Goal: Task Accomplishment & Management: Manage account settings

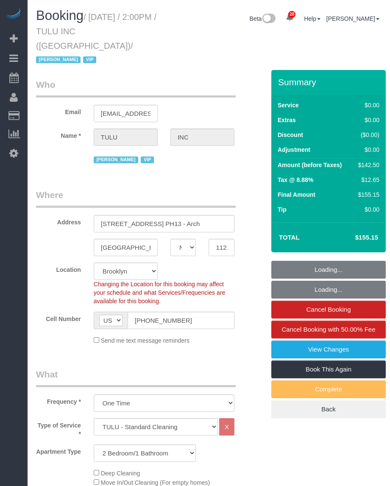
select select "NY"
select select "spot1"
select select "number:89"
select select "number:90"
select select "number:15"
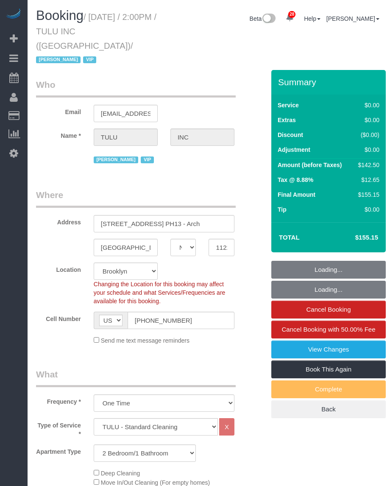
select select "number:5"
select select "object:1473"
select select "3"
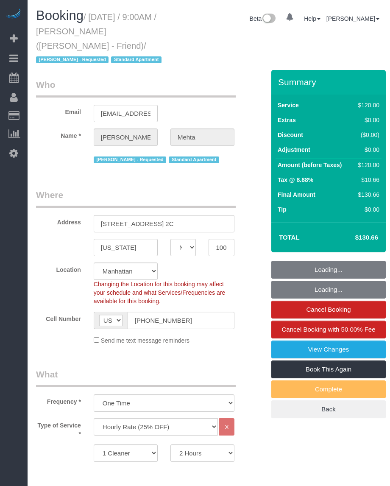
select select "NY"
select select "120"
select select "11193"
select select "spot1"
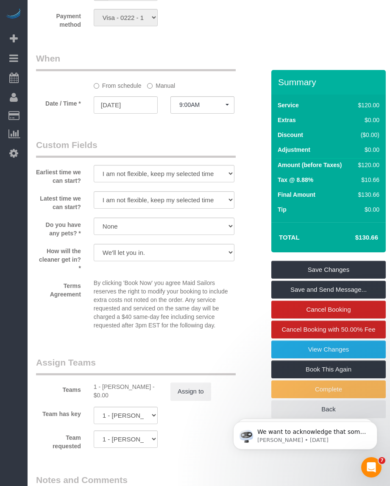
scroll to position [848, 0]
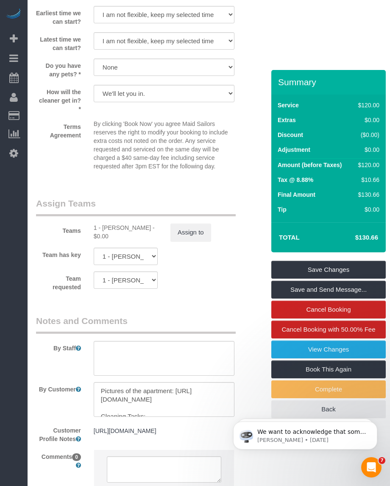
drag, startPoint x: 103, startPoint y: 228, endPoint x: 145, endPoint y: 228, distance: 42.4
click at [145, 228] on div "1 - Marlenyn Robles - $0.00" at bounding box center [126, 231] width 64 height 17
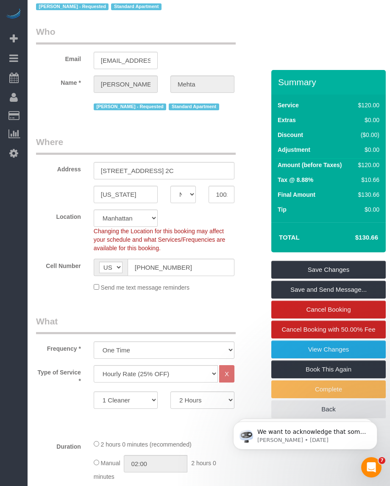
scroll to position [0, 0]
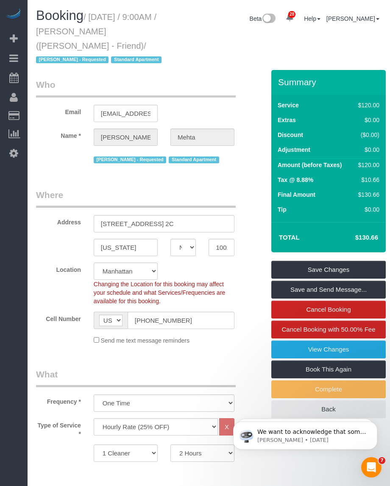
drag, startPoint x: 94, startPoint y: 22, endPoint x: 80, endPoint y: 46, distance: 28.1
click at [80, 46] on small "/ September 26, 2025 / 9:00AM / Ruchika Mehta (Jacky Xu - Friend) / Marlenyn Ro…" at bounding box center [100, 38] width 128 height 53
copy small "September 26, 2025 / 9:00AM / Ruchika Mehta (Jacky Xu - Friend)"
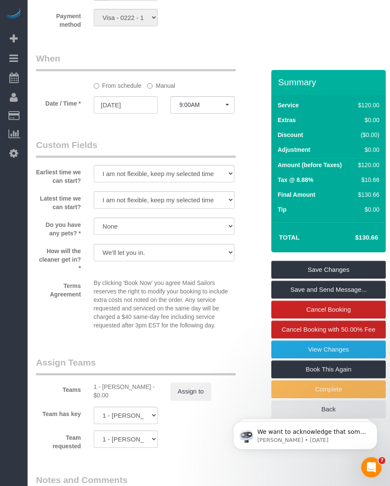
scroll to position [918, 0]
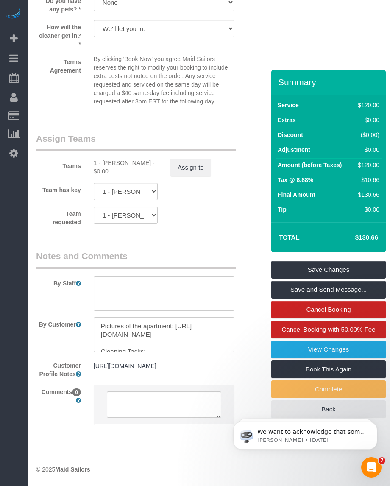
click at [117, 159] on div "1 - Marlenyn Robles - $0.00" at bounding box center [126, 167] width 64 height 17
copy div "Marlenyn"
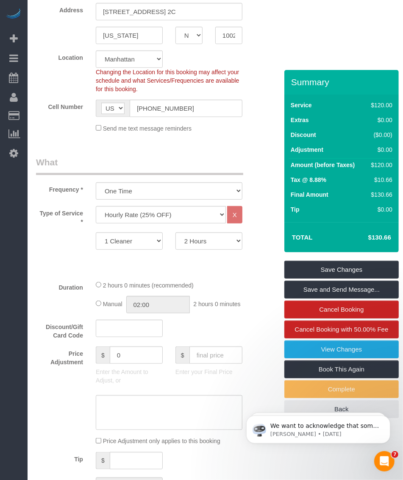
scroll to position [0, 0]
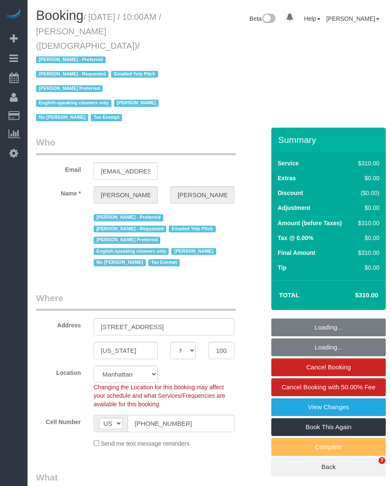
select select "NY"
select select "300"
select select "number:89"
select select "number:90"
select select "number:15"
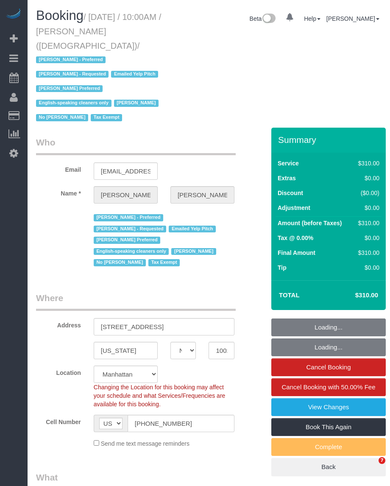
select select "number:7"
select select "spot1"
select select "object:1489"
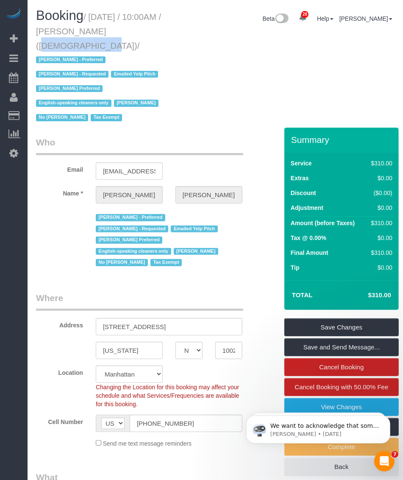
drag, startPoint x: 77, startPoint y: 31, endPoint x: 134, endPoint y: 33, distance: 57.3
click at [134, 33] on small "/ September 26, 2025 / 10:00AM / Colleen Glazer (Holy Trinity Roman Catholic Ch…" at bounding box center [98, 67] width 125 height 111
copy small "Colleen Glazer"
click at [228, 38] on div "Booking / September 26, 2025 / 10:00AM / Colleen Glazer (Holy Trinity Roman Cat…" at bounding box center [215, 67] width 371 height 119
drag, startPoint x: 90, startPoint y: 17, endPoint x: 153, endPoint y: 46, distance: 69.3
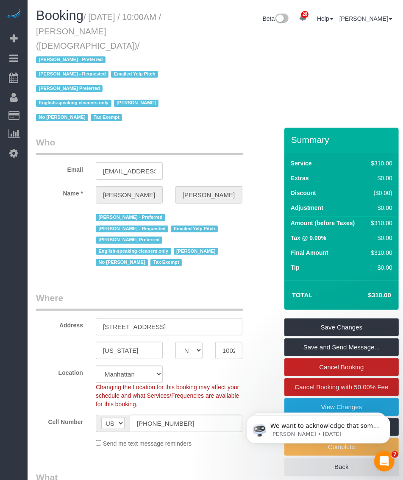
click at [153, 46] on small "/ September 26, 2025 / 10:00AM / Colleen Glazer (Holy Trinity Roman Catholic Ch…" at bounding box center [98, 67] width 125 height 111
copy small "September 26, 2025 / 10:00AM / Colleen Glazer (Holy Trinity Roman Catholic Chur…"
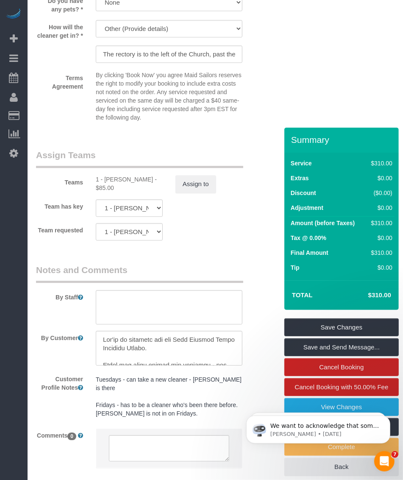
scroll to position [1031, 0]
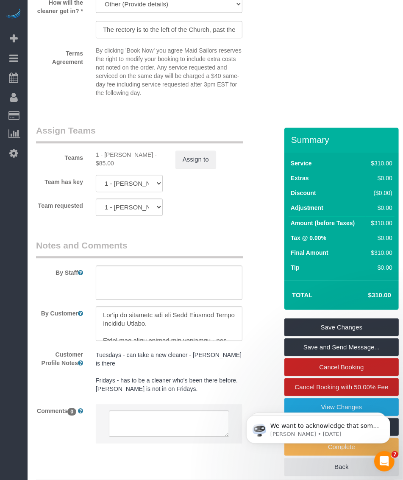
click at [115, 150] on div "1 - Emely Jimenez - $85.00" at bounding box center [129, 158] width 67 height 17
copy div "Emely"
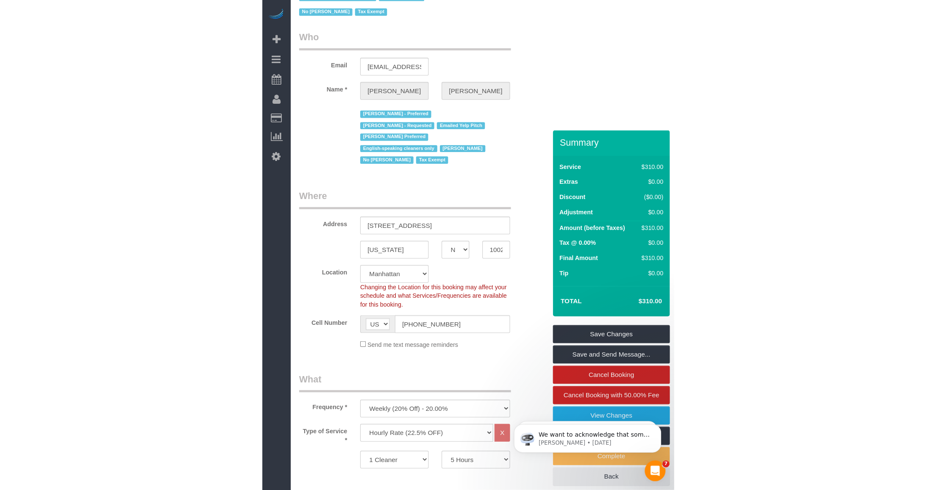
scroll to position [0, 0]
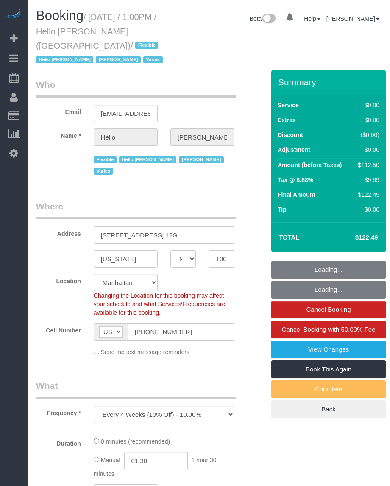
select select "NY"
select select "object:1500"
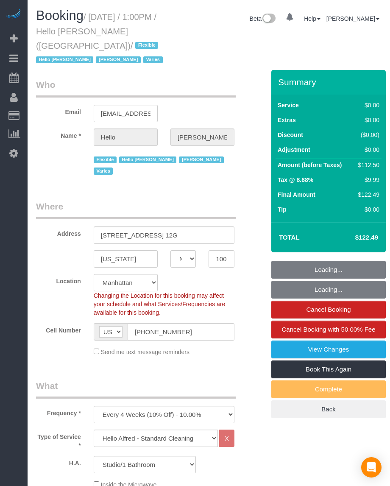
select select "spot1"
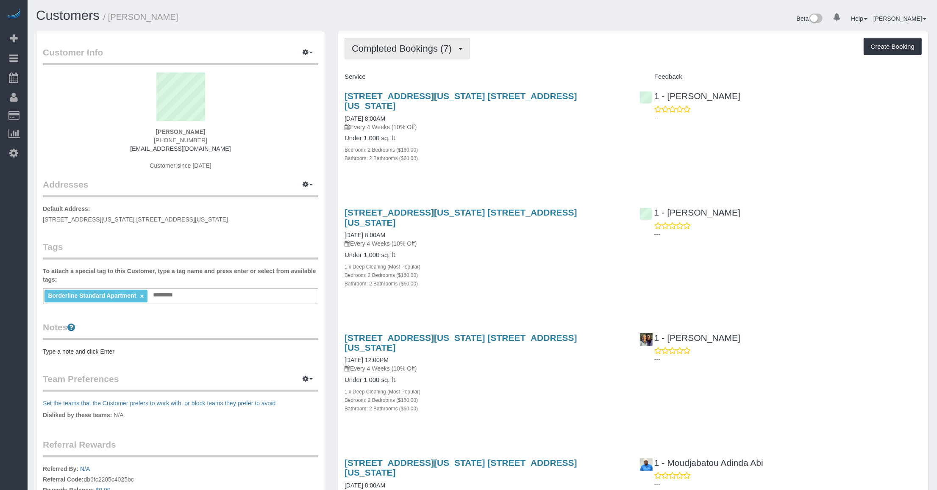
click at [393, 51] on span "Completed Bookings (7)" at bounding box center [404, 48] width 104 height 11
click at [398, 66] on link "Completed Bookings (7)" at bounding box center [389, 68] width 88 height 11
click at [536, 53] on div "Completed Bookings (7) Completed Bookings (7) Upcoming Bookings (6) Cancelled B…" at bounding box center [633, 49] width 577 height 22
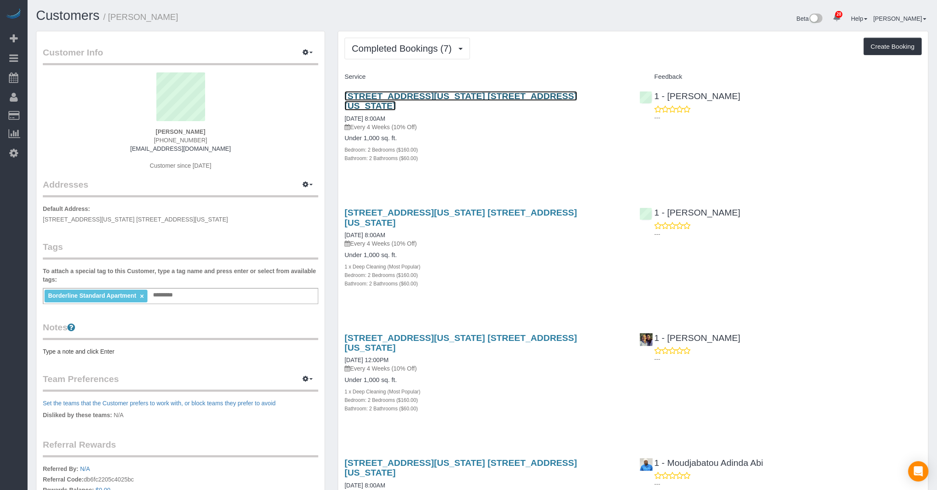
click at [446, 93] on link "123 Washington Street, Apt. 50d, New York, NY 10006" at bounding box center [461, 101] width 233 height 20
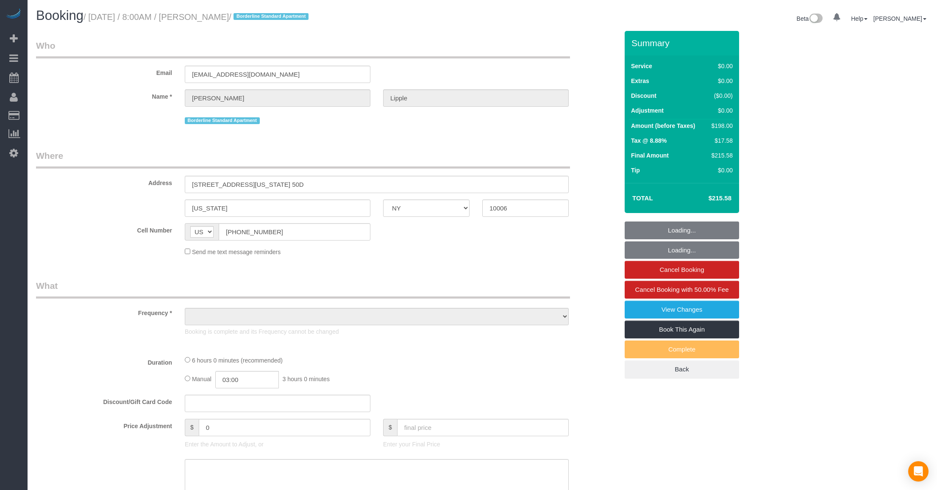
select select "NY"
select select "object:849"
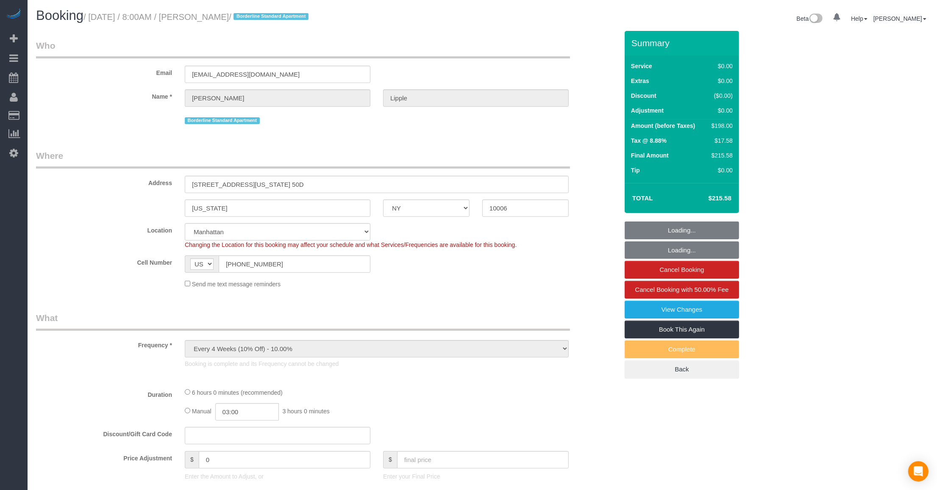
select select "string:stripe-pm_1RCPZs4VGloSiKo7ysY49JBj"
select select "number:56"
select select "number:76"
select select "number:15"
select select "number:6"
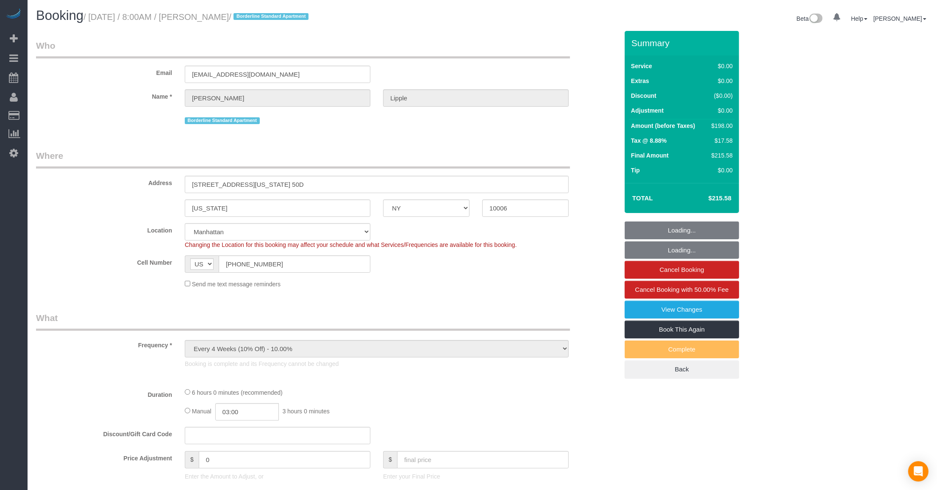
select select "spot1"
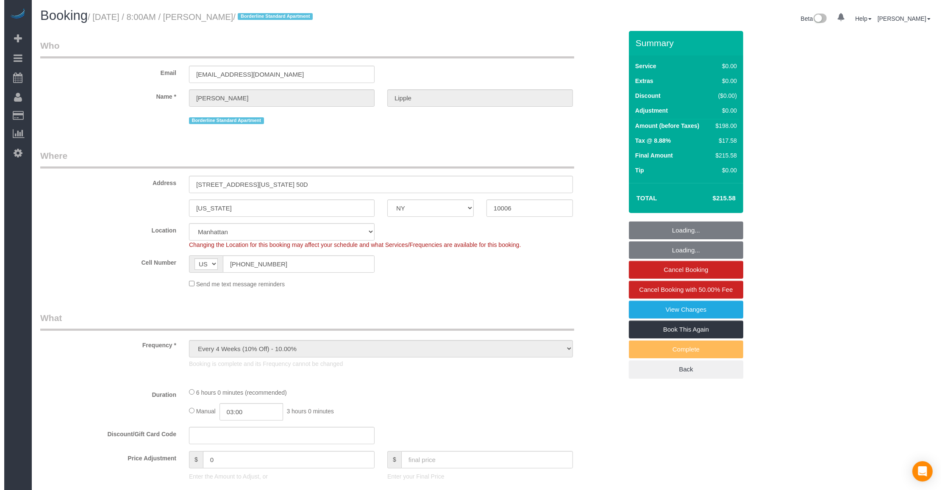
scroll to position [106, 0]
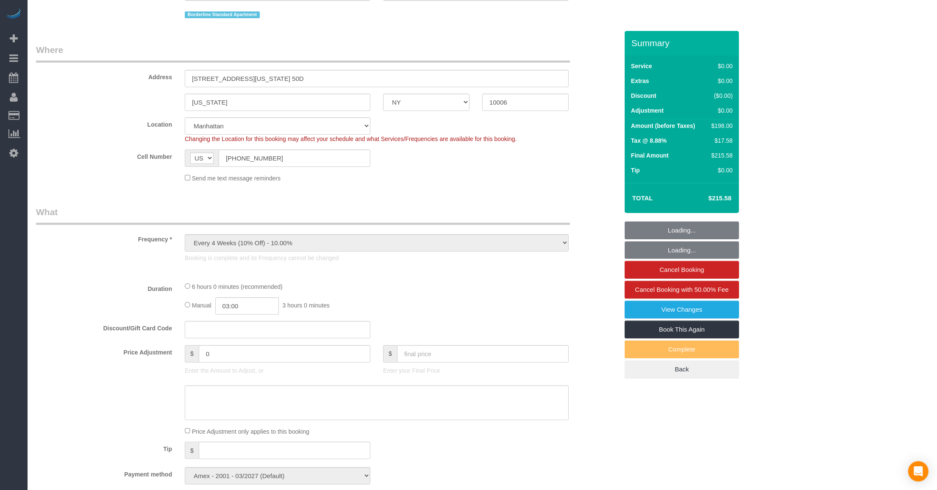
select select "object:1438"
select select "2"
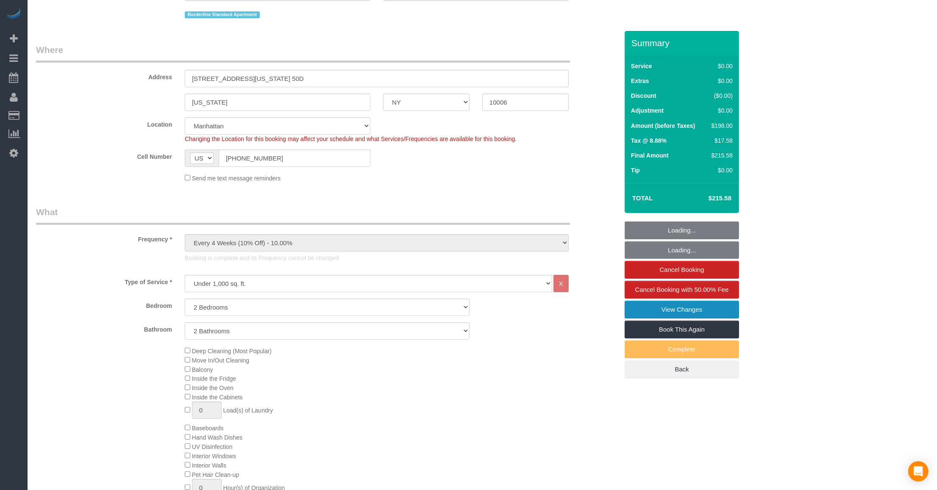
select select "2"
click at [637, 309] on link "View Changes" at bounding box center [682, 310] width 114 height 18
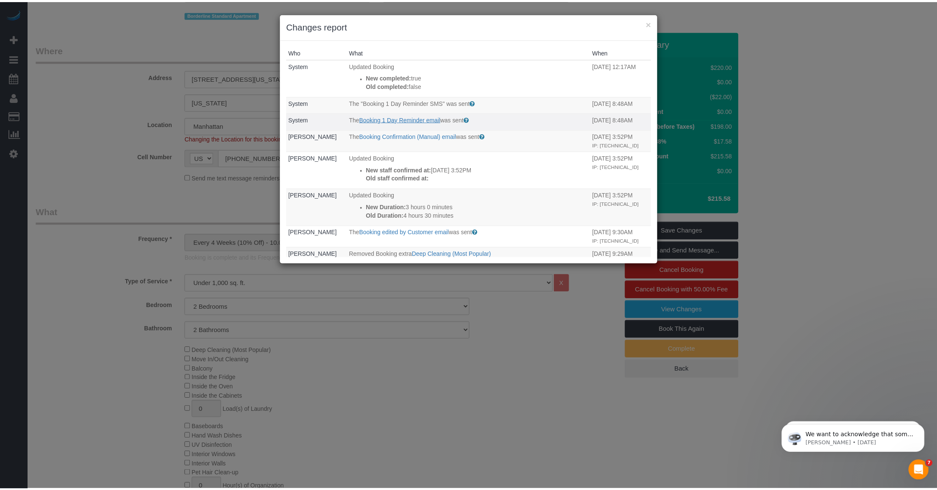
scroll to position [0, 0]
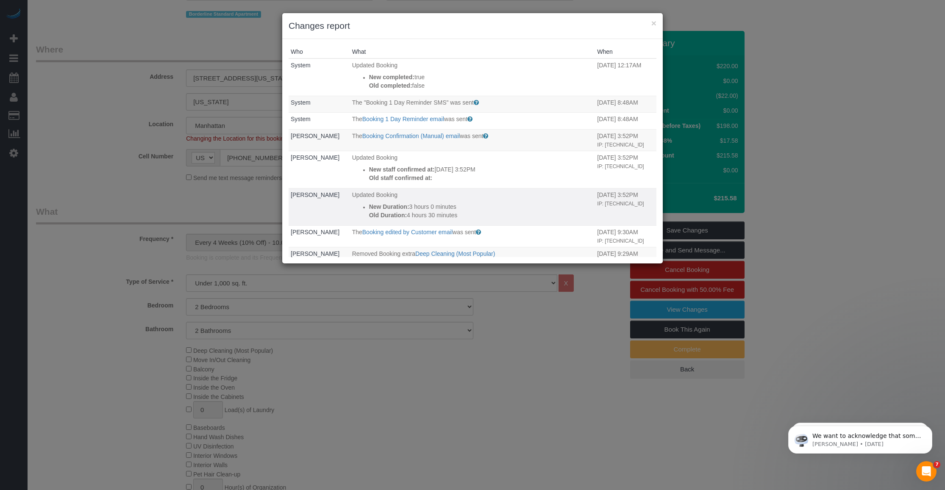
click at [436, 219] on p "Old Duration: 4 hours 30 minutes" at bounding box center [481, 215] width 224 height 8
drag, startPoint x: 436, startPoint y: 219, endPoint x: 424, endPoint y: 211, distance: 13.8
click at [424, 211] on p "Old Duration: 4 hours 30 minutes" at bounding box center [481, 215] width 224 height 8
drag, startPoint x: 424, startPoint y: 211, endPoint x: 460, endPoint y: 212, distance: 35.6
click at [460, 212] on p "Old Duration: 4 hours 30 minutes" at bounding box center [481, 215] width 224 height 8
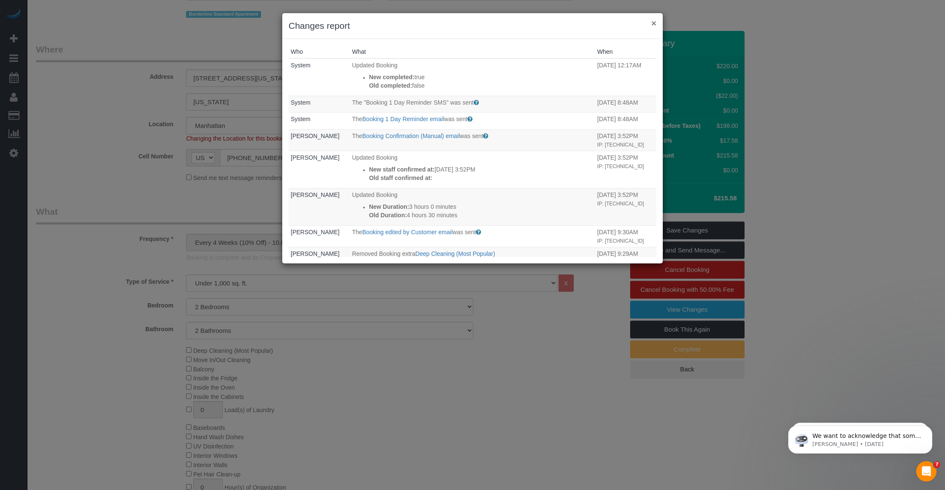
drag, startPoint x: 654, startPoint y: 20, endPoint x: 645, endPoint y: 26, distance: 10.5
click at [652, 22] on button "×" at bounding box center [654, 23] width 5 height 9
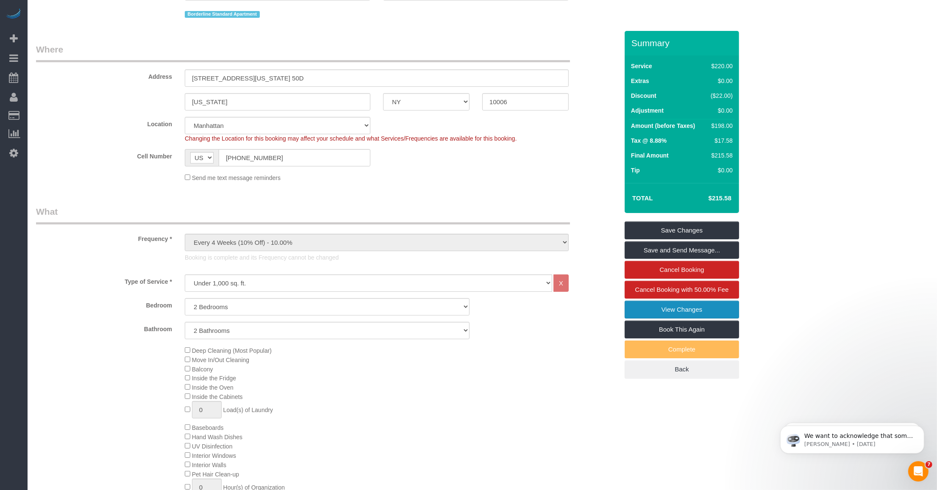
click at [682, 312] on link "View Changes" at bounding box center [682, 310] width 114 height 18
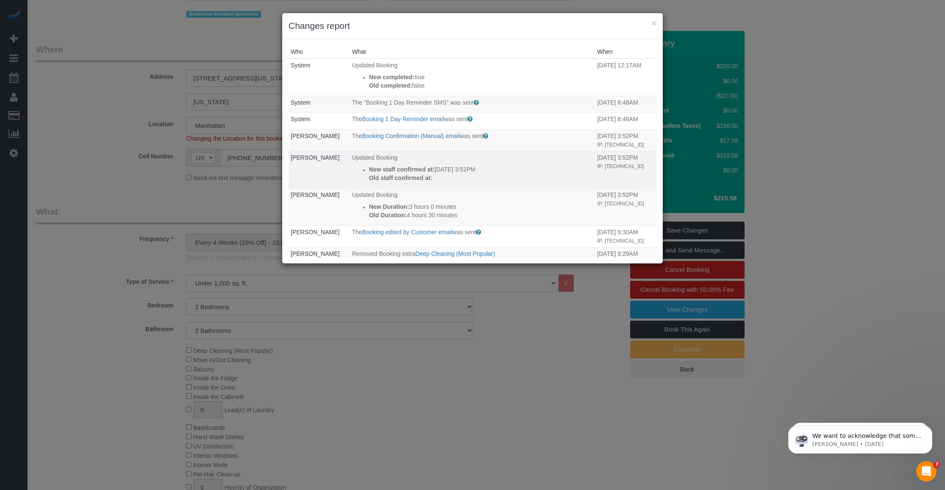
drag, startPoint x: 439, startPoint y: 168, endPoint x: 458, endPoint y: 167, distance: 19.5
click at [458, 167] on p "New staff confirmed at: 09/23/2025 3:52PM" at bounding box center [481, 169] width 224 height 8
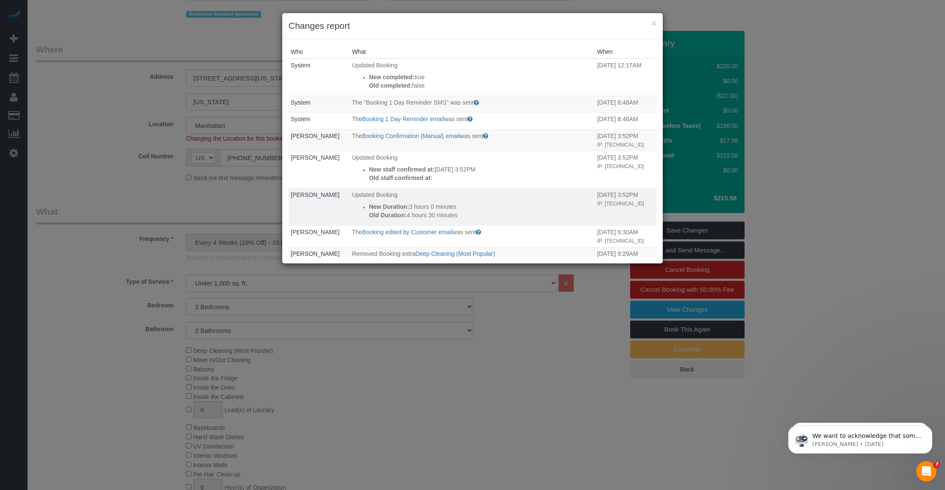
drag, startPoint x: 458, startPoint y: 167, endPoint x: 419, endPoint y: 208, distance: 57.0
click at [419, 208] on p "New Duration: 3 hours 0 minutes" at bounding box center [481, 207] width 224 height 8
drag, startPoint x: 418, startPoint y: 214, endPoint x: 424, endPoint y: 210, distance: 7.1
click at [421, 213] on p "Old Duration: 4 hours 30 minutes" at bounding box center [481, 215] width 224 height 8
click at [654, 20] on button "×" at bounding box center [654, 23] width 5 height 9
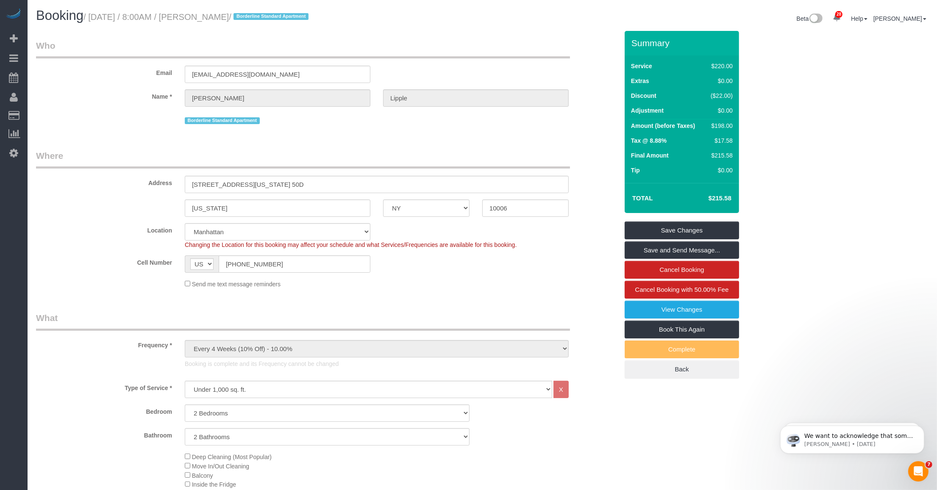
drag, startPoint x: 214, startPoint y: 15, endPoint x: 261, endPoint y: 15, distance: 47.1
click at [261, 15] on small "/ September 25, 2025 / 8:00AM / Clifton Lipple / Borderline Standard Apartment" at bounding box center [198, 16] width 228 height 9
copy small "Clifton Lipple"
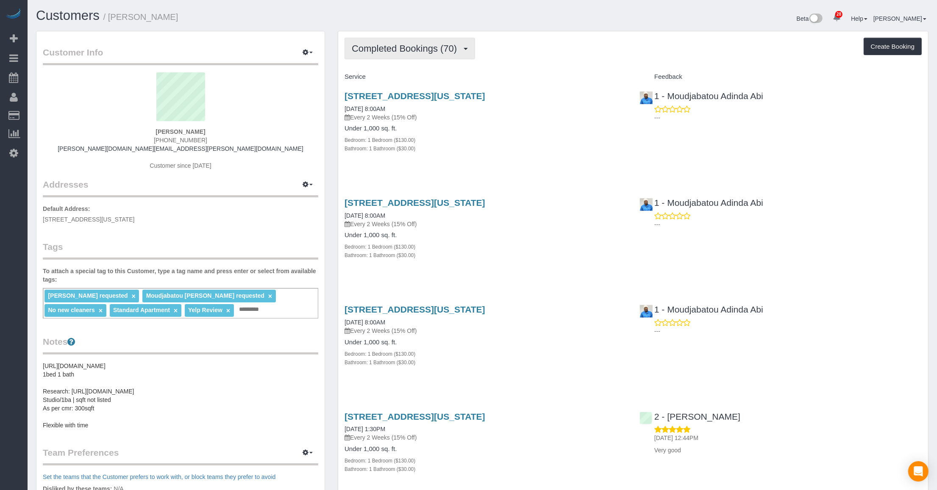
click at [433, 47] on span "Completed Bookings (70)" at bounding box center [406, 48] width 109 height 11
click at [478, 95] on link "[STREET_ADDRESS][US_STATE]" at bounding box center [415, 96] width 141 height 10
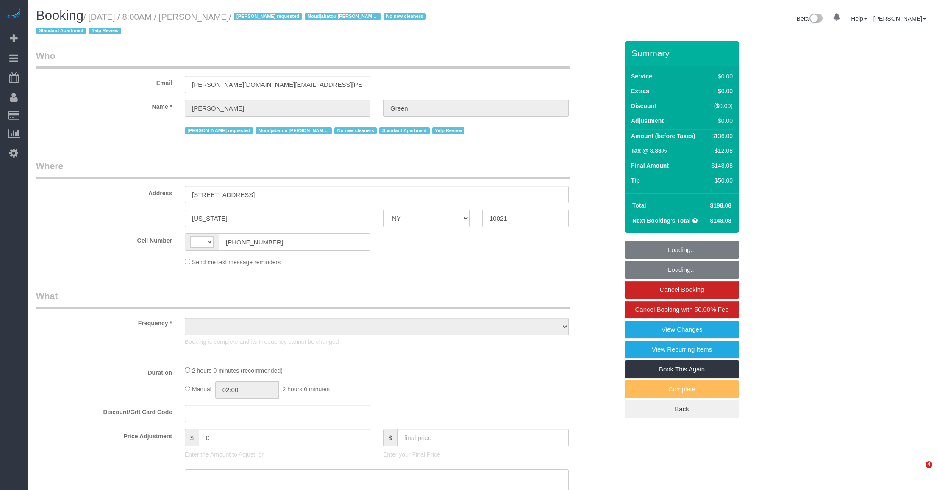
select select "NY"
select select "object:668"
select select "number:56"
select select "number:69"
select select "number:13"
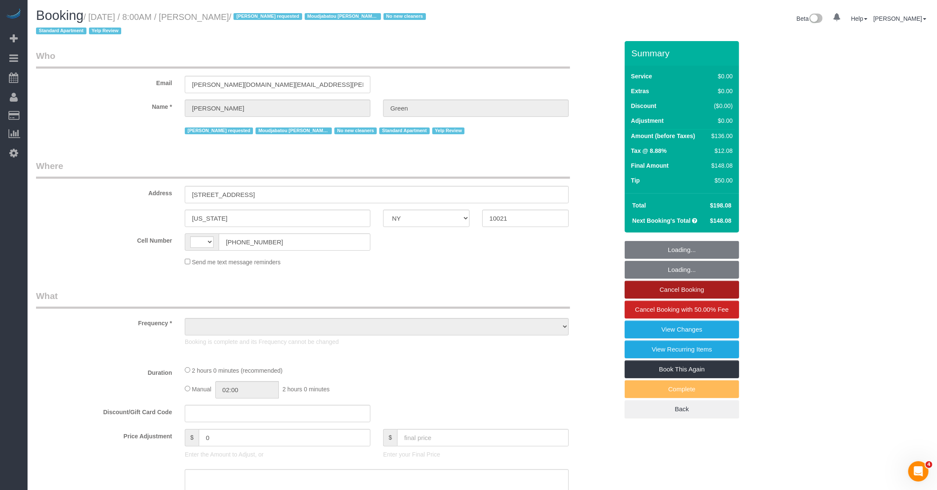
select select "number:5"
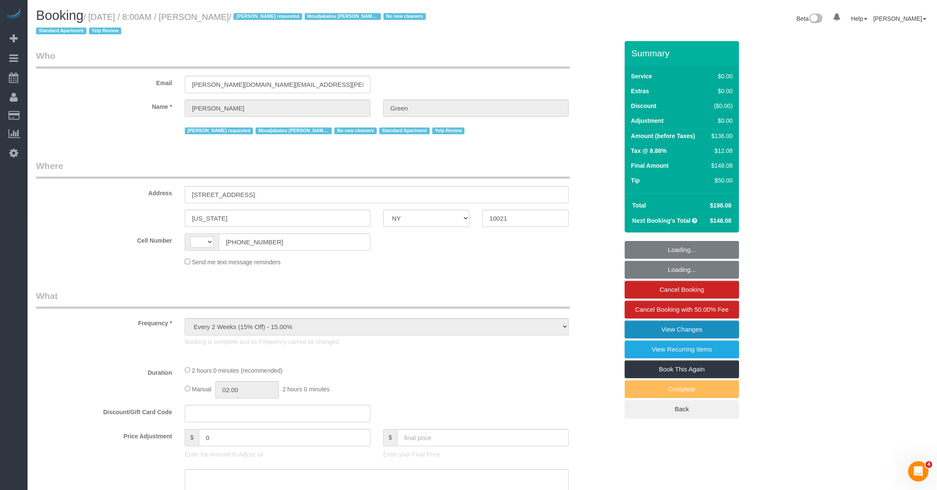
select select "string:US"
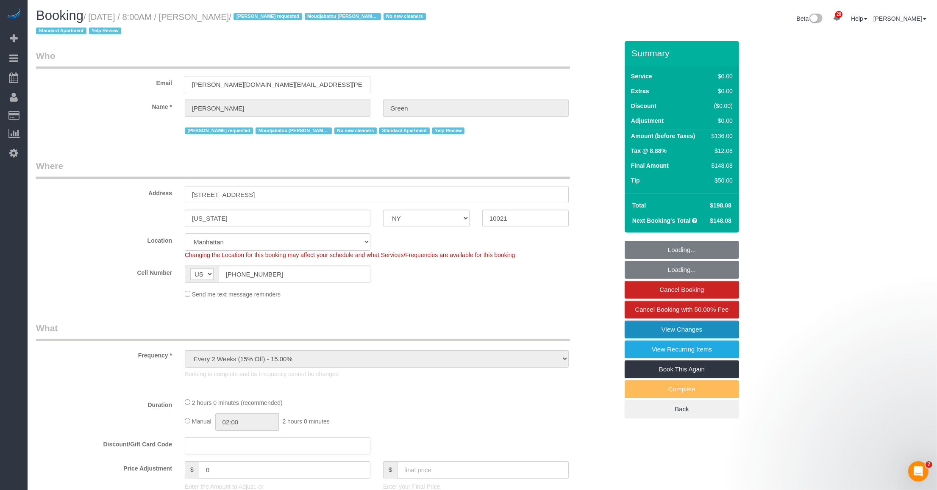
select select "string:stripe-pm_1QalaP4VGloSiKo7yrIPjvrA"
select select "spot1"
select select "1"
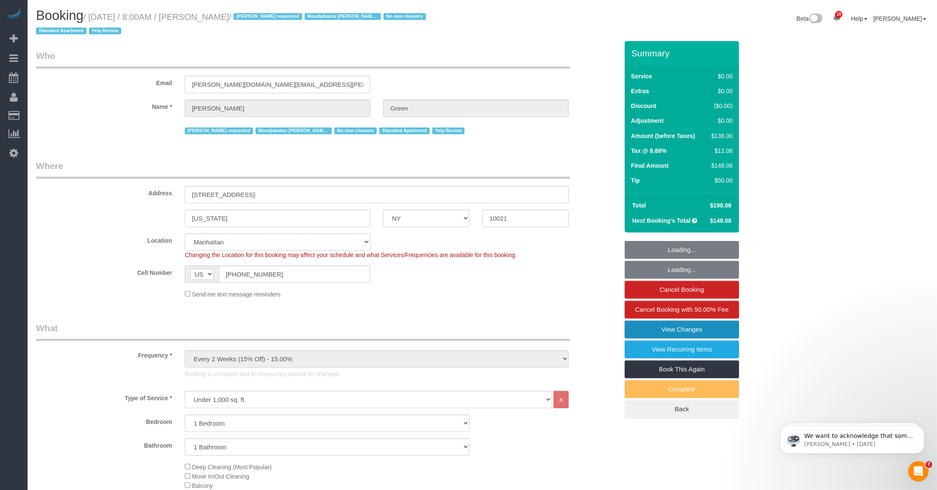
select select "object:1542"
select select "1"
click at [652, 329] on link "View Changes" at bounding box center [682, 330] width 114 height 18
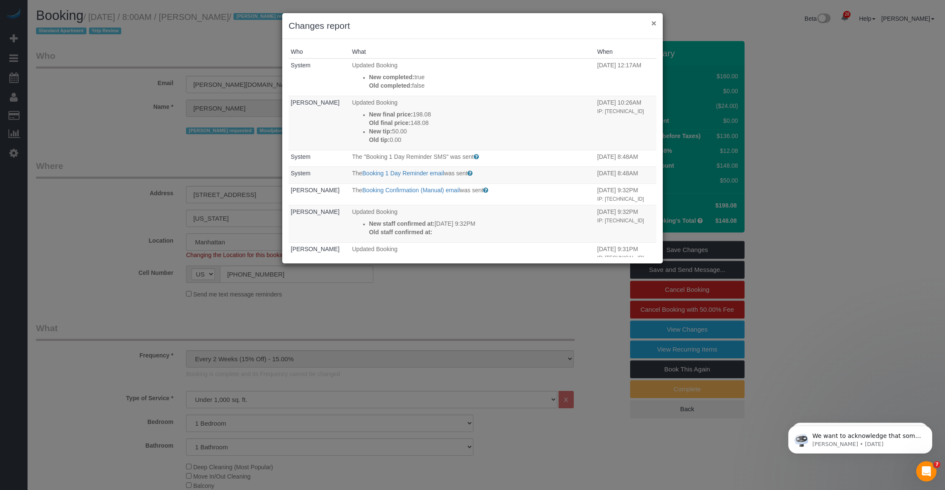
click at [654, 20] on button "×" at bounding box center [654, 23] width 5 height 9
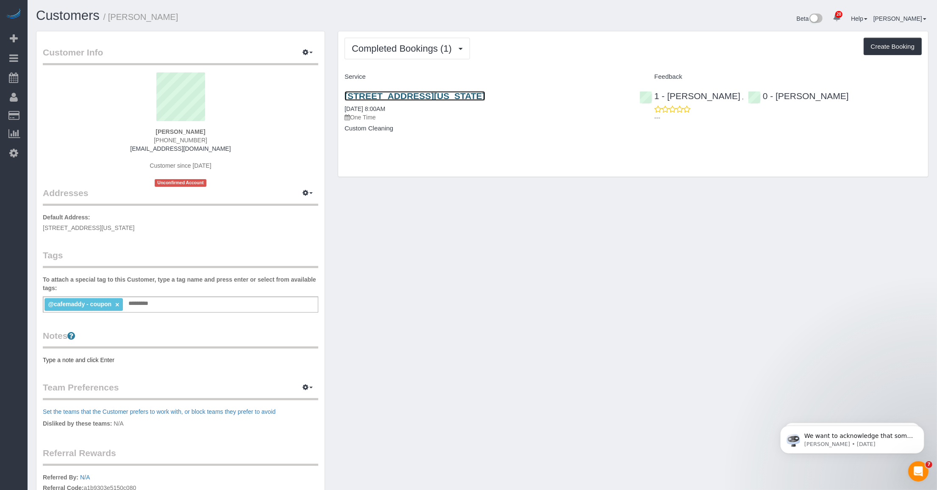
click at [485, 96] on link "[STREET_ADDRESS][US_STATE]" at bounding box center [415, 96] width 141 height 10
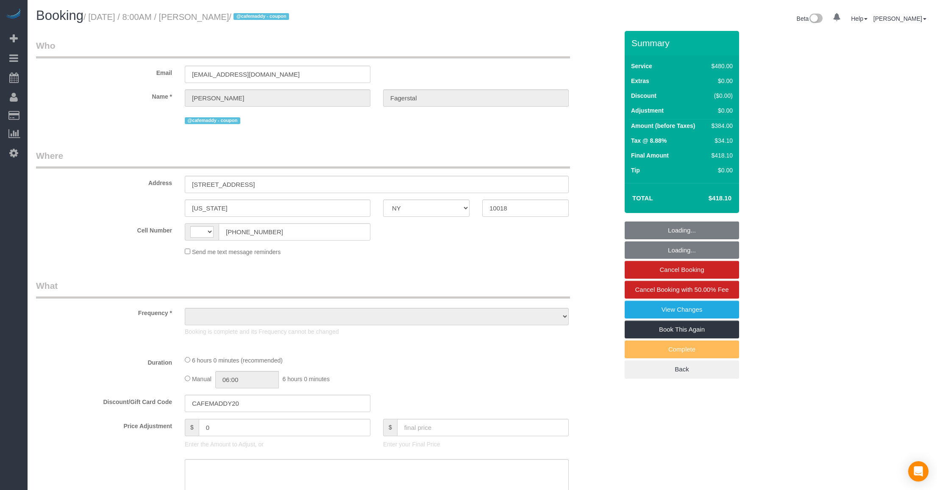
select select "NY"
select select "number:56"
select select "number:70"
select select "number:15"
select select "number:5"
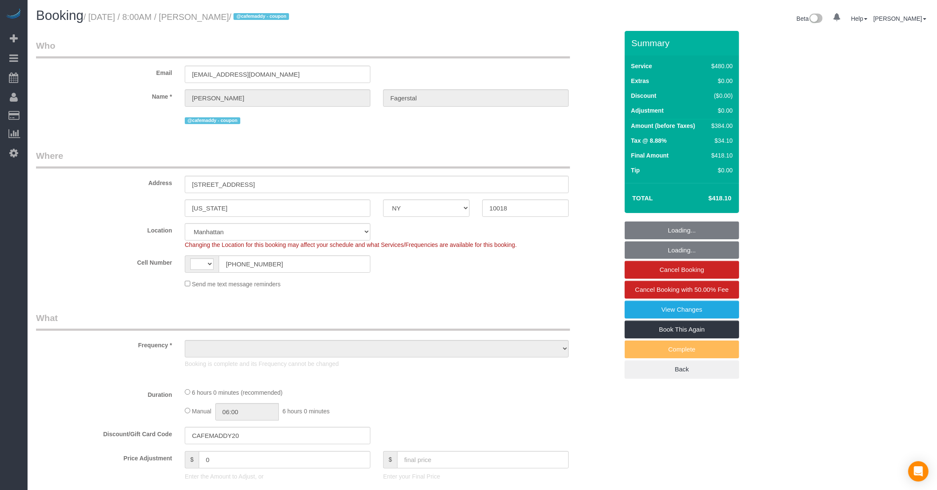
select select "string:US"
select select "object:975"
select select "string:stripe-pm_1SAgBp4VGloSiKo7GebCEJYy"
select select "360"
select select "spot1"
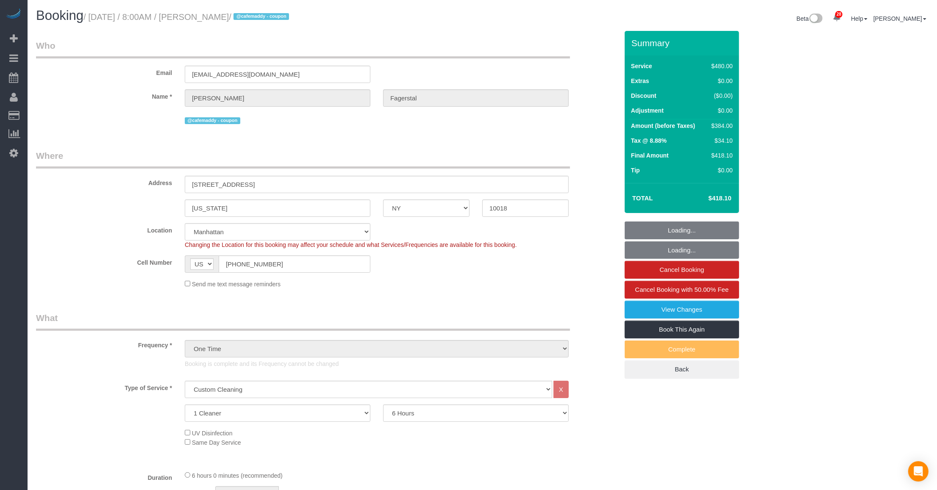
select select "object:1550"
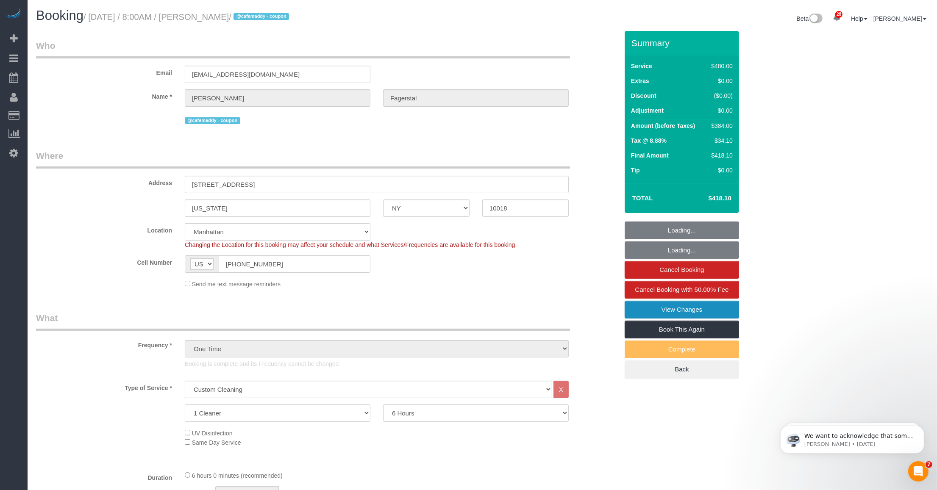
click at [671, 312] on link "View Changes" at bounding box center [682, 310] width 114 height 18
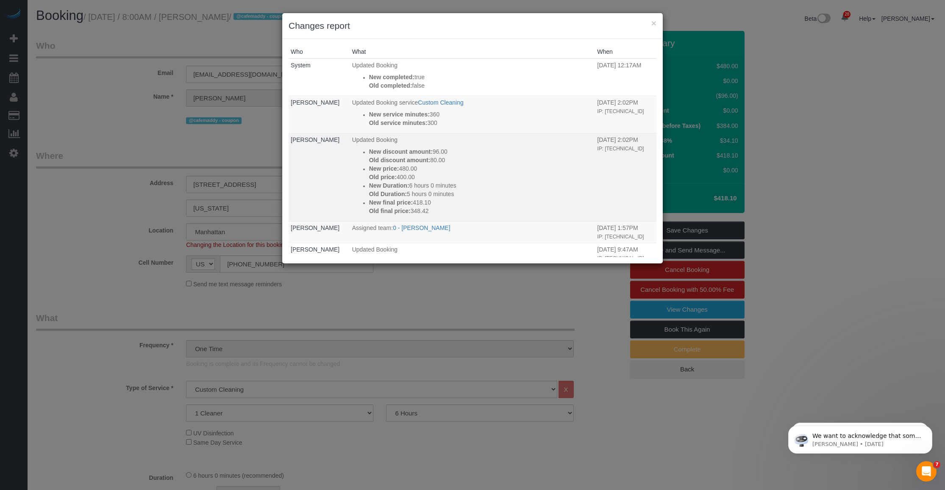
drag, startPoint x: 425, startPoint y: 162, endPoint x: 438, endPoint y: 160, distance: 12.4
click at [438, 160] on p "Old discount amount: 80.00" at bounding box center [481, 160] width 224 height 8
drag, startPoint x: 438, startPoint y: 160, endPoint x: 435, endPoint y: 151, distance: 9.7
click at [435, 151] on p "New discount amount: 96.00" at bounding box center [481, 152] width 224 height 8
drag, startPoint x: 435, startPoint y: 151, endPoint x: 408, endPoint y: 168, distance: 31.9
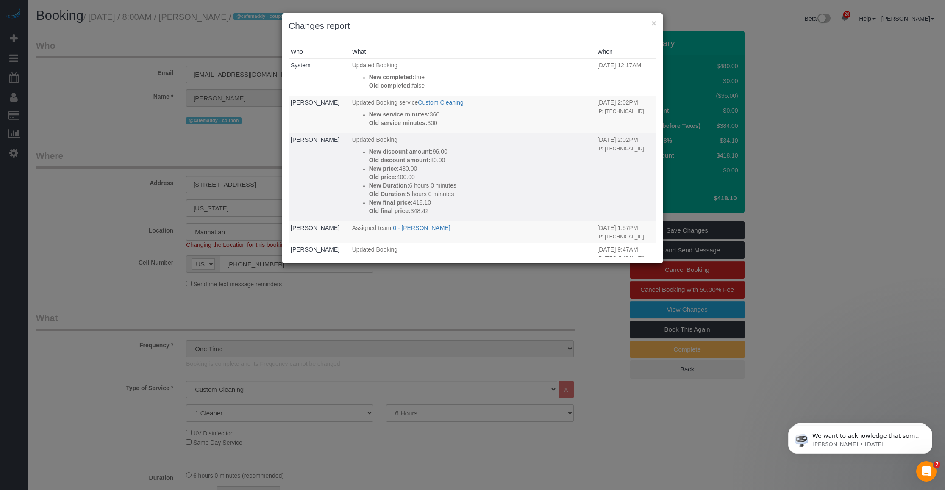
click at [408, 168] on p "New price: 480.00" at bounding box center [481, 168] width 224 height 8
drag, startPoint x: 408, startPoint y: 168, endPoint x: 421, endPoint y: 195, distance: 29.8
click at [421, 195] on p "Old Duration: 5 hours 0 minutes" at bounding box center [481, 194] width 224 height 8
drag, startPoint x: 421, startPoint y: 195, endPoint x: 399, endPoint y: 169, distance: 34.4
click at [399, 169] on p "New price: 480.00" at bounding box center [481, 168] width 224 height 8
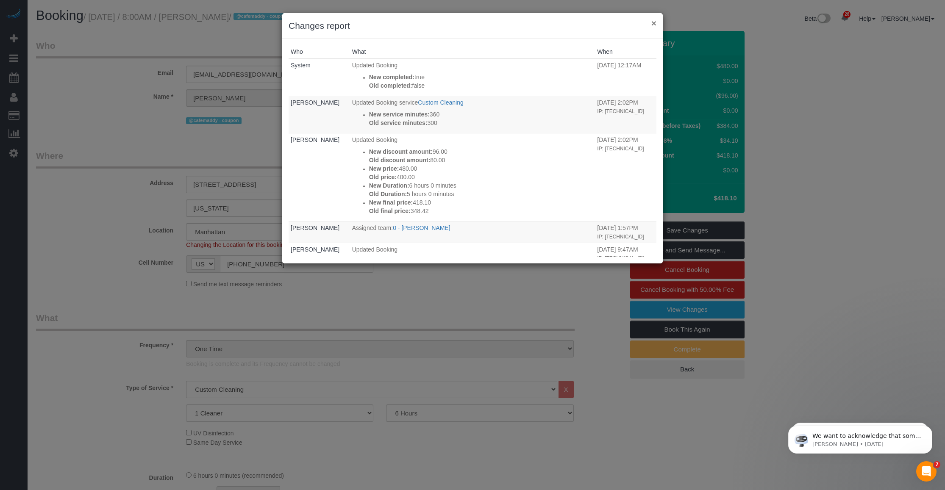
click at [653, 21] on button "×" at bounding box center [654, 23] width 5 height 9
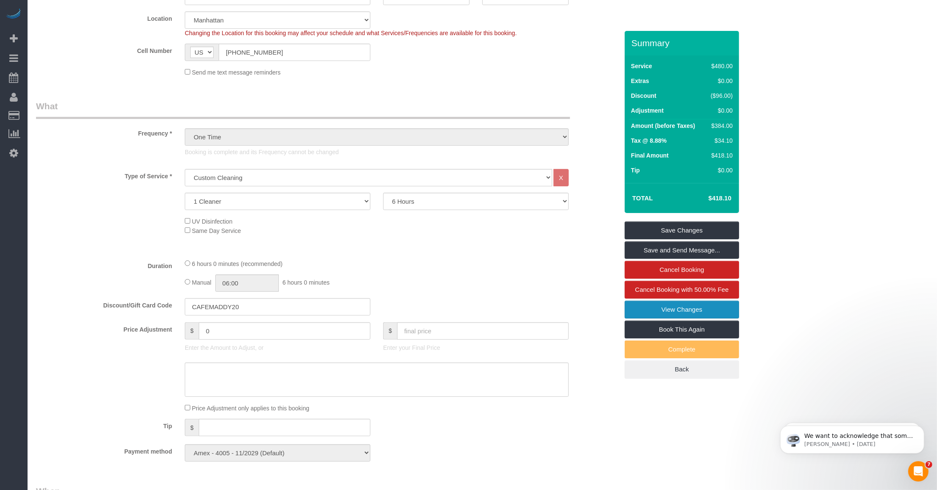
scroll to position [265, 0]
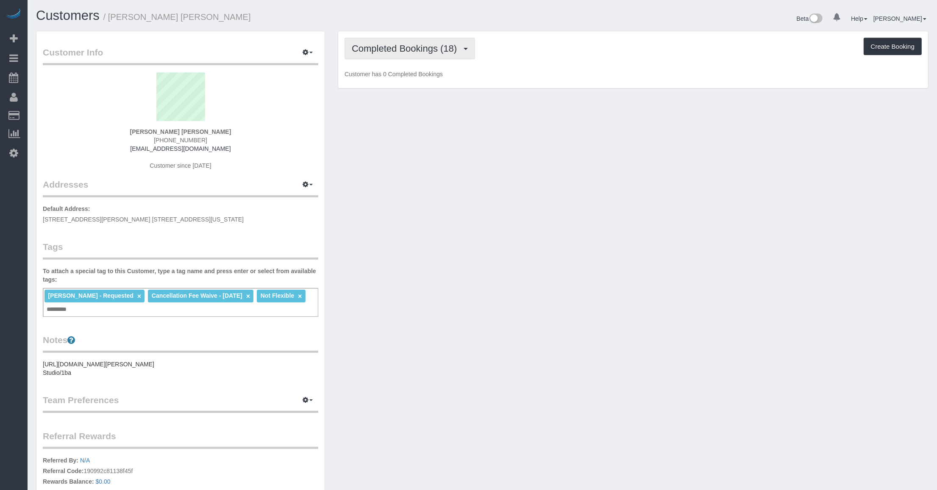
click at [406, 52] on span "Completed Bookings (18)" at bounding box center [406, 48] width 109 height 11
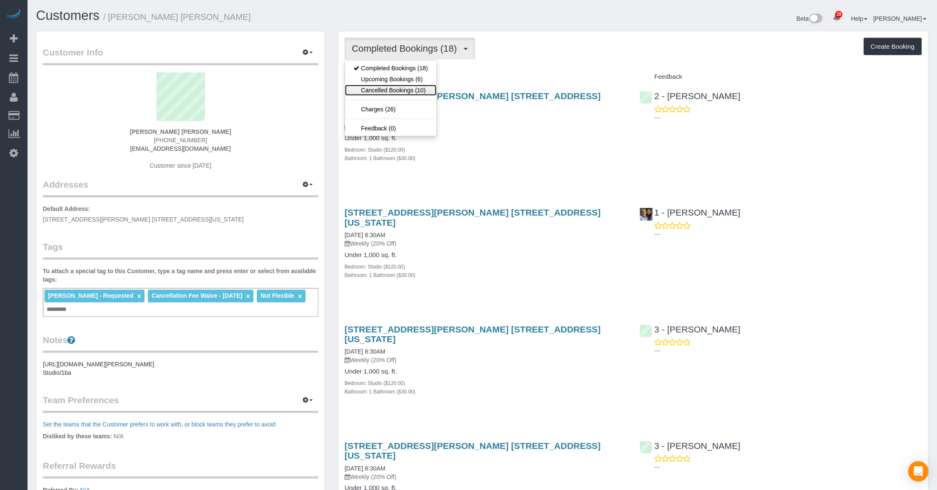
click at [396, 91] on link "Cancelled Bookings (10)" at bounding box center [391, 90] width 92 height 11
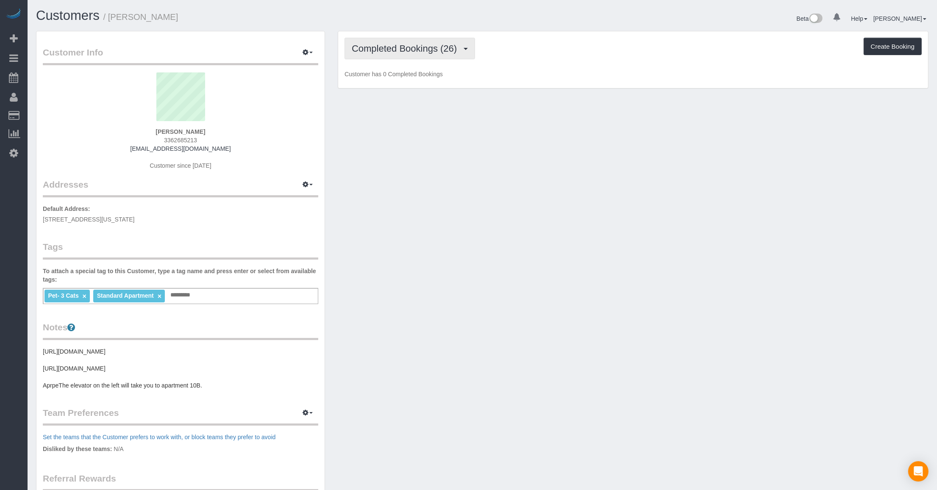
click at [422, 52] on span "Completed Bookings (26)" at bounding box center [406, 48] width 109 height 11
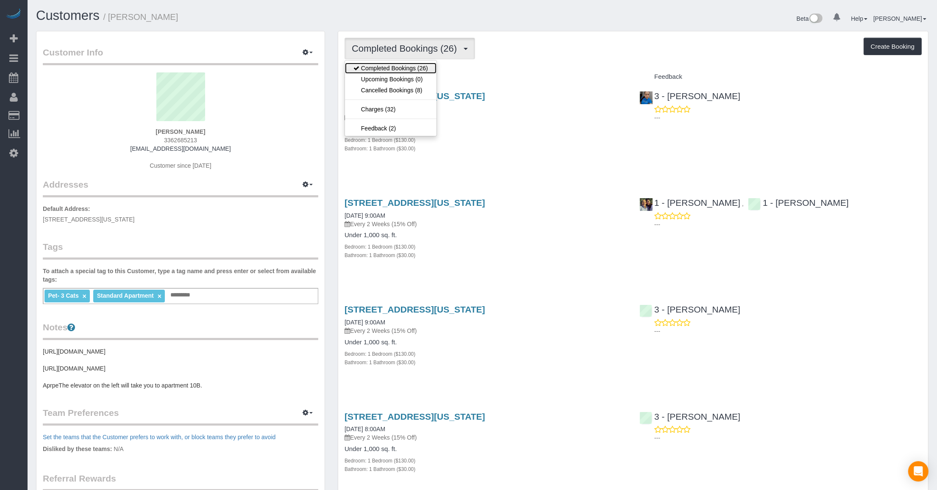
click at [401, 70] on link "Completed Bookings (26)" at bounding box center [391, 68] width 92 height 11
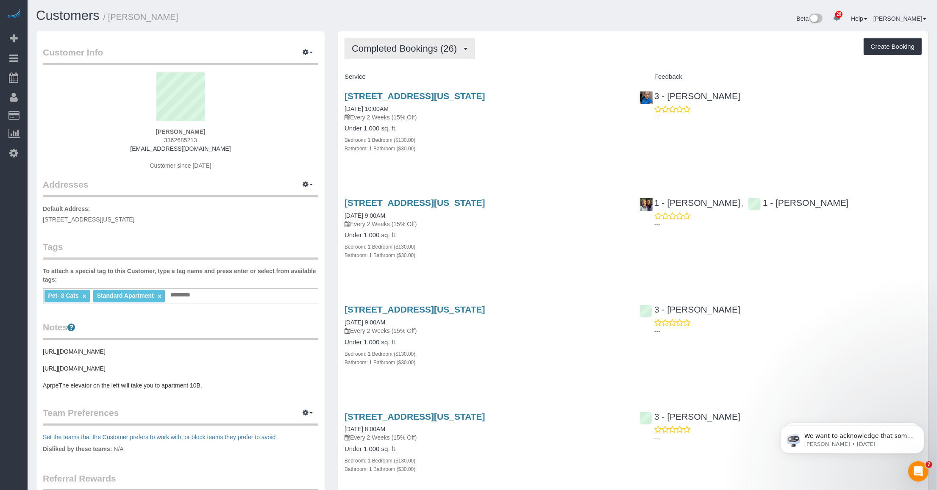
click at [423, 50] on span "Completed Bookings (26)" at bounding box center [406, 48] width 109 height 11
click at [396, 90] on link "Cancelled Bookings (8)" at bounding box center [391, 90] width 92 height 11
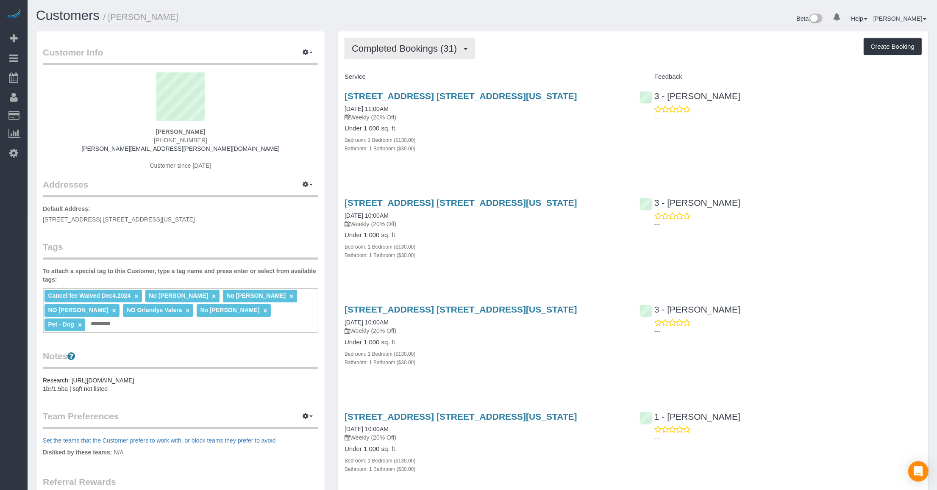
click at [455, 47] on span "Completed Bookings (31)" at bounding box center [406, 48] width 109 height 11
click at [412, 92] on link "Cancelled Bookings (32)" at bounding box center [391, 90] width 92 height 11
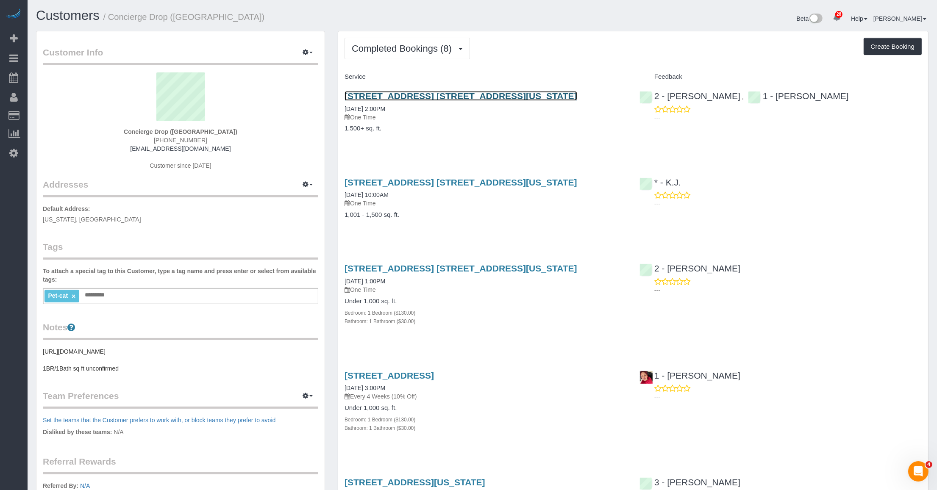
click at [386, 98] on link "225 Cherry Street, Apt. 66j, New York, NY 10002" at bounding box center [461, 96] width 233 height 10
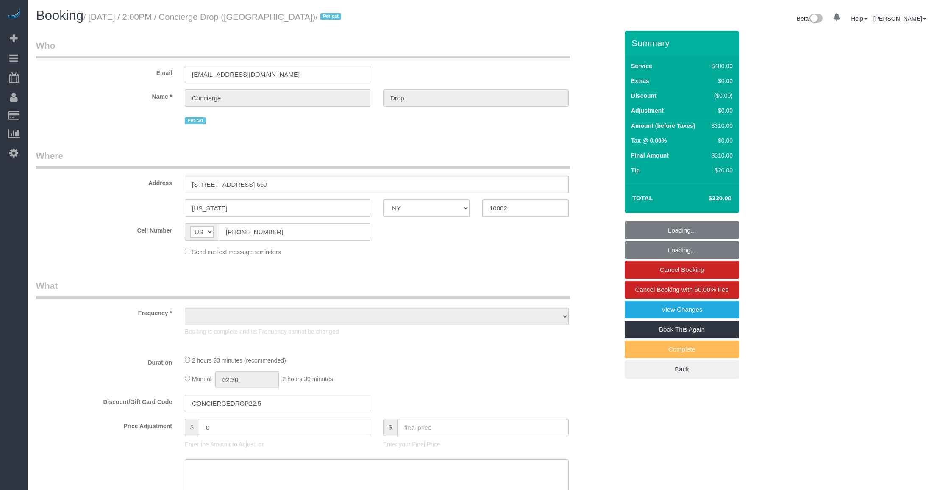
select select "NY"
select select "object:851"
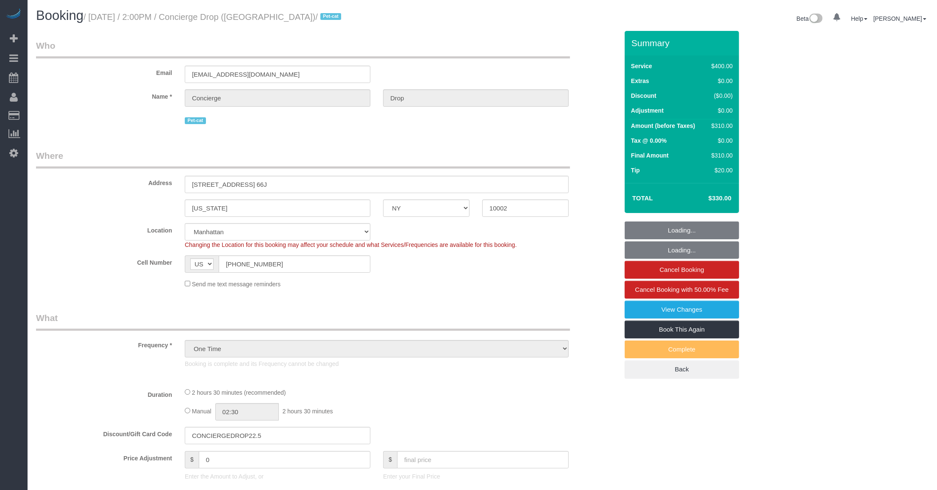
select select "string:stripe-pm_1RaQn24VGloSiKo7zeOF73Wj"
select select "150"
select select "number:89"
select select "number:90"
select select "number:15"
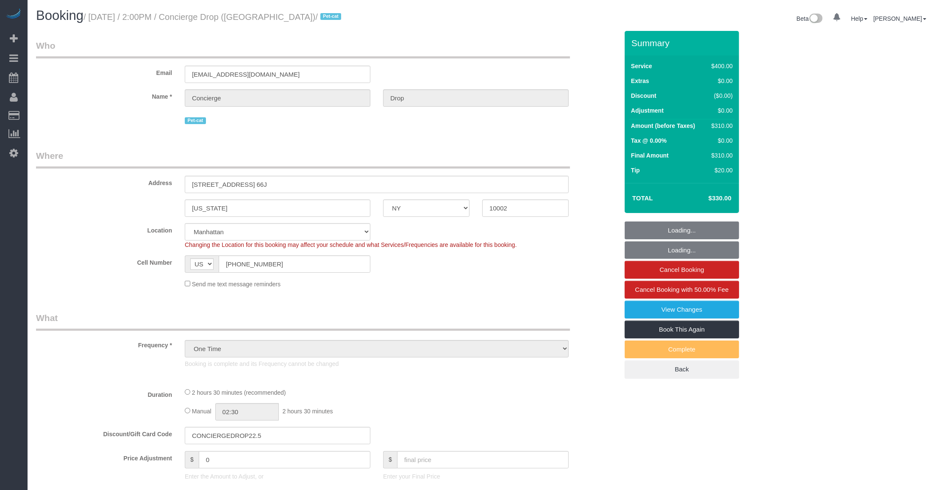
select select "number:6"
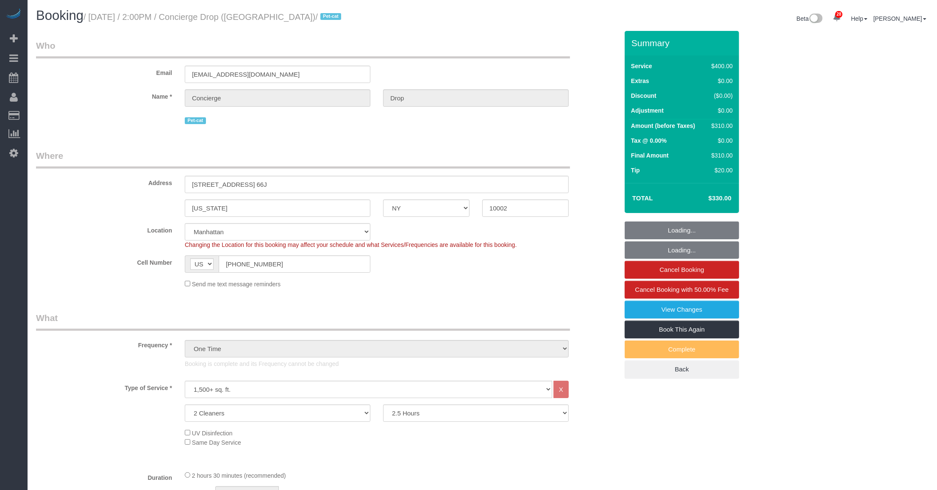
select select "object:1100"
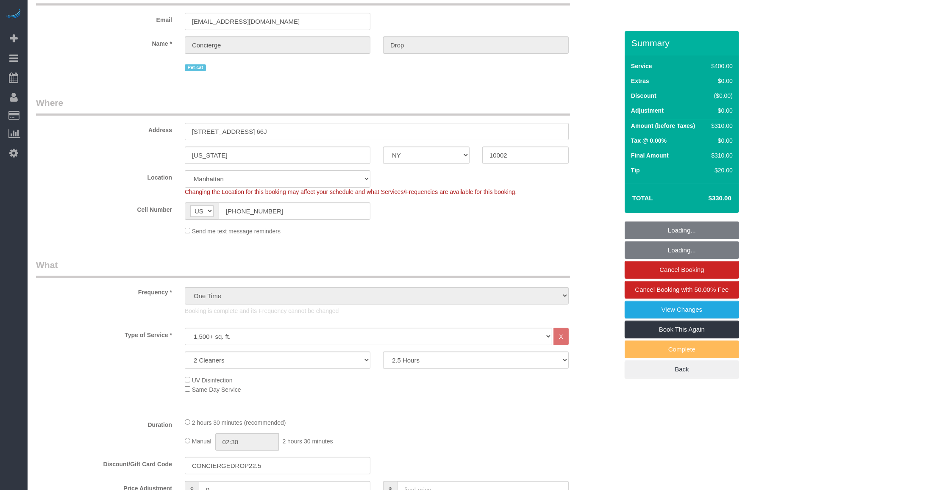
select select "spot1"
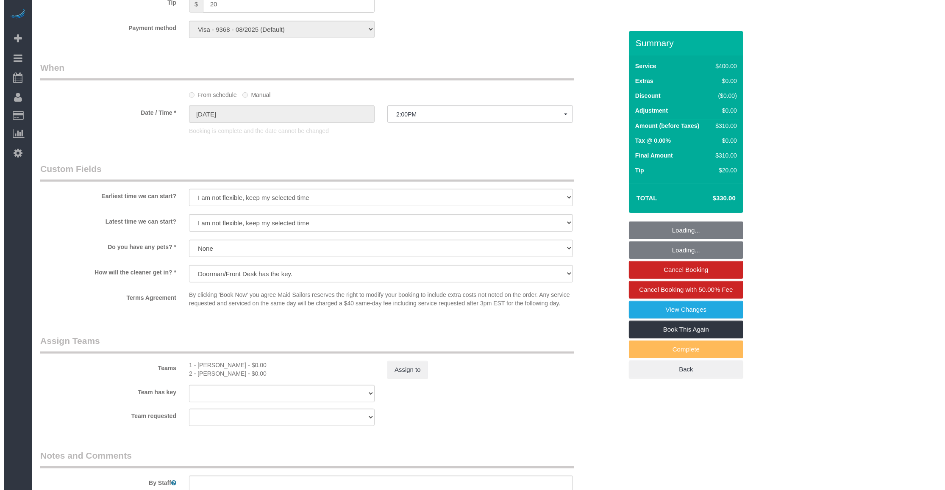
scroll to position [636, 0]
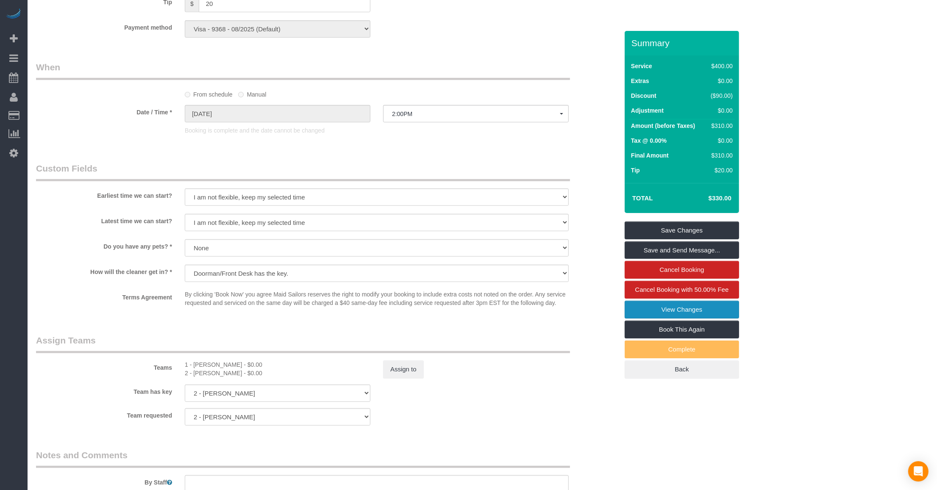
click at [670, 314] on link "View Changes" at bounding box center [682, 310] width 114 height 18
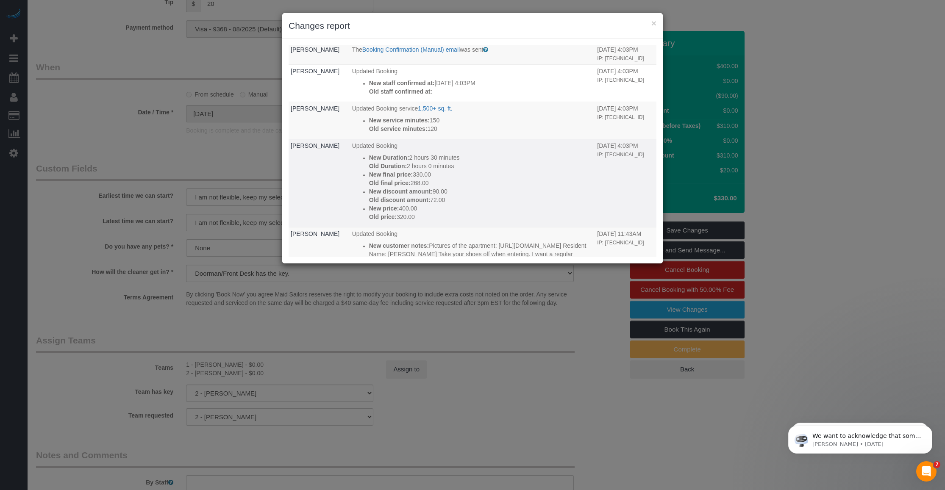
scroll to position [0, 0]
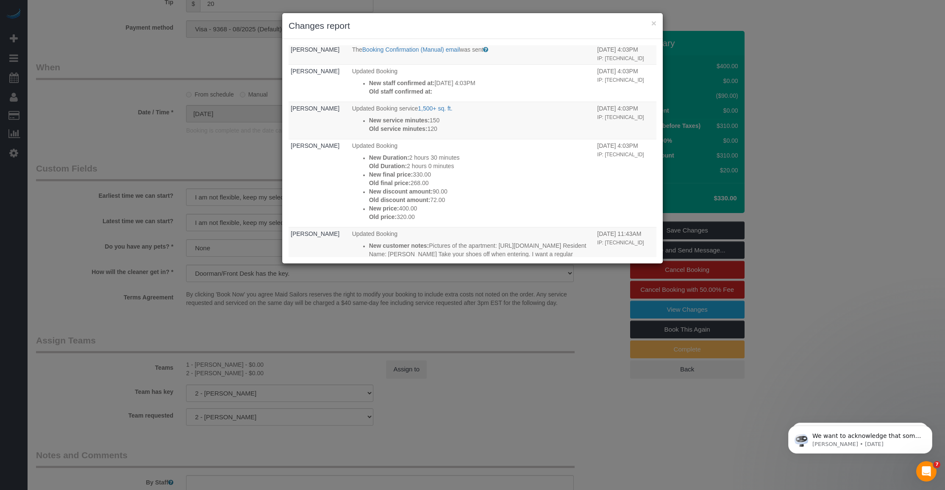
drag, startPoint x: 656, startPoint y: 19, endPoint x: 649, endPoint y: 23, distance: 8.0
click at [656, 20] on div "× Changes report" at bounding box center [472, 26] width 381 height 26
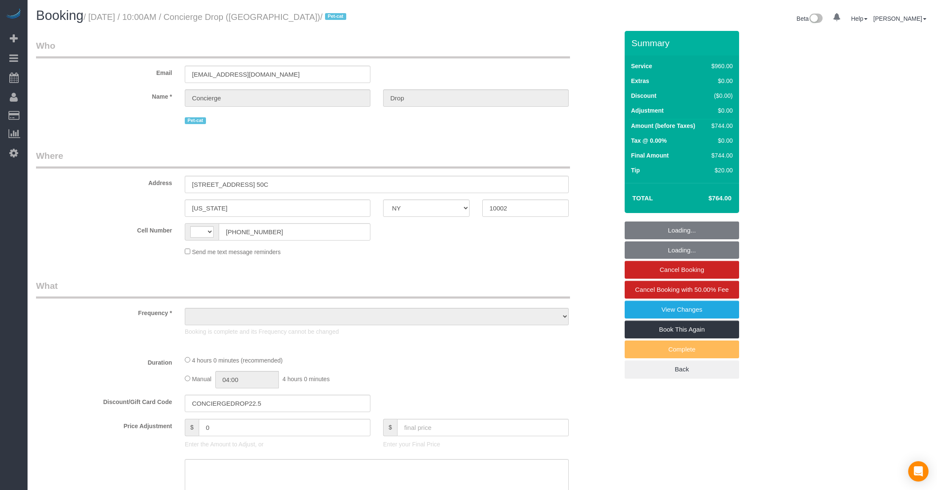
select select "NY"
select select "object:382"
select select "string:[GEOGRAPHIC_DATA]"
select select "3"
select select "240"
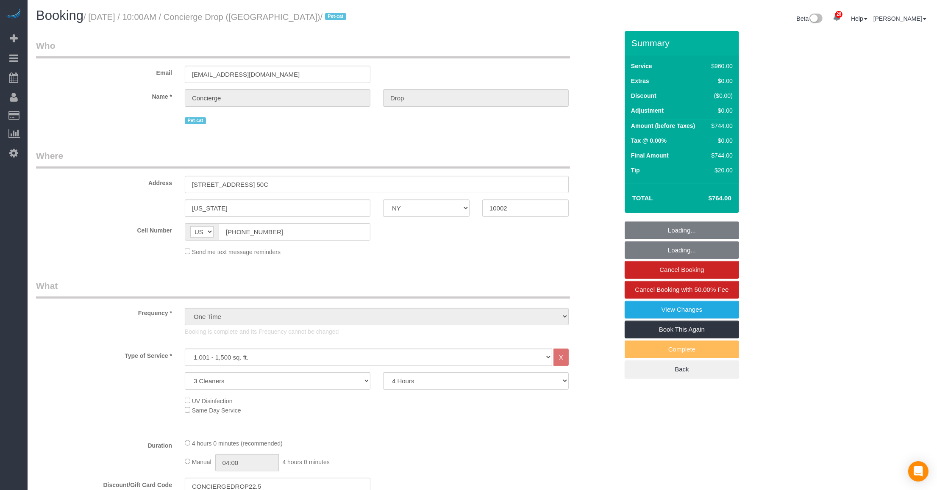
select select "string:stripe-pm_1RaQn24VGloSiKo7zeOF73Wj"
select select "number:89"
select select "number:90"
select select "number:15"
select select "number:6"
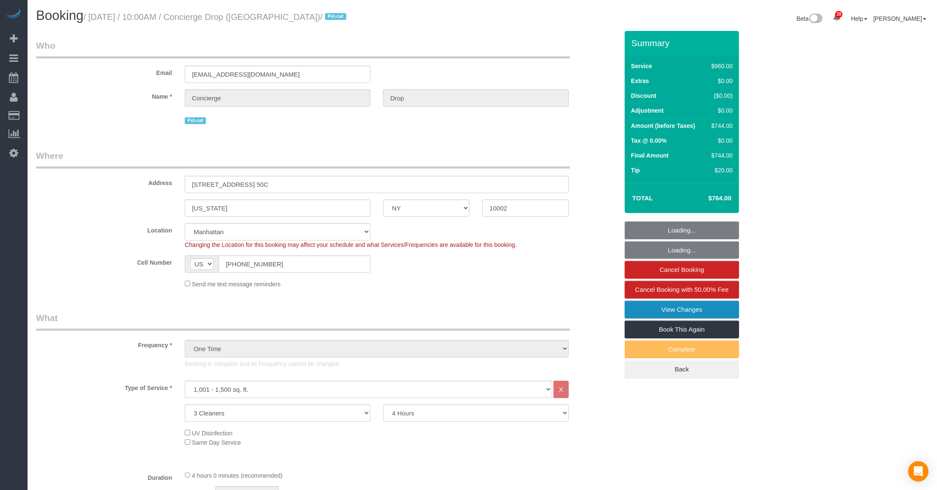
click at [660, 306] on link "View Changes" at bounding box center [682, 310] width 114 height 18
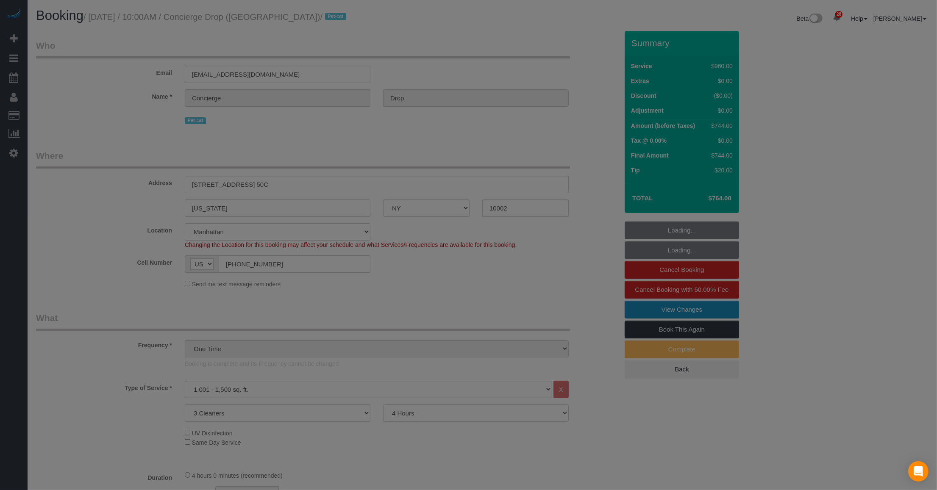
select select "object:1494"
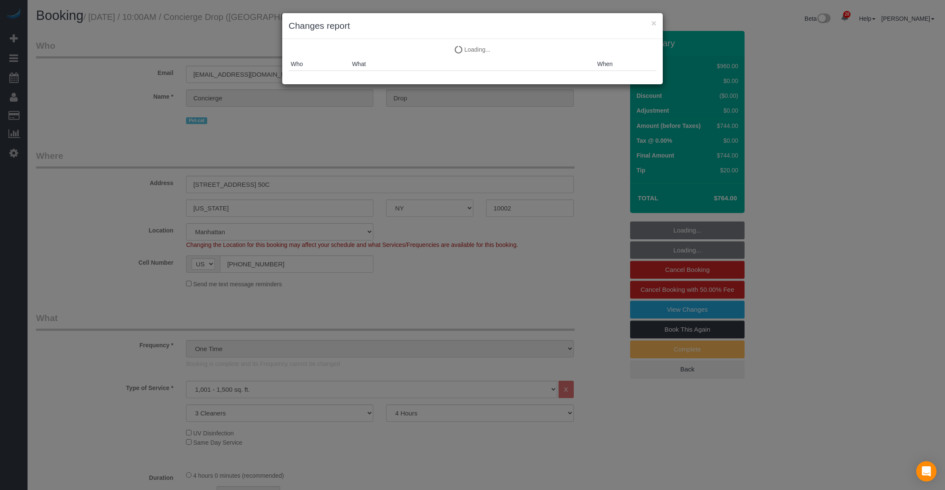
select select "spot1"
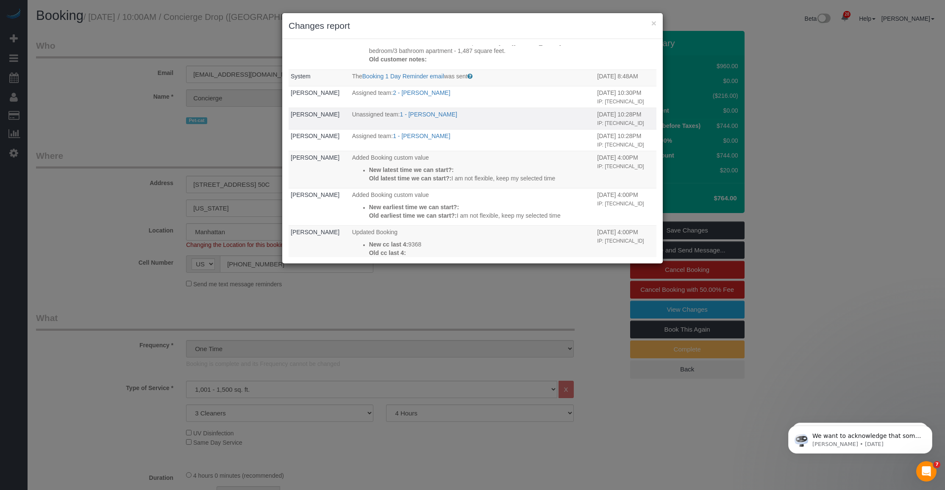
scroll to position [636, 0]
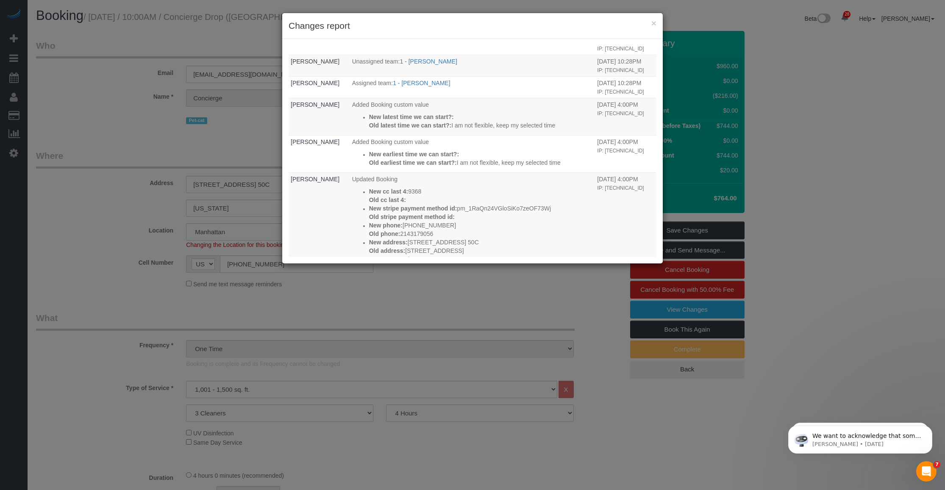
click at [656, 22] on div "× Changes report" at bounding box center [472, 26] width 381 height 26
drag, startPoint x: 654, startPoint y: 22, endPoint x: 388, endPoint y: 89, distance: 273.7
click at [648, 22] on div "× Changes report" at bounding box center [472, 26] width 381 height 26
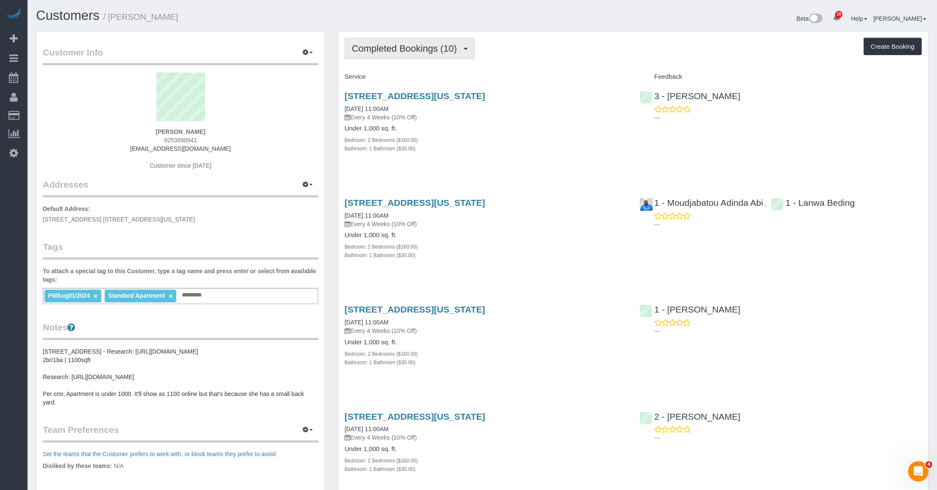
click at [379, 51] on span "Completed Bookings (10)" at bounding box center [406, 48] width 109 height 11
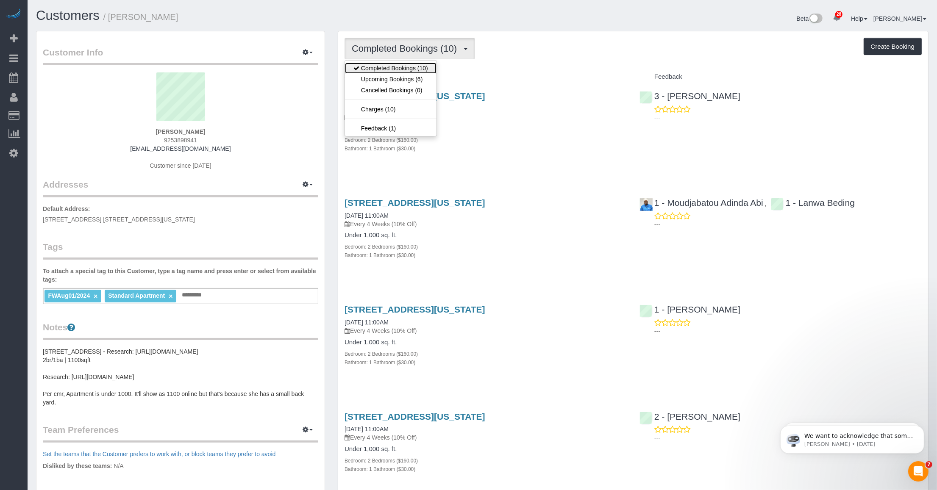
drag, startPoint x: 381, startPoint y: 69, endPoint x: 400, endPoint y: 61, distance: 20.7
click at [382, 68] on link "Completed Bookings (10)" at bounding box center [391, 68] width 92 height 11
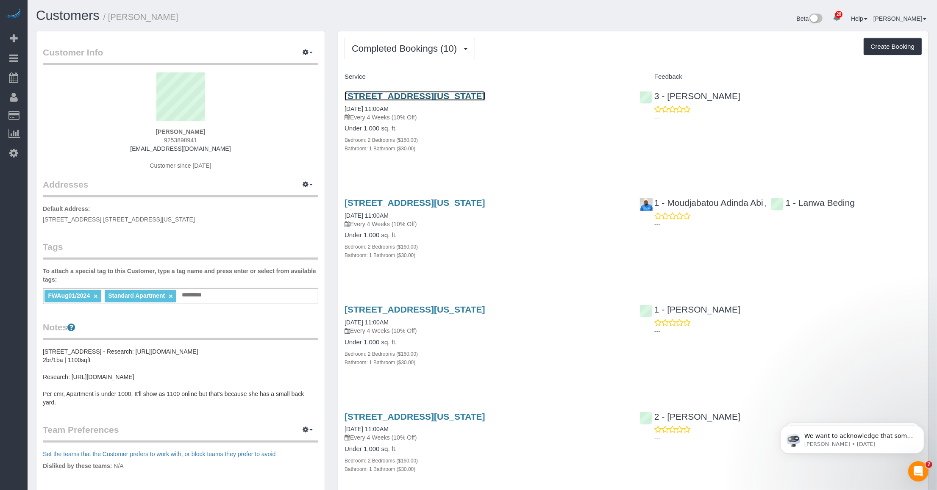
click at [457, 92] on link "[STREET_ADDRESS][US_STATE]" at bounding box center [415, 96] width 141 height 10
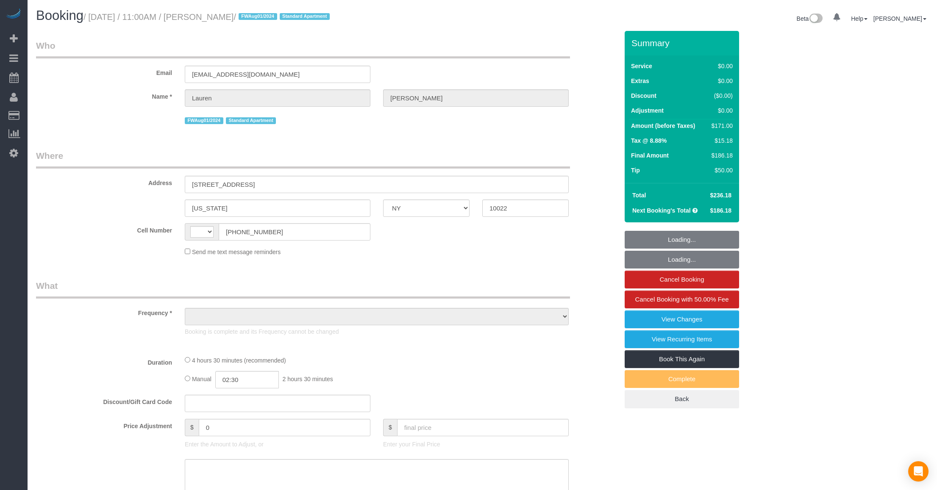
select select "NY"
select select "number:59"
select select "number:79"
select select "number:15"
select select "number:5"
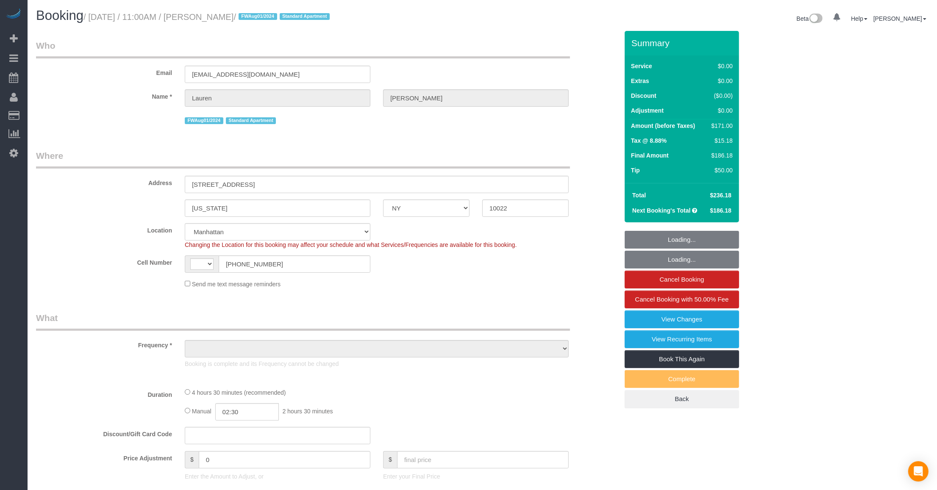
select select "object:737"
select select "string:[GEOGRAPHIC_DATA]"
select select "string:stripe-pm_1Phkqp4VGloSiKo75Mp2gtBu"
select select "spot1"
select select "2"
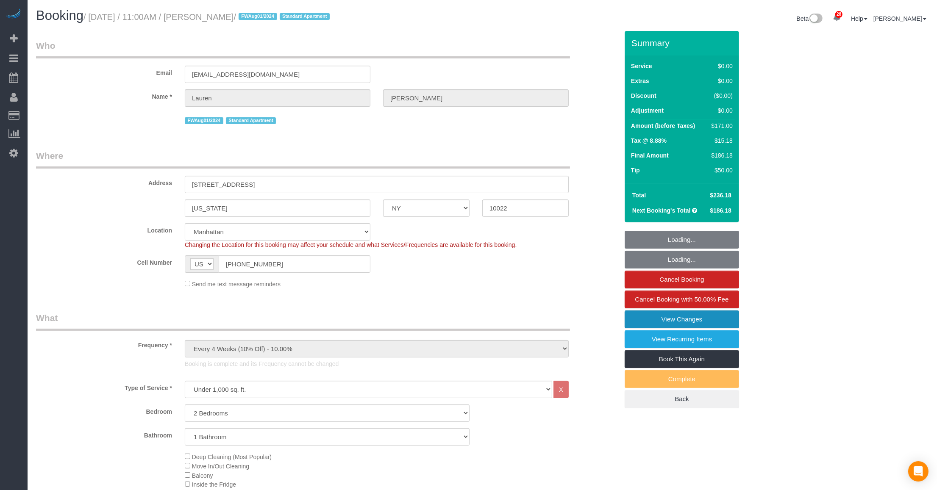
select select "object:1530"
click at [677, 314] on link "View Changes" at bounding box center [682, 320] width 114 height 18
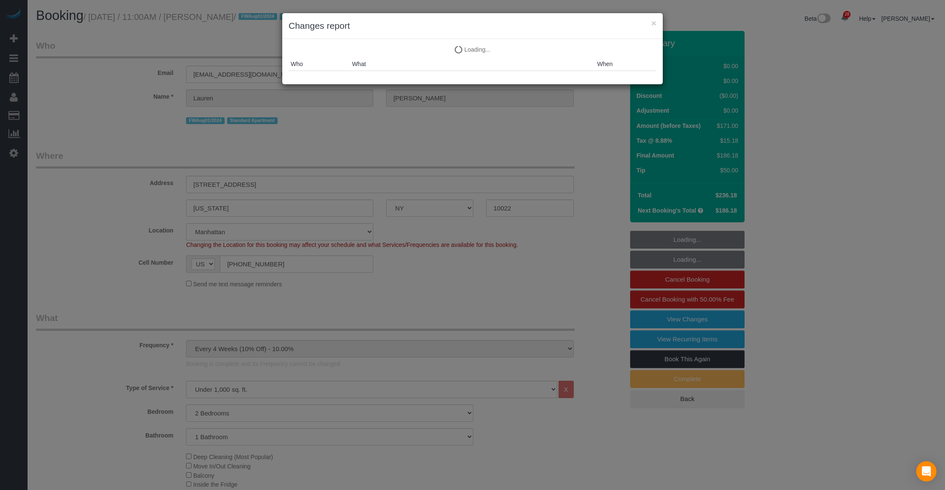
select select "2"
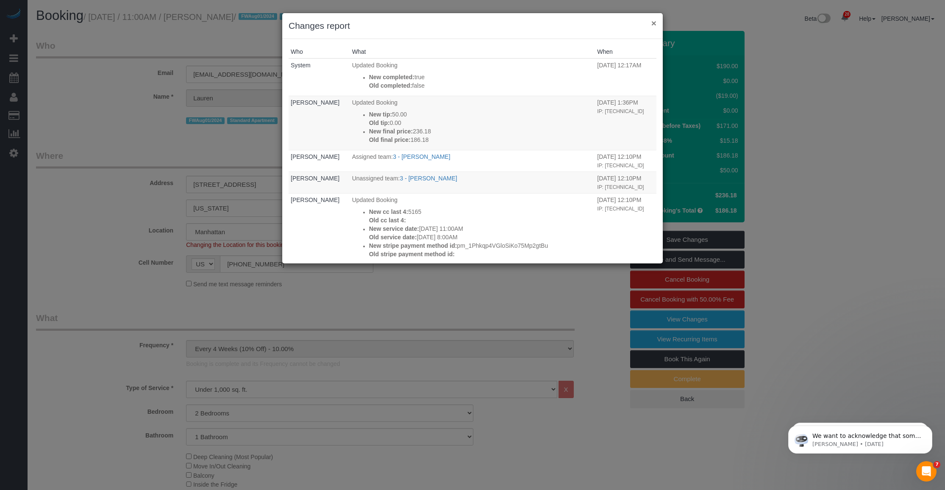
drag, startPoint x: 654, startPoint y: 22, endPoint x: 612, endPoint y: 38, distance: 45.0
click at [654, 22] on button "×" at bounding box center [654, 23] width 5 height 9
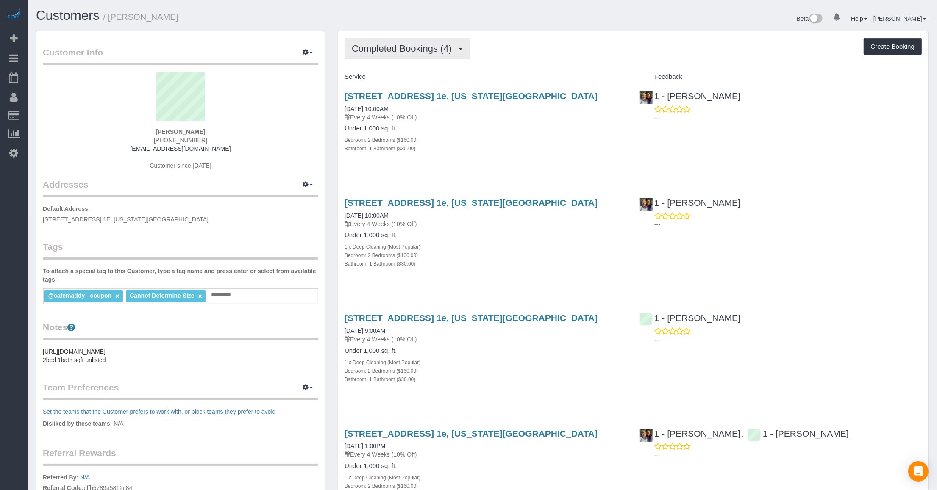
click at [431, 47] on span "Completed Bookings (4)" at bounding box center [404, 48] width 104 height 11
click at [401, 87] on link "Cancelled Bookings (2)" at bounding box center [389, 90] width 88 height 11
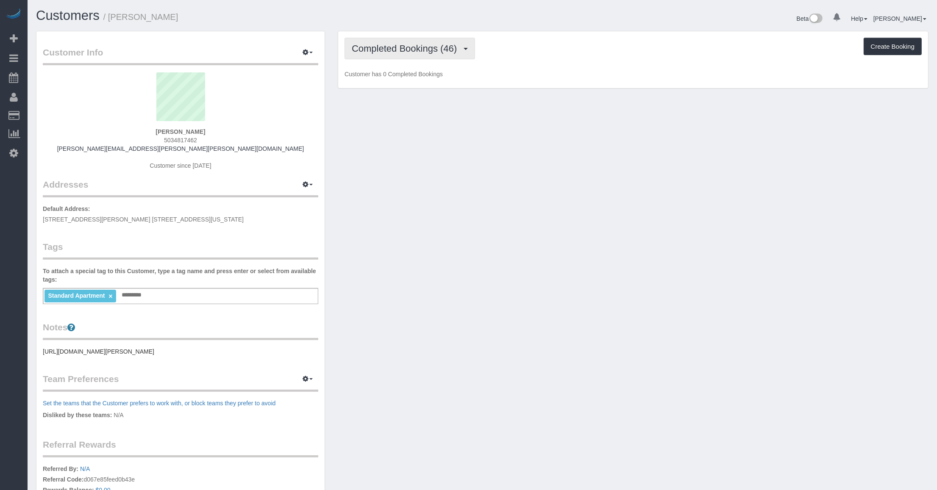
click at [402, 45] on span "Completed Bookings (46)" at bounding box center [406, 48] width 109 height 11
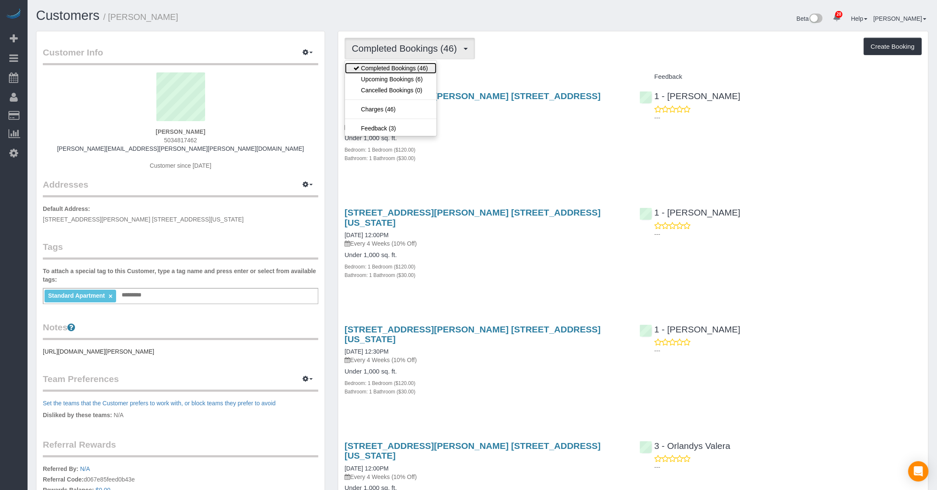
click at [386, 72] on link "Completed Bookings (46)" at bounding box center [391, 68] width 92 height 11
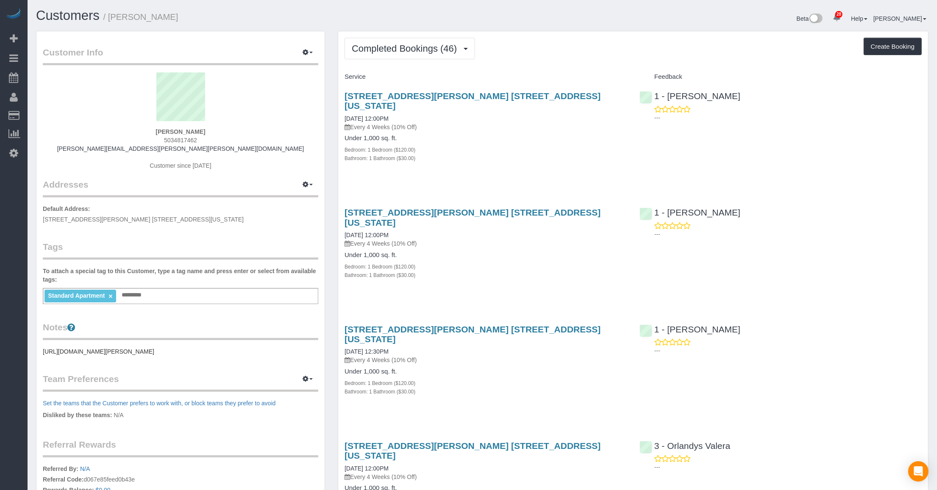
drag, startPoint x: 545, startPoint y: 50, endPoint x: 526, endPoint y: 60, distance: 21.4
click at [403, 51] on div "Completed Bookings (46) Completed Bookings (46) Upcoming Bookings (6) Cancelled…" at bounding box center [633, 49] width 577 height 22
click at [403, 94] on link "200 Rector Place, Apt. 21n, New York, NY 10280" at bounding box center [473, 101] width 256 height 20
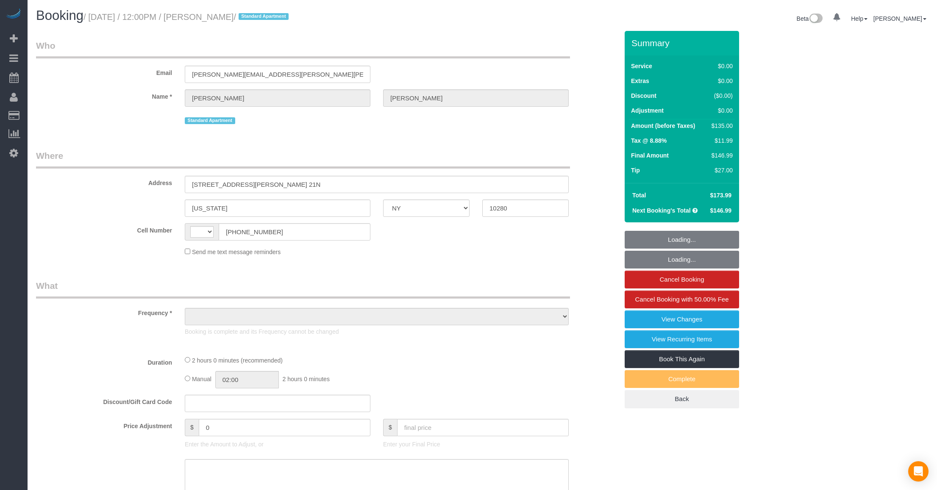
select select "NY"
select select "object:387"
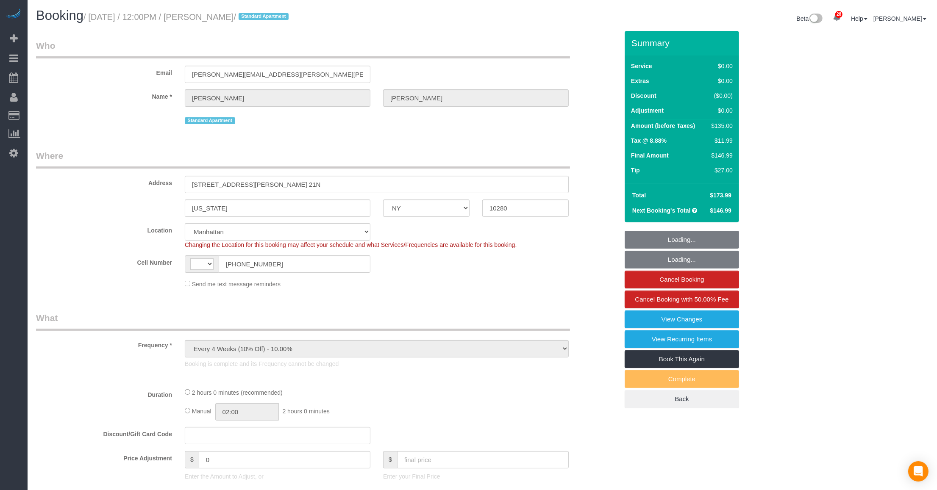
select select "string:US"
select select "1"
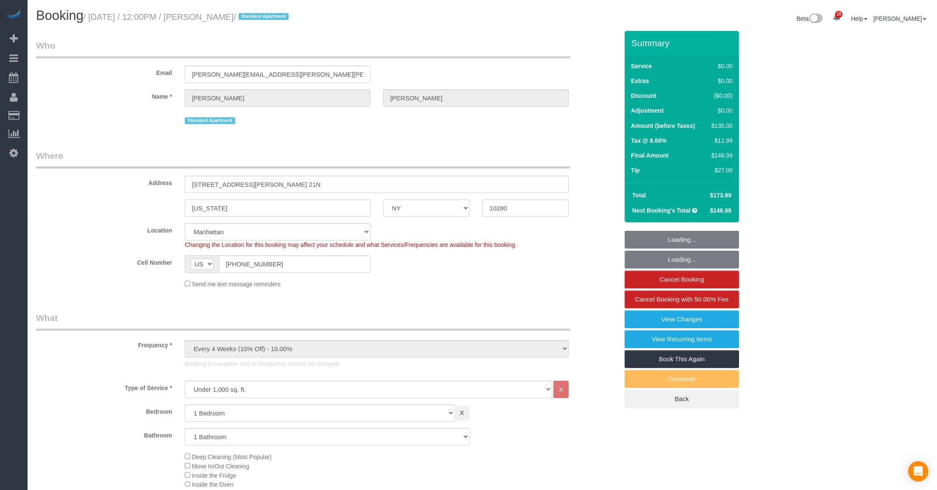
select select "number:89"
select select "number:90"
select select "number:15"
select select "number:6"
select select "number:21"
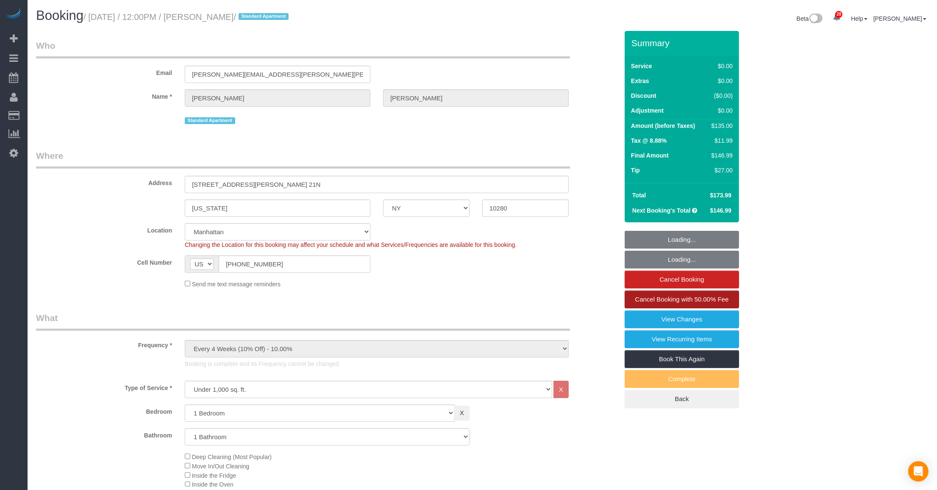
select select "string:stripe-pm_1JdiWK4VGloSiKo7FQDjCJnW"
select select "spot1"
select select "object:1573"
click at [707, 321] on link "View Changes" at bounding box center [682, 320] width 114 height 18
select select "1"
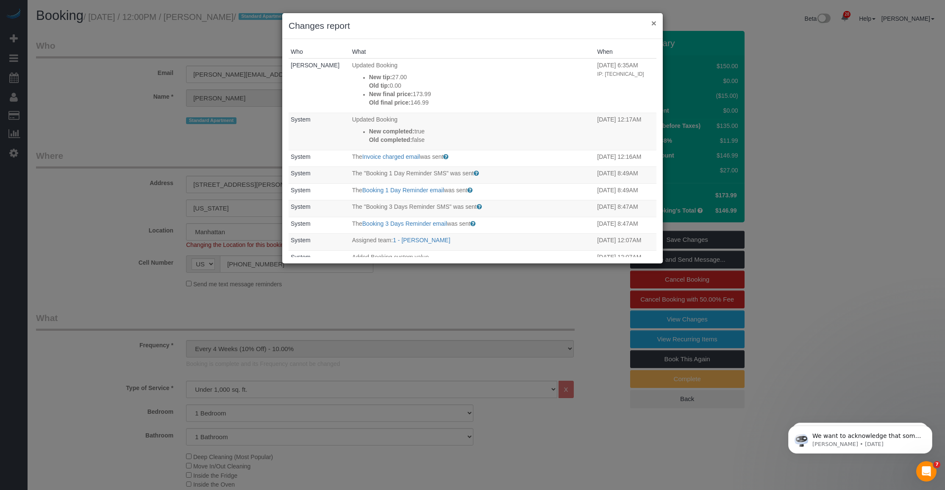
drag, startPoint x: 655, startPoint y: 20, endPoint x: 634, endPoint y: 25, distance: 21.3
click at [655, 20] on button "×" at bounding box center [654, 23] width 5 height 9
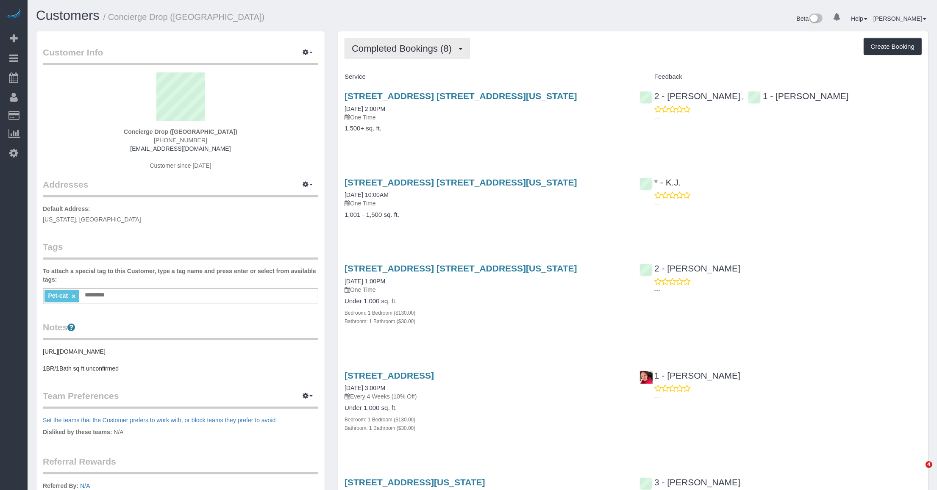
click at [416, 38] on button "Completed Bookings (8)" at bounding box center [407, 49] width 125 height 22
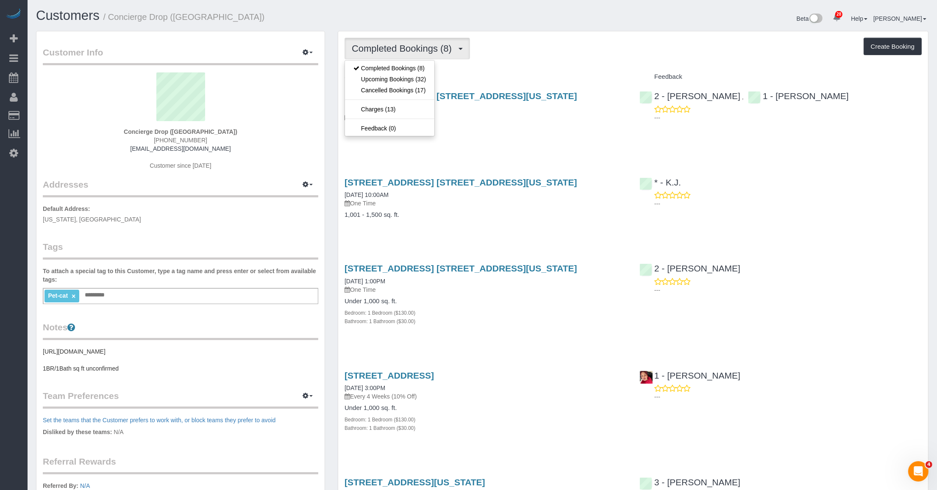
click at [520, 54] on div "Completed Bookings (8) Completed Bookings (8) Upcoming Bookings (32) Cancelled …" at bounding box center [633, 49] width 577 height 22
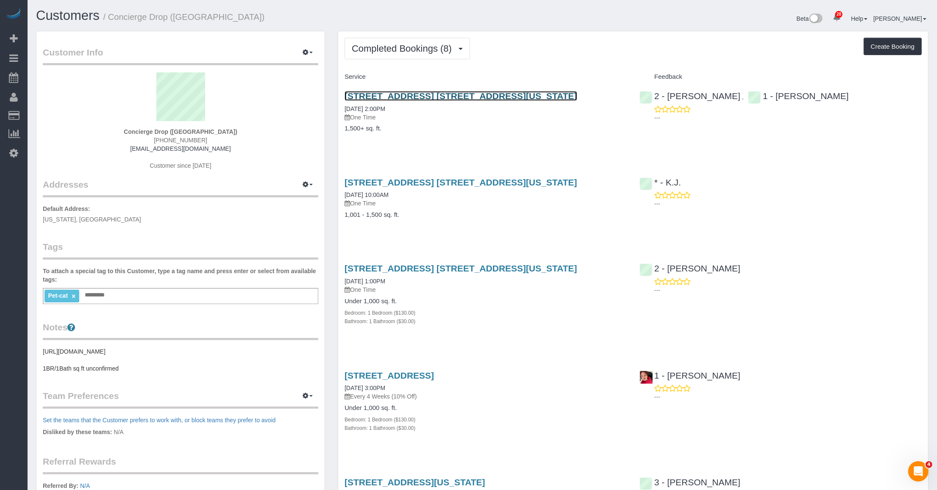
click at [465, 91] on link "[STREET_ADDRESS] [STREET_ADDRESS][US_STATE]" at bounding box center [461, 96] width 233 height 10
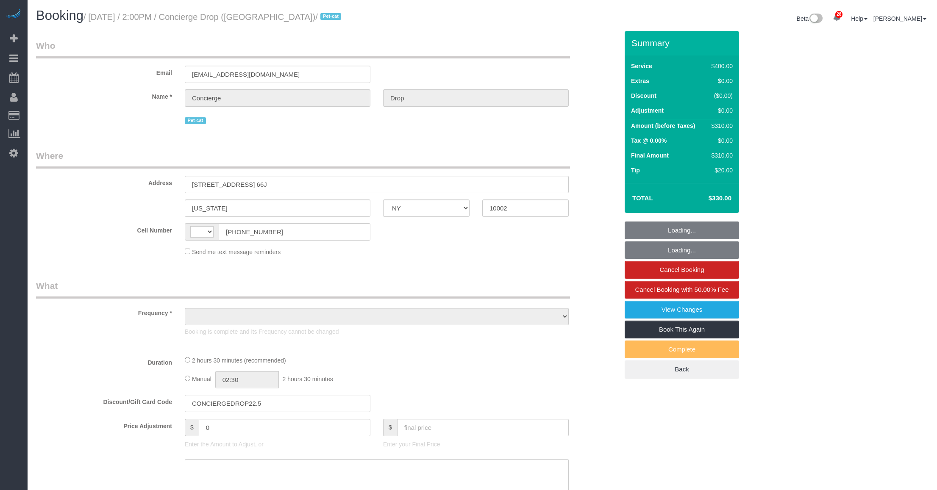
select select "NY"
select select "string:[GEOGRAPHIC_DATA]"
select select "number:89"
select select "number:90"
select select "number:15"
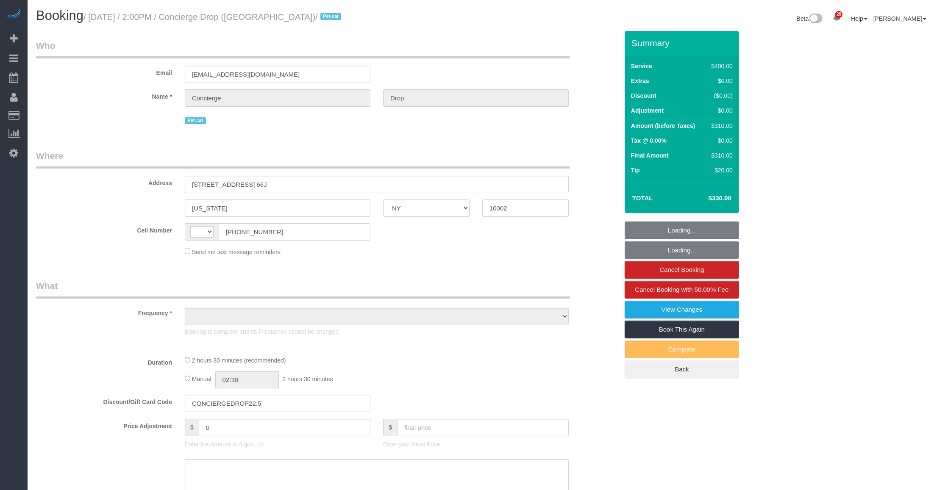
select select "number:6"
select select "string:stripe-pm_1RaQn24VGloSiKo7zeOF73Wj"
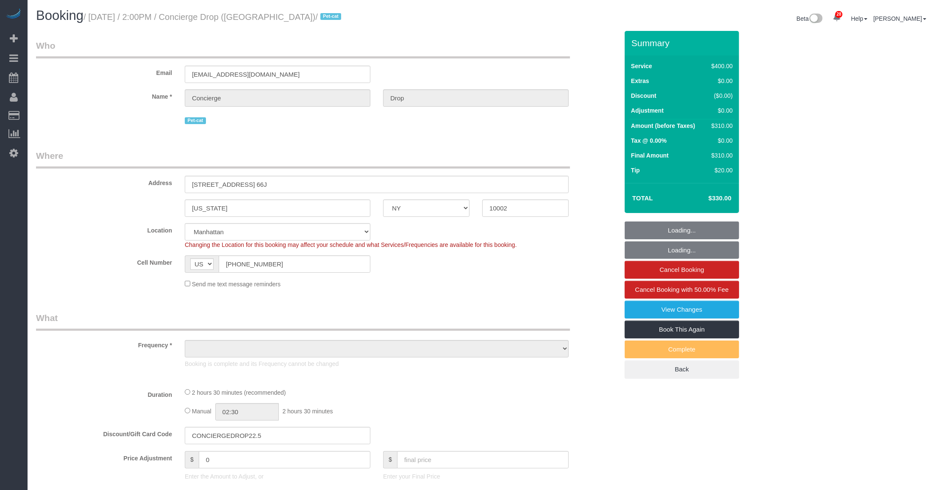
select select "object:1089"
select select "150"
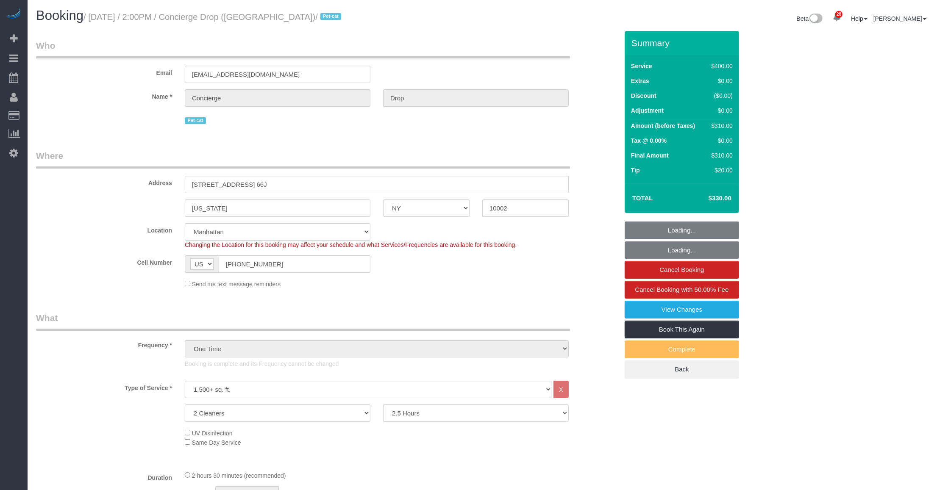
select select "spot1"
select select "object:1535"
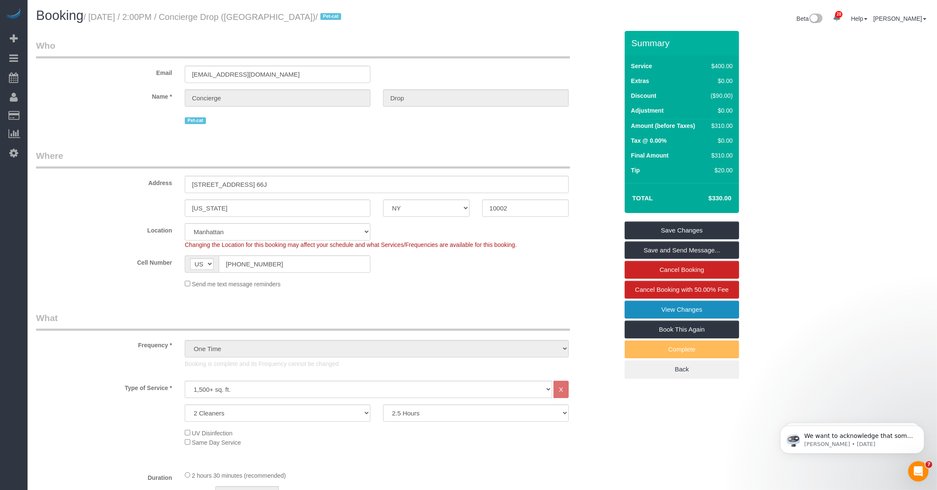
click at [635, 306] on link "View Changes" at bounding box center [682, 310] width 114 height 18
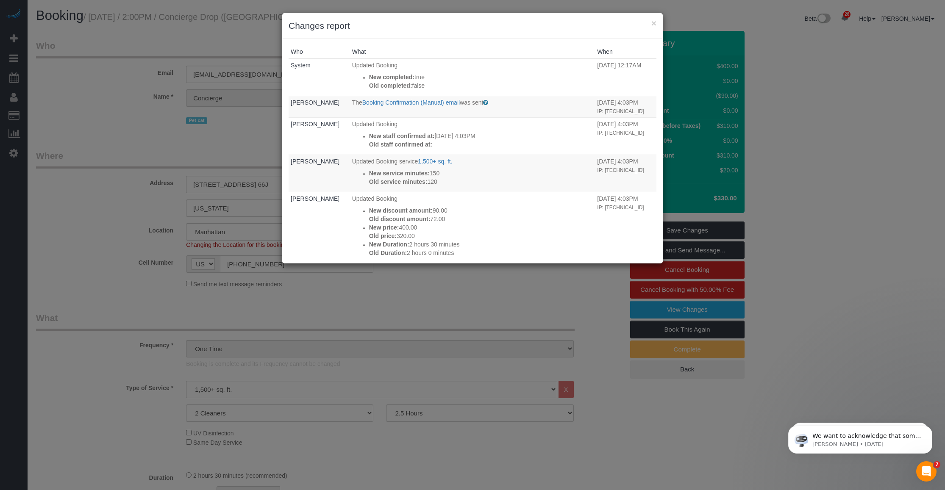
click at [657, 22] on div "× Changes report" at bounding box center [472, 26] width 381 height 26
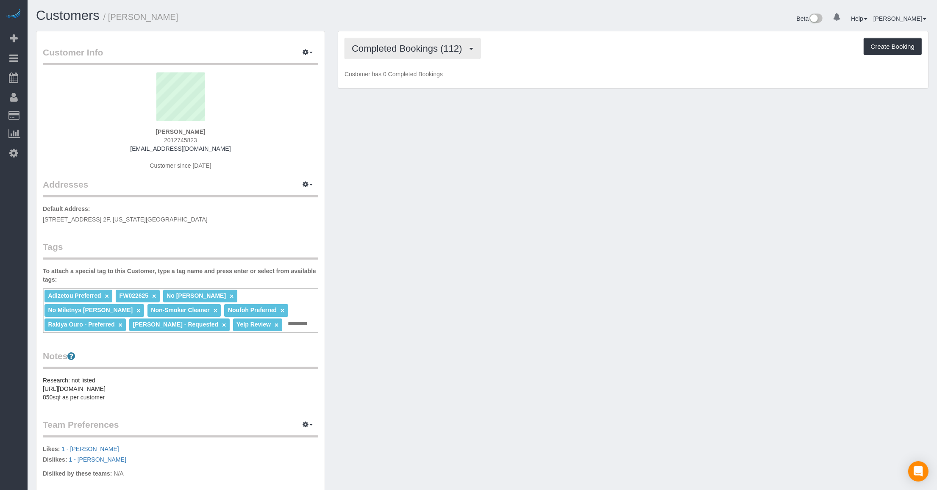
click at [409, 47] on span "Completed Bookings (112)" at bounding box center [409, 48] width 114 height 11
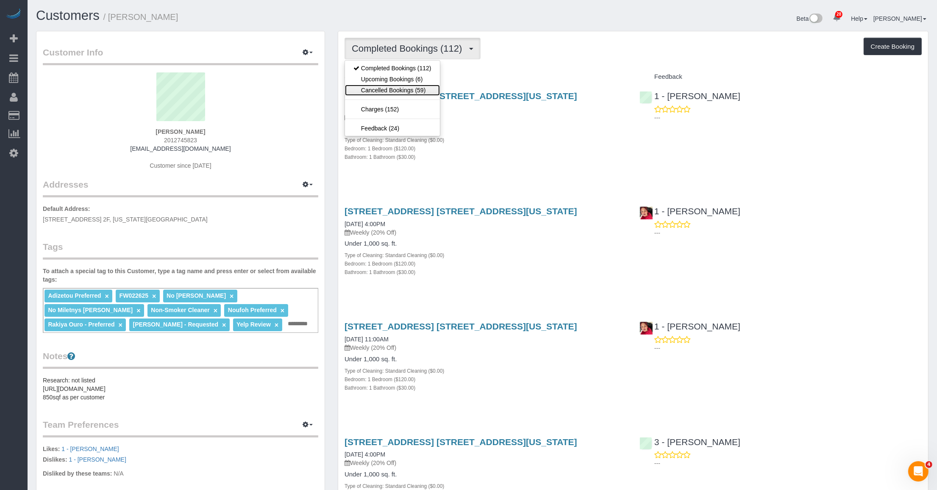
click at [396, 87] on link "Cancelled Bookings (59)" at bounding box center [392, 90] width 95 height 11
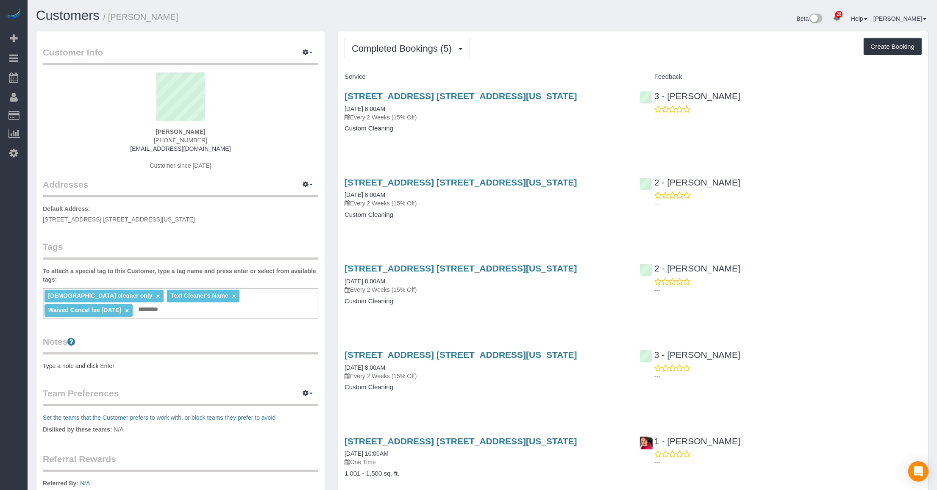
drag, startPoint x: 158, startPoint y: 131, endPoint x: 204, endPoint y: 129, distance: 46.2
click at [204, 129] on div "Roheen Ahsan 1 (469) 516-8027 roheenahsan@hotmail.com Customer since 2025" at bounding box center [181, 125] width 276 height 106
copy strong "Roheen Ahsan"
click at [415, 50] on span "Completed Bookings (5)" at bounding box center [404, 48] width 104 height 11
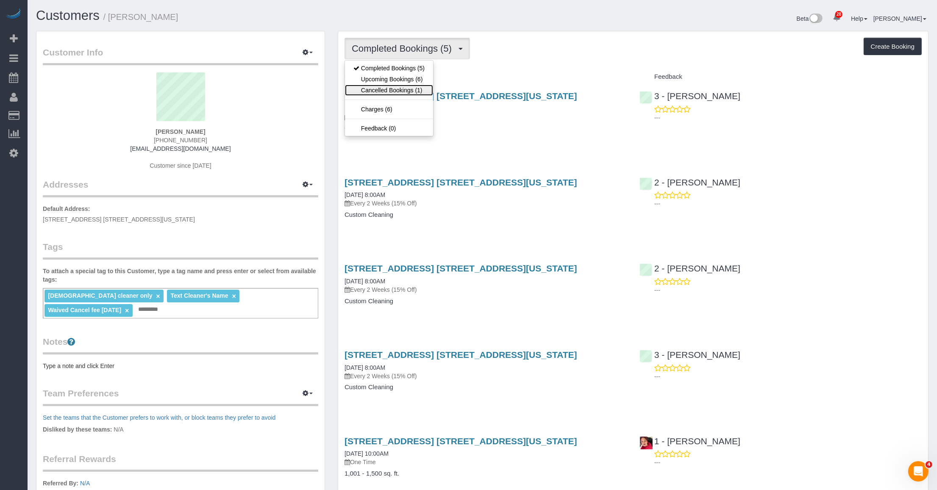
click at [390, 92] on link "Cancelled Bookings (1)" at bounding box center [389, 90] width 88 height 11
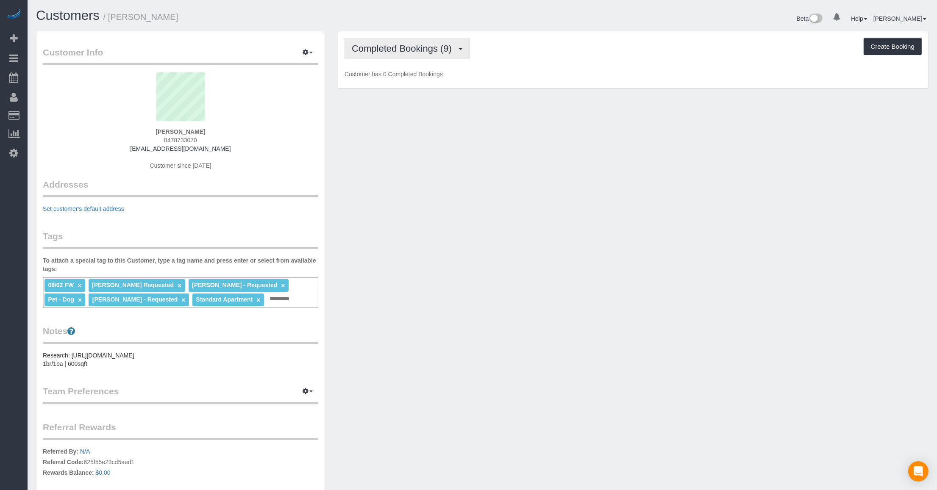
click at [420, 49] on span "Completed Bookings (9)" at bounding box center [404, 48] width 104 height 11
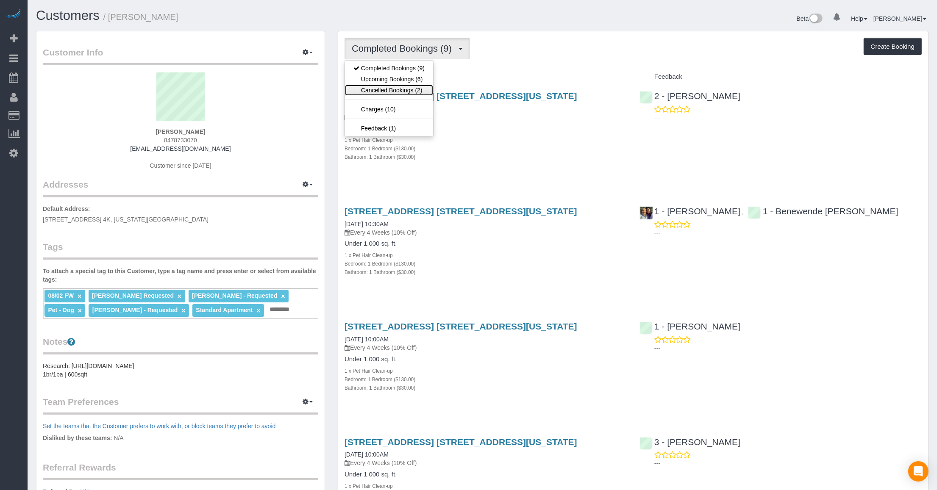
click at [379, 90] on link "Cancelled Bookings (2)" at bounding box center [389, 90] width 88 height 11
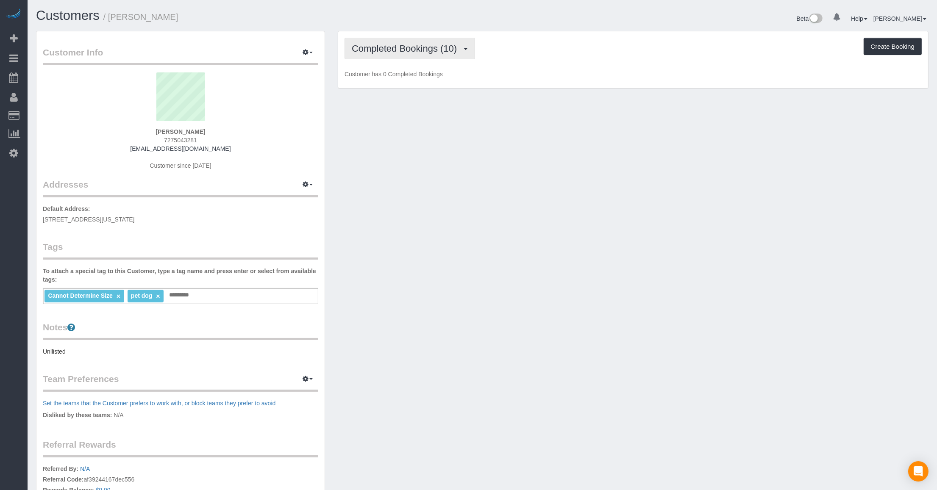
click at [399, 47] on span "Completed Bookings (10)" at bounding box center [406, 48] width 109 height 11
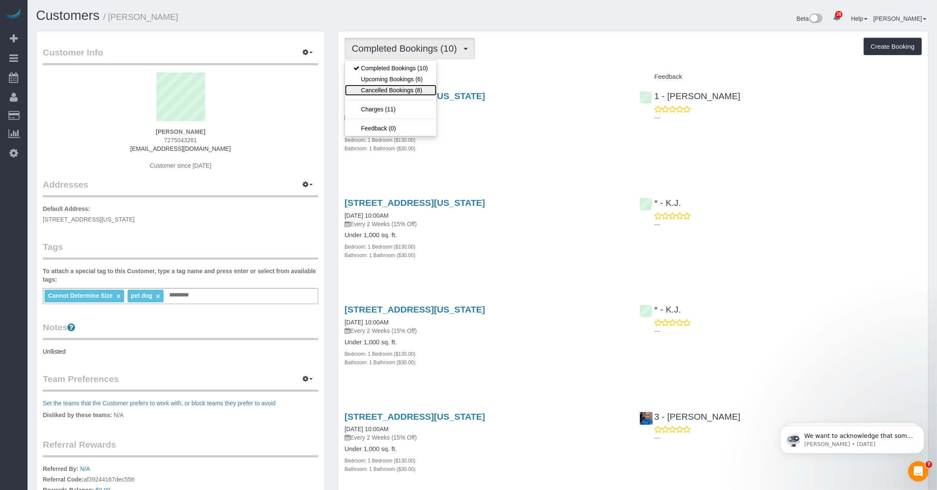
click at [380, 90] on link "Cancelled Bookings (8)" at bounding box center [391, 90] width 92 height 11
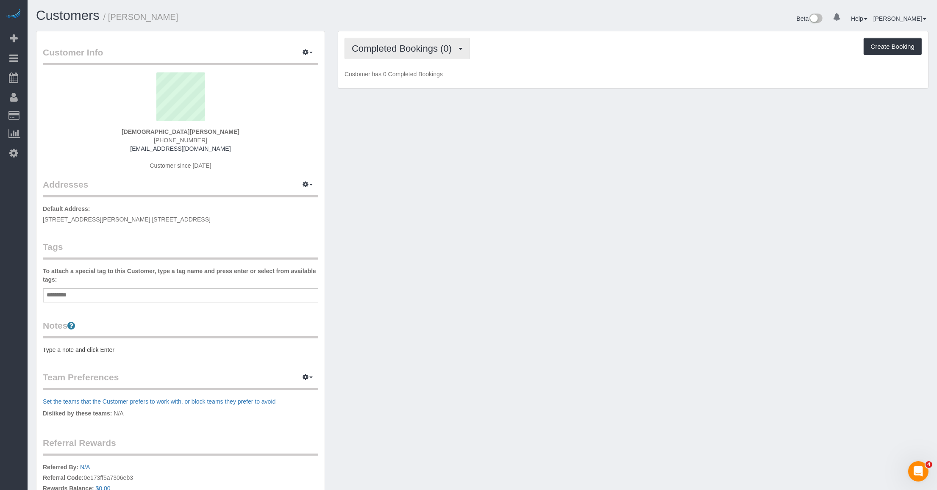
click at [410, 56] on button "Completed Bookings (0)" at bounding box center [407, 49] width 125 height 22
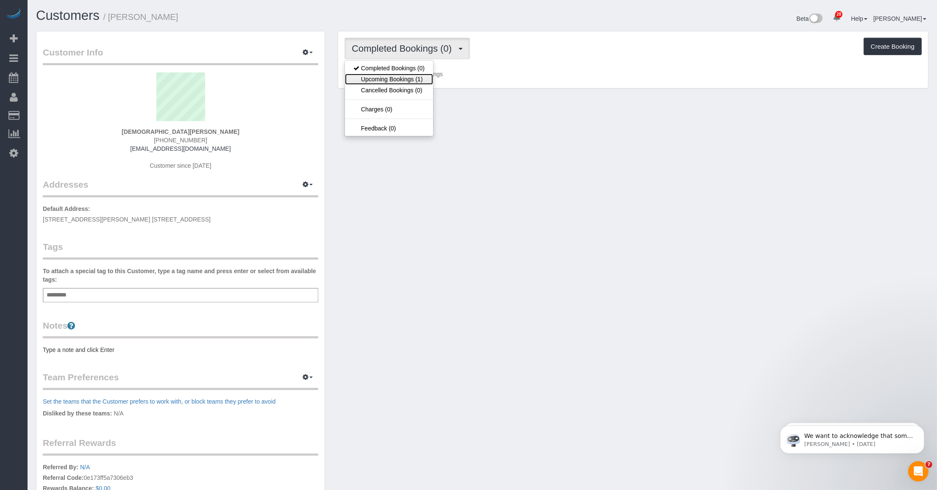
click at [391, 78] on link "Upcoming Bookings (1)" at bounding box center [389, 79] width 88 height 11
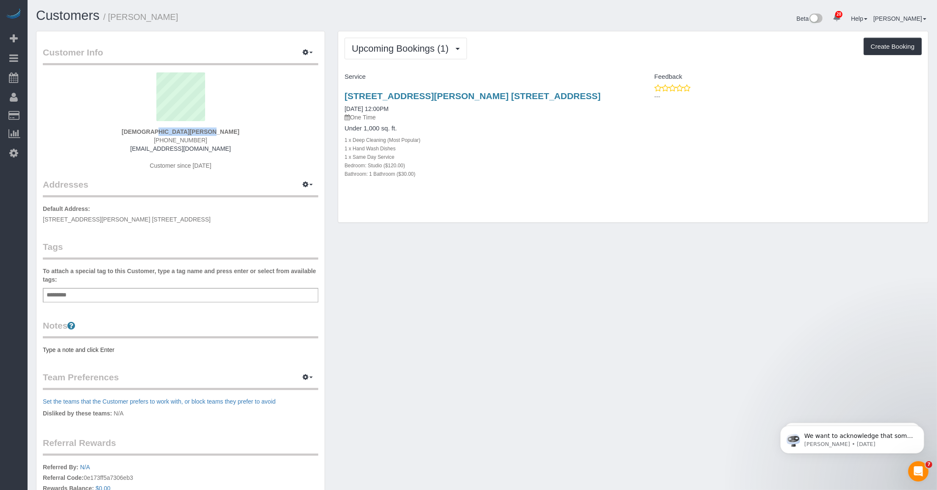
drag, startPoint x: 219, startPoint y: 131, endPoint x: 145, endPoint y: 132, distance: 73.8
click at [145, 132] on div "[DEMOGRAPHIC_DATA][PERSON_NAME] [PHONE_NUMBER] [EMAIL_ADDRESS][DOMAIN_NAME] Cus…" at bounding box center [181, 125] width 276 height 106
copy strong "[DEMOGRAPHIC_DATA][PERSON_NAME]"
click at [382, 96] on link "540 Fulton Street, Apt. 42c, Brooklyn, NY 11201" at bounding box center [473, 96] width 256 height 10
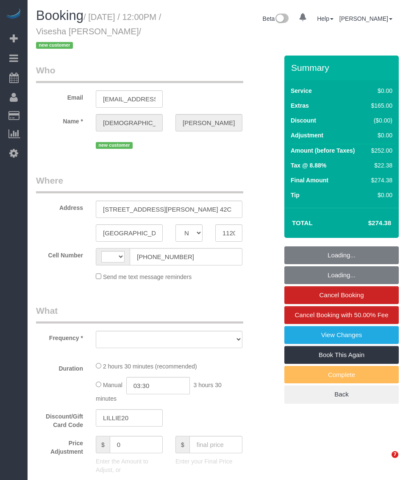
select select "NY"
select select "string:US"
select select "object:566"
select select "string:stripe-pm_1SBaqG4VGloSiKo7ts4JTM7Z"
select select "number:89"
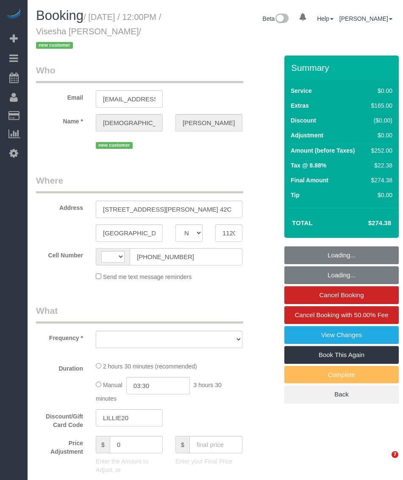
select select "number:90"
select select "number:15"
select select "number:5"
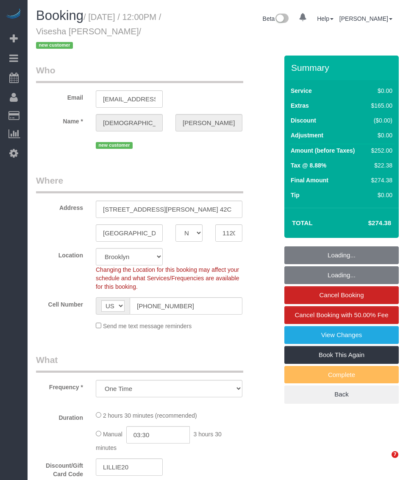
select select "object:1504"
select select "spot1"
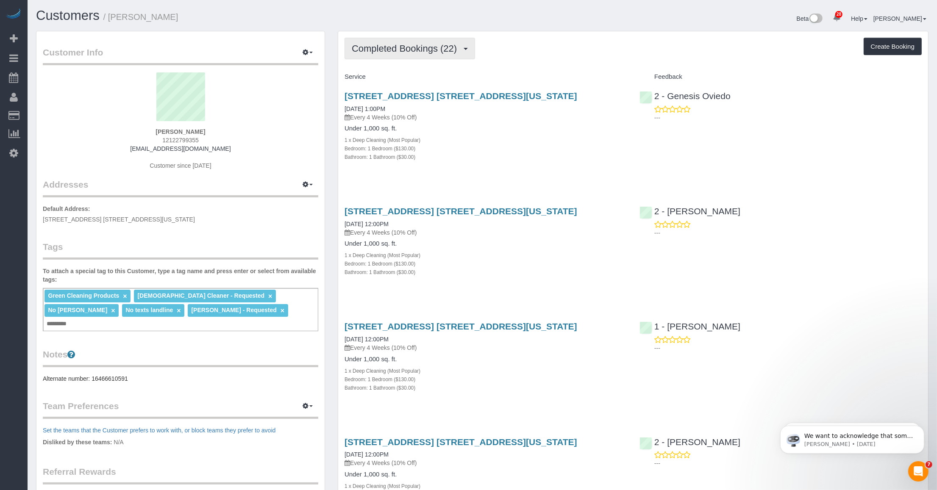
click at [418, 47] on span "Completed Bookings (22)" at bounding box center [406, 48] width 109 height 11
click at [399, 75] on link "Upcoming Bookings (7)" at bounding box center [391, 79] width 92 height 11
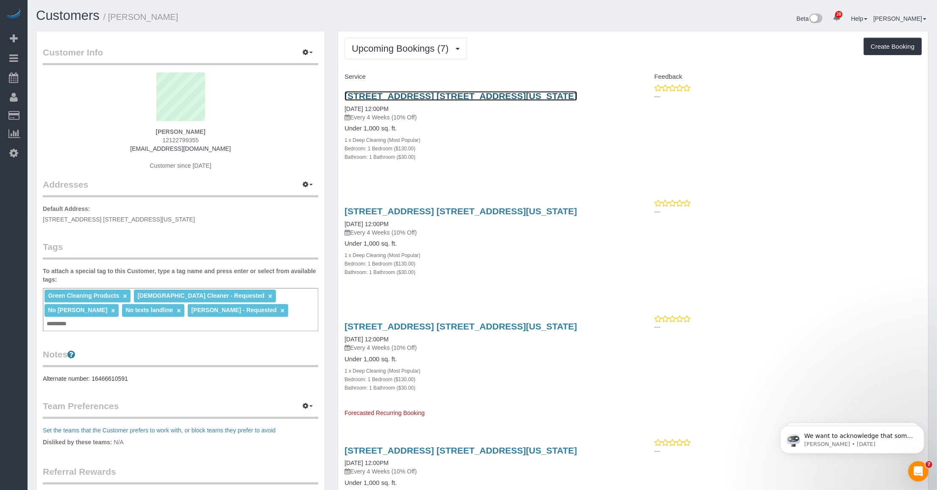
click at [457, 98] on link "484 West 43rd Street, Apt. 45q, New York, NY 10036" at bounding box center [461, 96] width 233 height 10
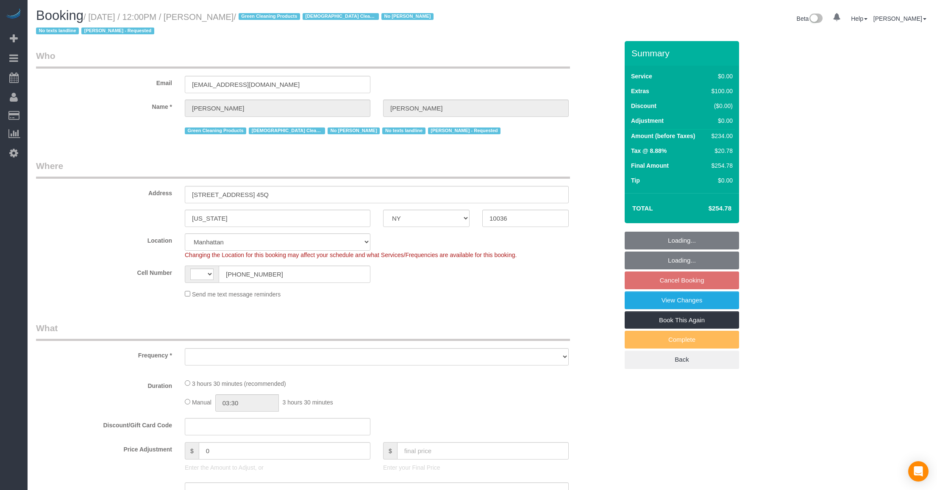
select select "NY"
select select "1"
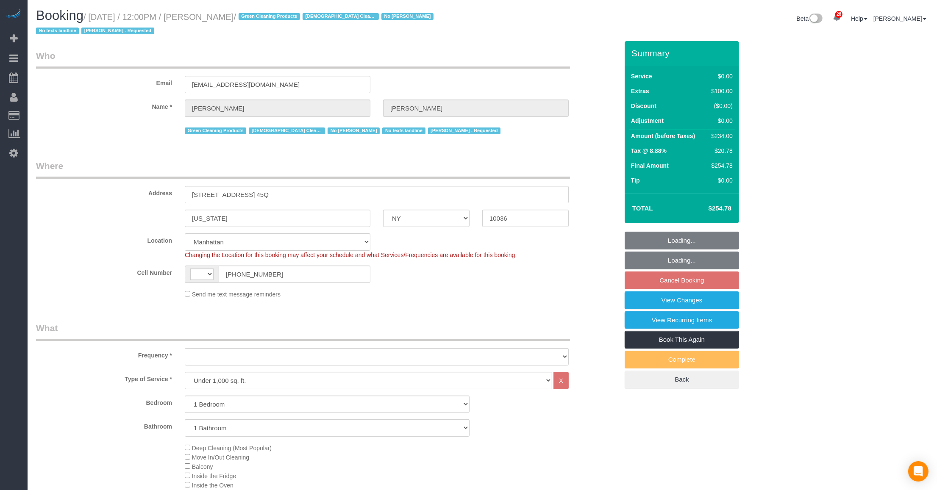
select select "string:US"
select select "object:689"
select select "string:stripe-pm_1SBOIi4VGloSiKo7Y2vR3uI4"
select select "spot3"
select select "number:89"
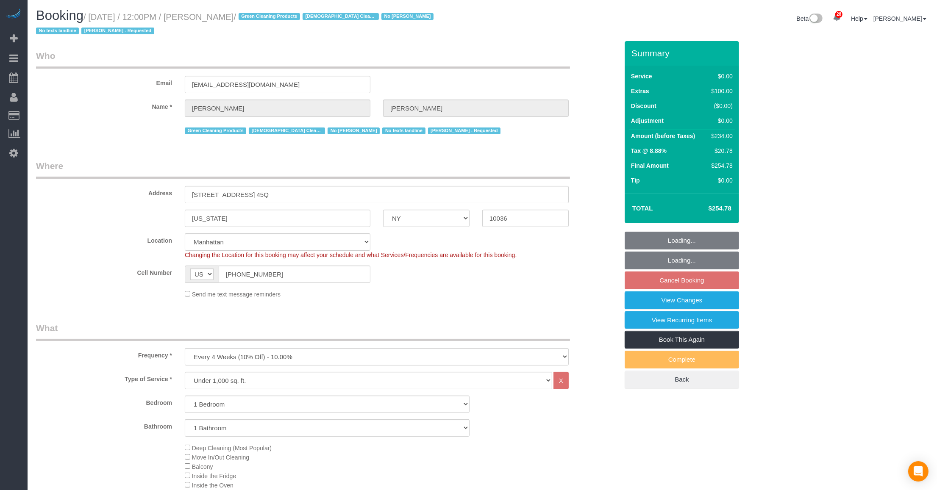
select select "number:90"
select select "number:15"
select select "number:5"
select select "object:1520"
select select "1"
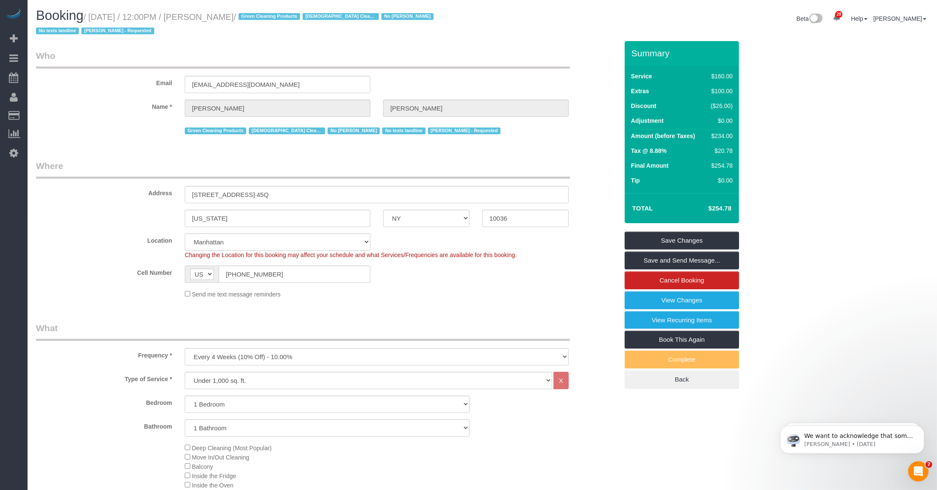
drag, startPoint x: 219, startPoint y: 15, endPoint x: 284, endPoint y: 15, distance: 65.7
click at [284, 15] on small "/ September 27, 2025 / 12:00PM / David Kupferberg / Green Cleaning Products Mal…" at bounding box center [236, 24] width 400 height 24
copy small "David Kupferberg"
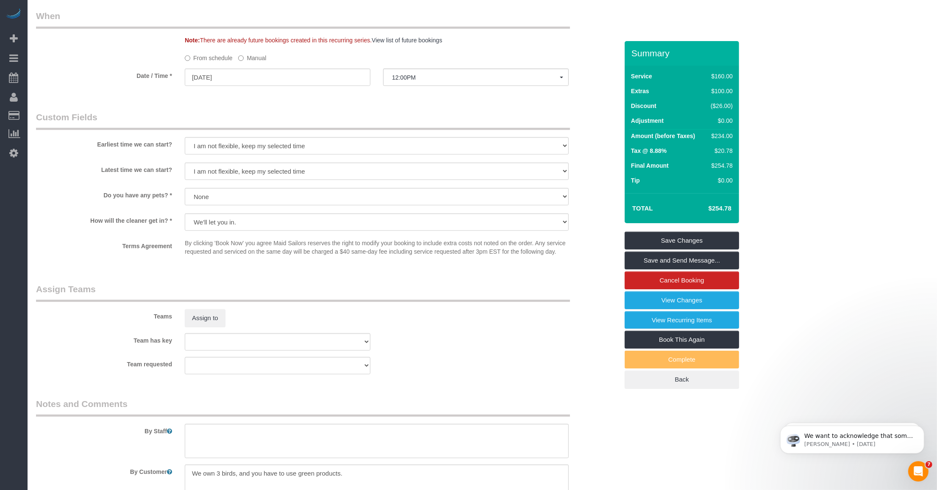
scroll to position [989, 0]
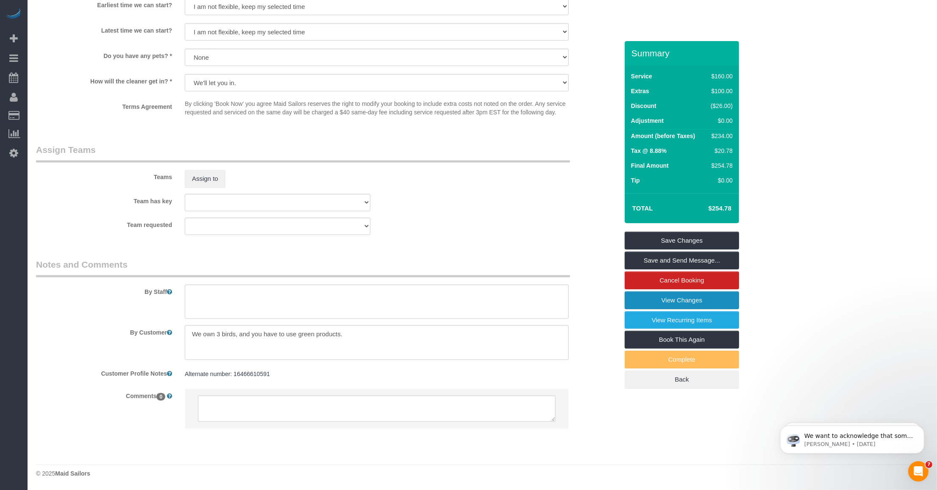
click at [721, 303] on link "View Changes" at bounding box center [682, 301] width 114 height 18
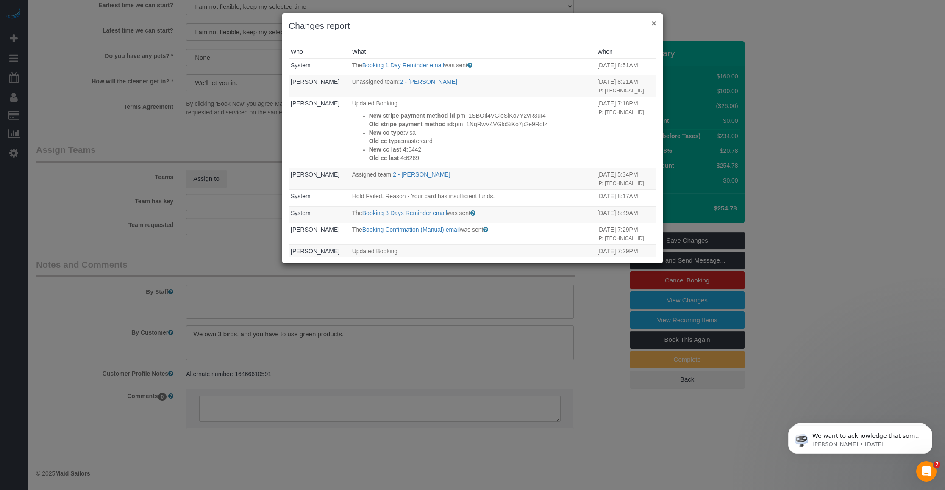
drag, startPoint x: 655, startPoint y: 23, endPoint x: 593, endPoint y: 35, distance: 63.9
click at [651, 23] on div "× Changes report" at bounding box center [472, 26] width 381 height 26
click at [654, 21] on button "×" at bounding box center [654, 23] width 5 height 9
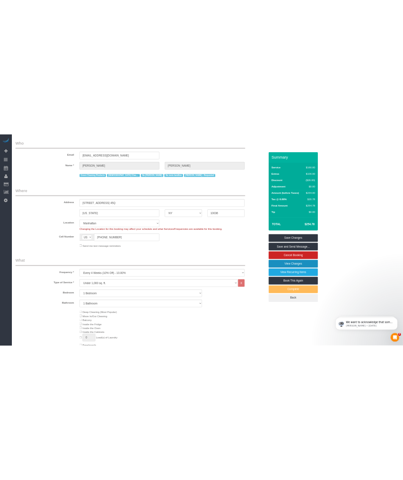
scroll to position [0, 0]
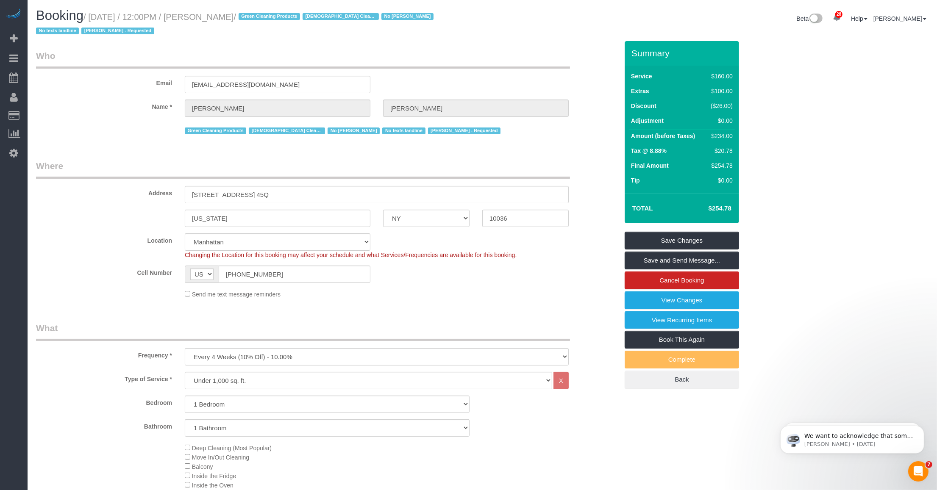
drag, startPoint x: 94, startPoint y: 17, endPoint x: 285, endPoint y: 14, distance: 191.2
click at [285, 14] on small "/ September 27, 2025 / 12:00PM / David Kupferberg / Green Cleaning Products Mal…" at bounding box center [236, 24] width 400 height 24
copy small "September 27, 2025 / 12:00PM / David Kupferberg"
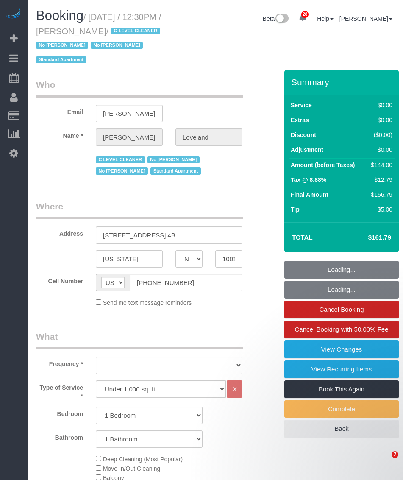
select select "NY"
select select "1"
select select "number:89"
select select "number:90"
select select "number:15"
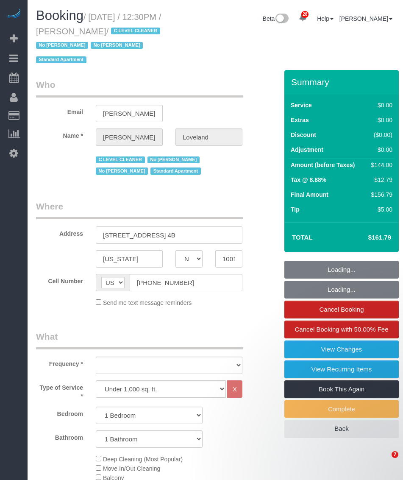
select select "number:5"
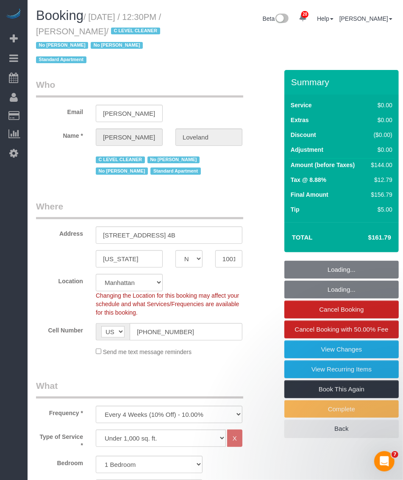
select select "object:1101"
select select "string:stripe-pm_1I3l7J4VGloSiKo7u5a91gzw"
select select "1"
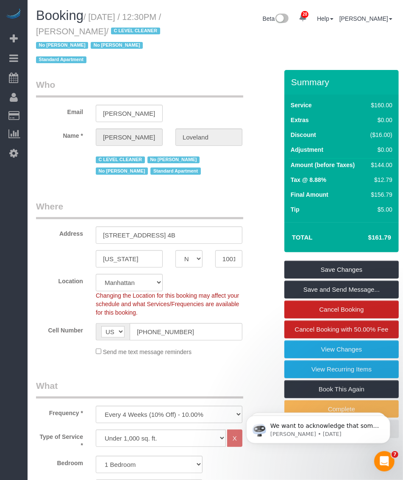
drag, startPoint x: 91, startPoint y: 14, endPoint x: 134, endPoint y: 33, distance: 47.3
click at [134, 33] on small "/ [DATE] / 12:30PM / [PERSON_NAME] / C LEVEL CLEANER No [PERSON_NAME] No [PERSO…" at bounding box center [99, 38] width 127 height 53
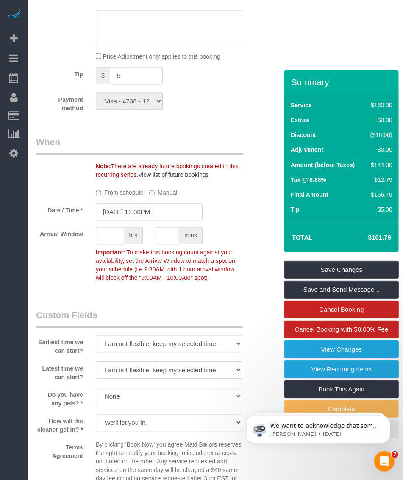
scroll to position [1113, 0]
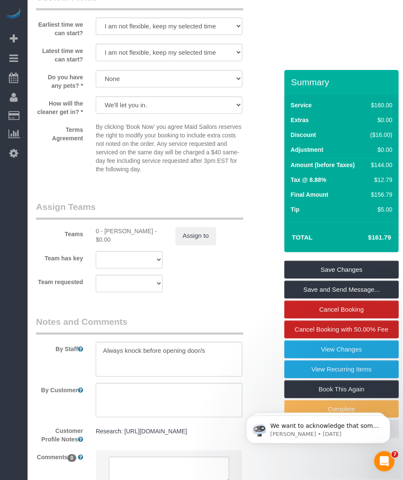
click at [111, 234] on div "Teams 0 - [PERSON_NAME] - $0.00 Assign to" at bounding box center [149, 223] width 239 height 44
copy div "[PERSON_NAME]"
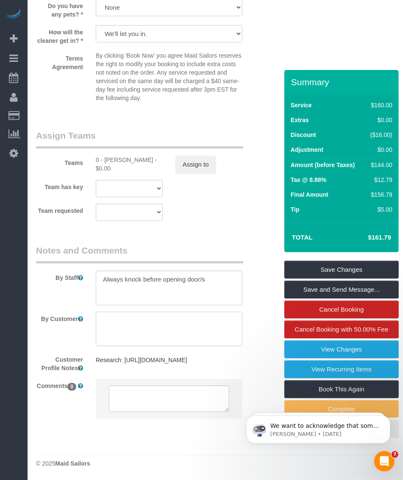
click at [126, 333] on textarea at bounding box center [169, 329] width 147 height 35
type textarea "c"
paste textarea "I’d like to ask that they don’t throw away the bags on the kitchen counter. And…"
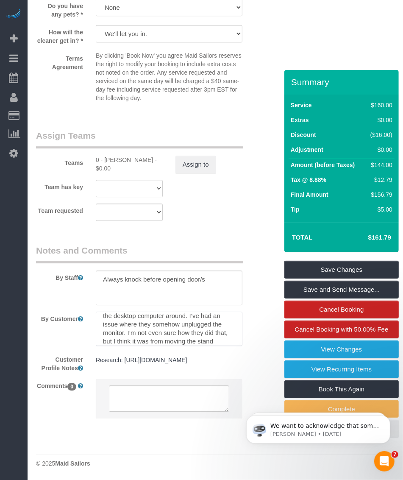
scroll to position [126, 0]
type textarea "Customer notes: I’d like to ask that they don’t throw away the bags on the kitc…"
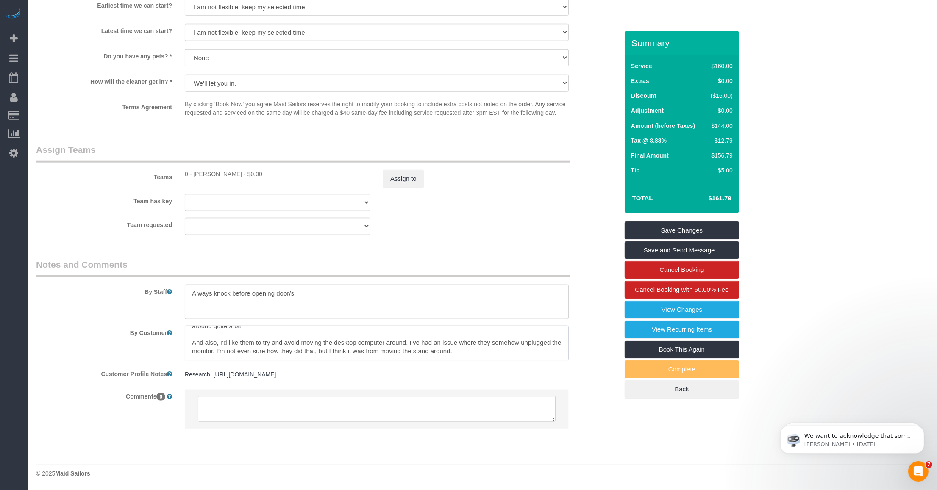
scroll to position [42, 0]
click at [403, 240] on link "Save Changes" at bounding box center [682, 231] width 114 height 18
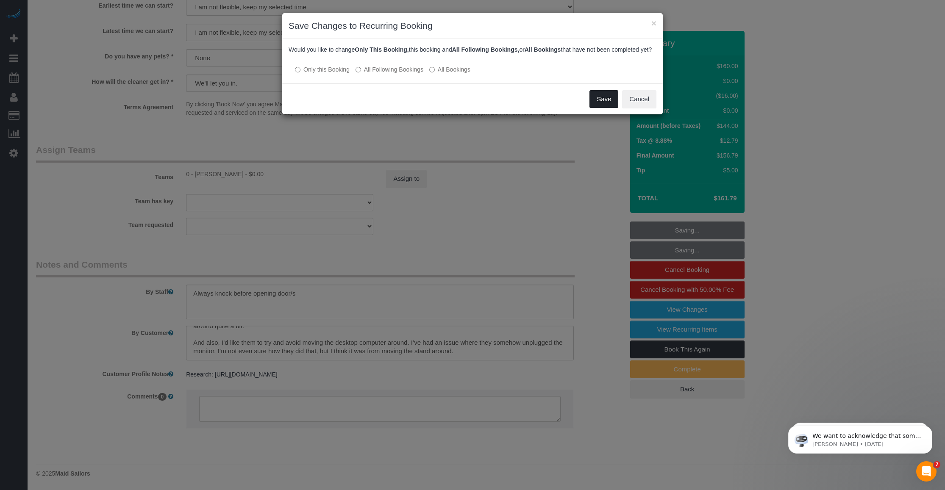
click at [403, 108] on button "Save" at bounding box center [604, 99] width 29 height 18
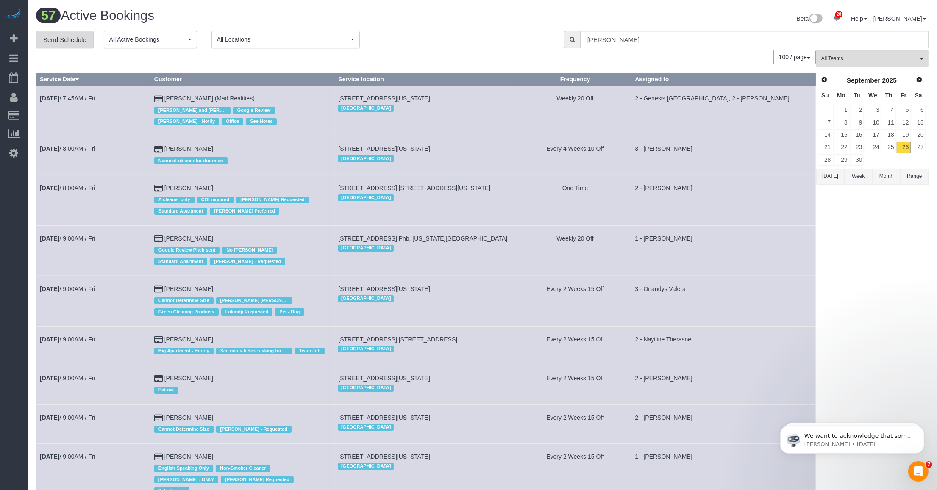
click at [64, 43] on link "Send Schedule" at bounding box center [65, 40] width 58 height 18
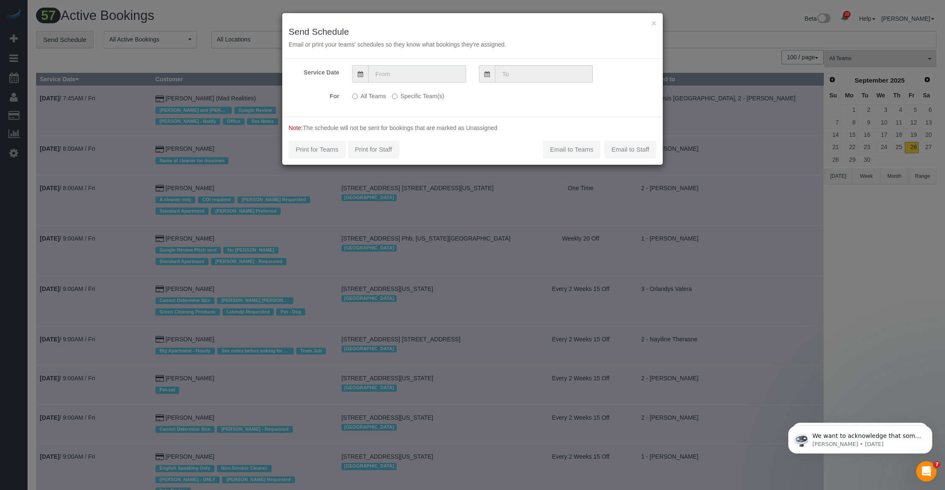
click at [403, 77] on input "text" at bounding box center [417, 73] width 98 height 17
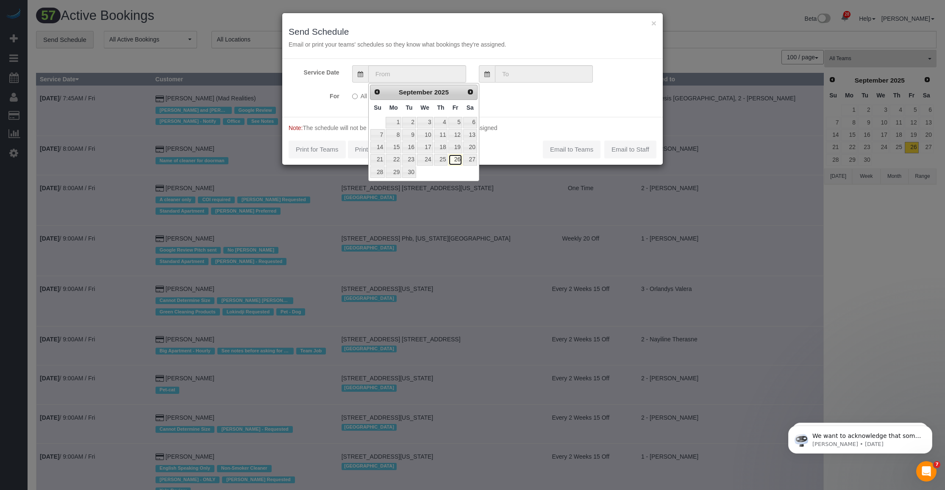
click at [403, 161] on link "26" at bounding box center [456, 159] width 14 height 11
type input "[DATE]"
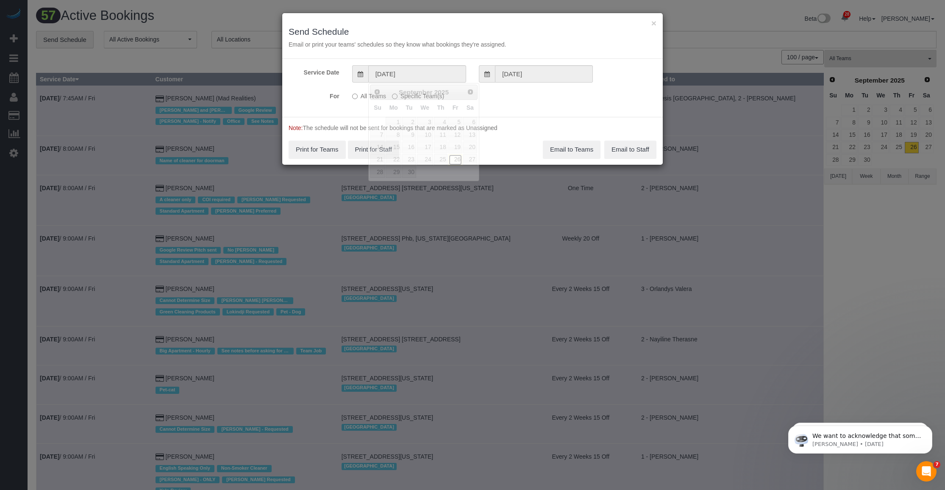
click at [403, 161] on link "26" at bounding box center [456, 159] width 14 height 11
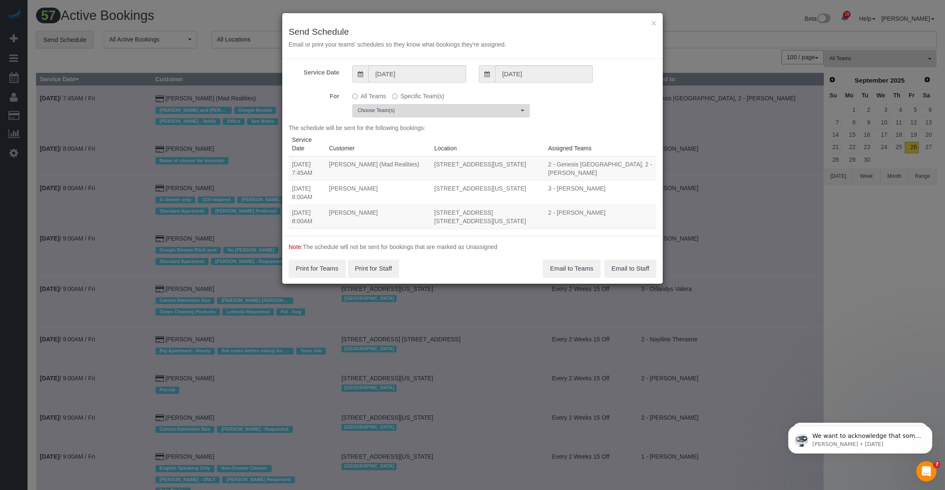
click at [403, 114] on span "Choose Team(s)" at bounding box center [438, 110] width 161 height 7
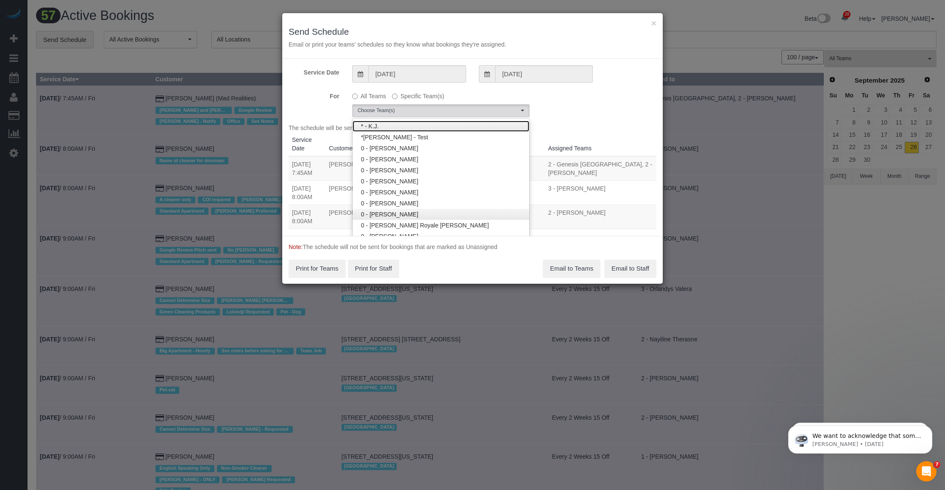
scroll to position [53, 0]
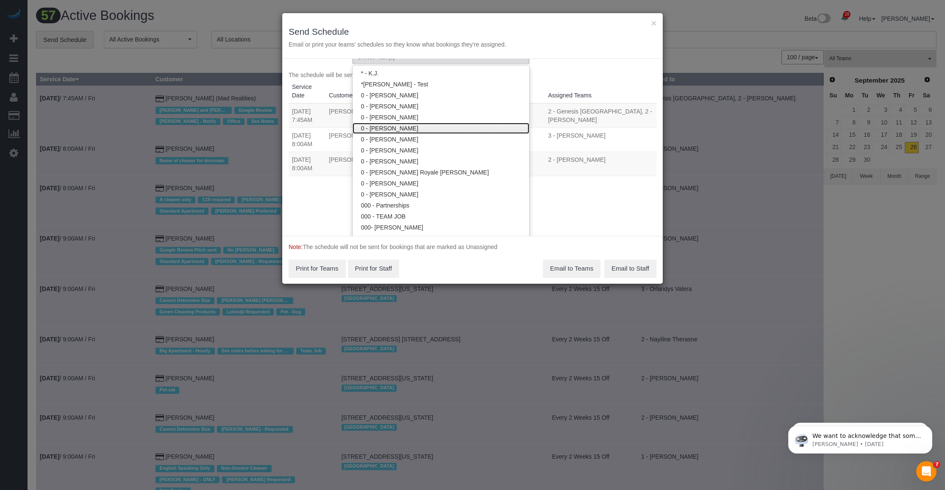
click at [403, 128] on link "0 - [PERSON_NAME]" at bounding box center [441, 128] width 177 height 11
click at [403, 210] on div "Service Date 09/26/2025 09/26/2025 For All Teams Specific Team(s) 0 - Inez Jack…" at bounding box center [472, 147] width 381 height 177
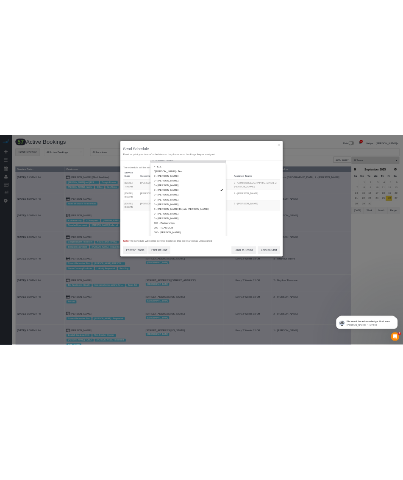
scroll to position [0, 0]
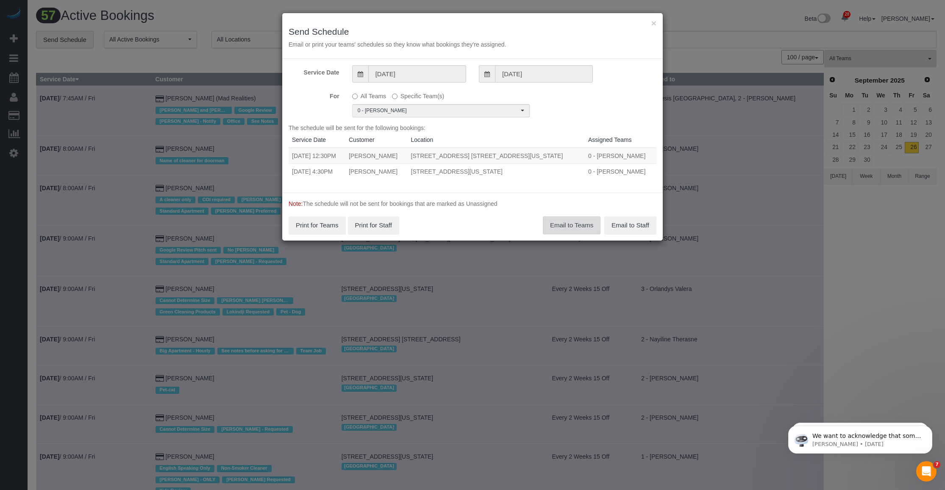
click at [403, 228] on button "Email to Teams" at bounding box center [572, 226] width 58 height 18
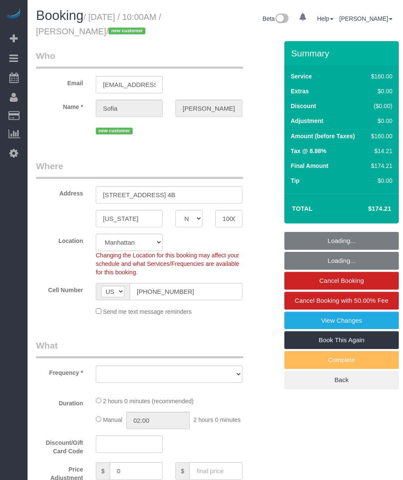
select select "NY"
select select "string:stripe-pm_1SAgS84VGloSiKo7Rm2wK1xC"
select select "spot1"
select select "number:89"
select select "number:90"
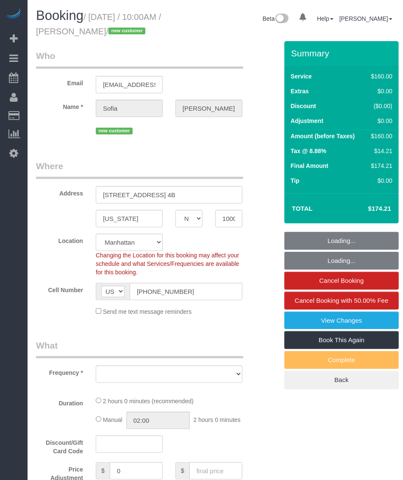
select select "number:15"
select select "number:5"
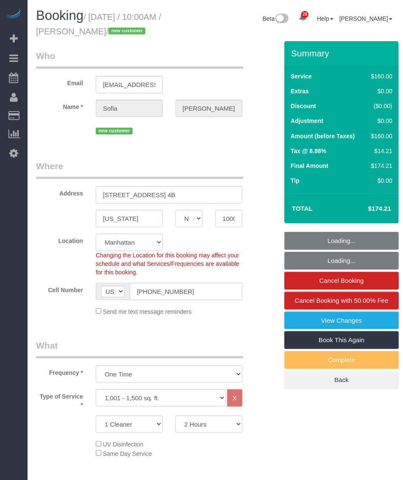
select select "object:1489"
drag, startPoint x: 79, startPoint y: 32, endPoint x: 122, endPoint y: 32, distance: 42.8
click at [122, 32] on small "/ [DATE] / 10:00AM / [PERSON_NAME] / new customer" at bounding box center [98, 24] width 125 height 24
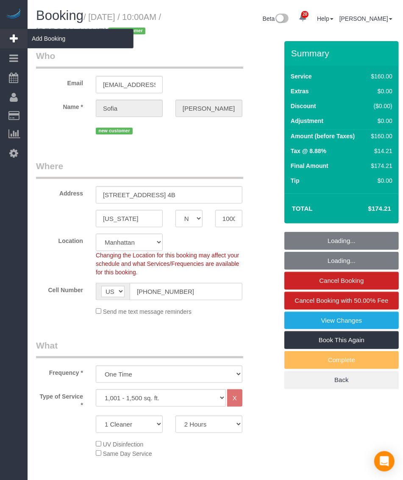
copy small "[PERSON_NAME]"
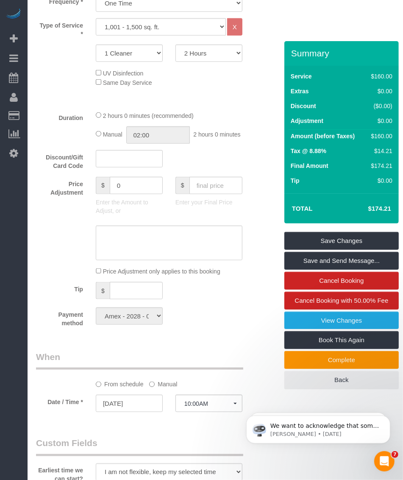
scroll to position [583, 0]
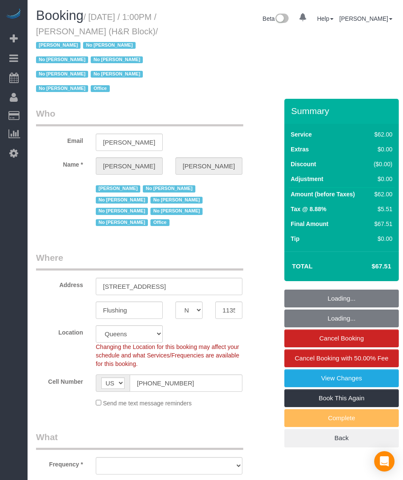
select select "NY"
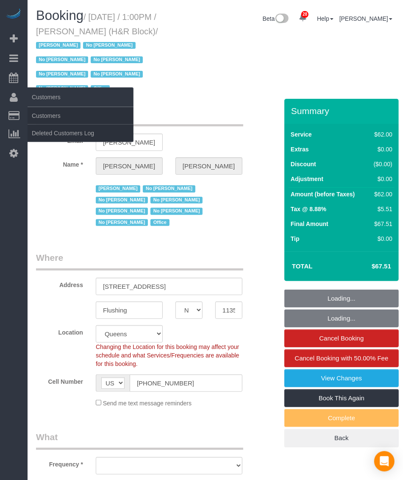
select select "object:902"
select select "number:89"
select select "number:90"
select select "number:15"
select select "number:5"
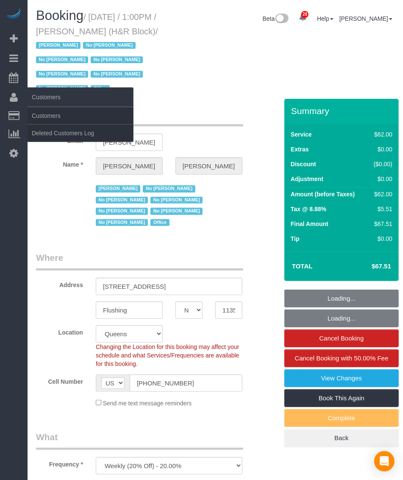
select select "spot1"
select select "object:1454"
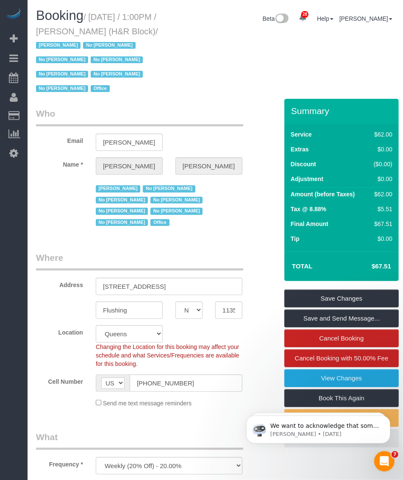
drag, startPoint x: 98, startPoint y: 17, endPoint x: 164, endPoint y: 29, distance: 67.6
click at [158, 29] on small "/ [DATE] / 1:00PM / [PERSON_NAME] (H&R Block) / [PERSON_NAME] No [PERSON_NAME] …" at bounding box center [97, 52] width 122 height 81
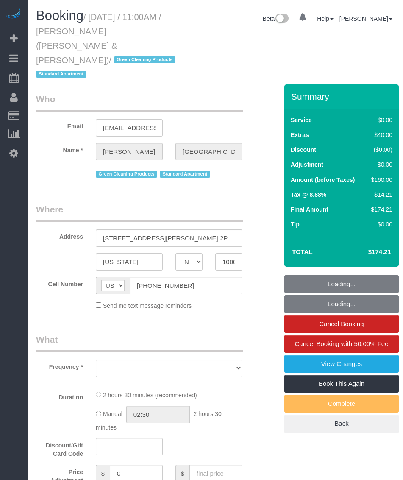
select select "NY"
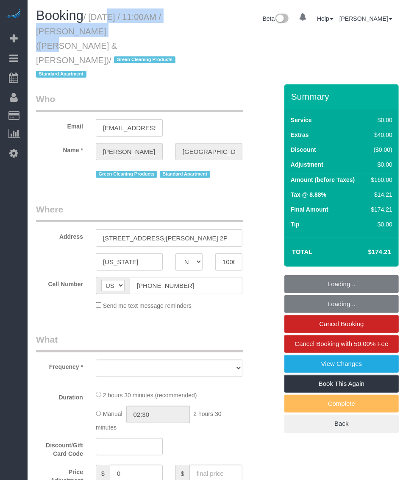
select select "object:895"
select select "number:89"
select select "number:90"
select select "number:15"
select select "number:6"
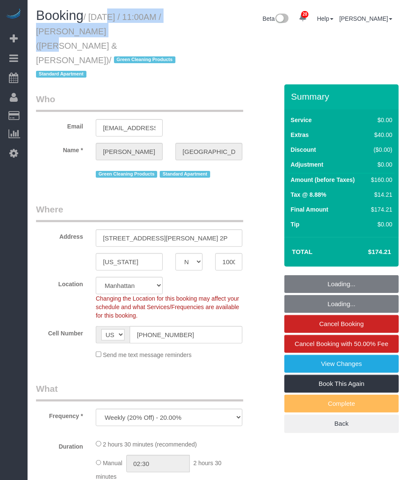
select select "string:stripe-pm_1PoAmE4VGloSiKo7yWsxKTvS"
select select "1"
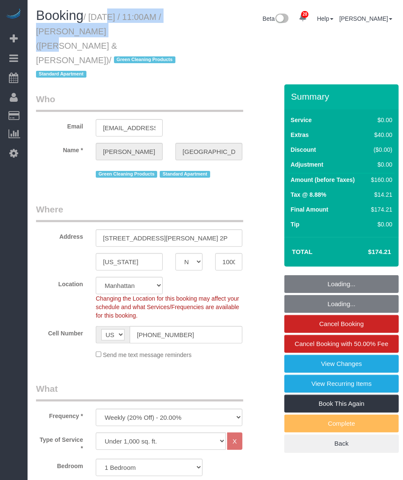
select select "object:1079"
select select "spot1"
click at [64, 47] on small "/ September 26, 2025 / 11:00AM / Andrew Norwich (Kirkland & Ellis) / Green Clea…" at bounding box center [107, 45] width 142 height 67
select select "1"
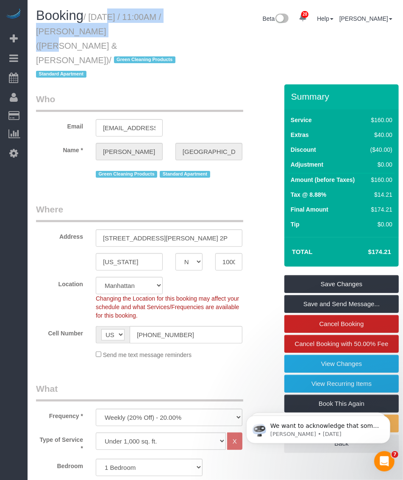
drag, startPoint x: 100, startPoint y: 21, endPoint x: 89, endPoint y: 17, distance: 10.9
click at [99, 21] on small "/ September 26, 2025 / 11:00AM / Andrew Norwich (Kirkland & Ellis) / Green Clea…" at bounding box center [107, 45] width 142 height 67
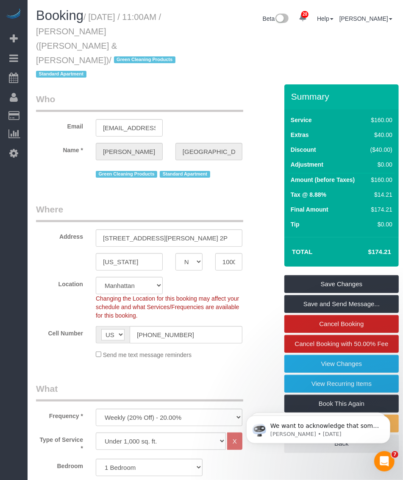
click at [89, 18] on small "/ September 26, 2025 / 11:00AM / Andrew Norwich (Kirkland & Ellis) / Green Clea…" at bounding box center [107, 45] width 142 height 67
drag, startPoint x: 92, startPoint y: 14, endPoint x: 63, endPoint y: 47, distance: 44.1
click at [63, 47] on small "/ September 26, 2025 / 11:00AM / Andrew Norwich (Kirkland & Ellis) / Green Clea…" at bounding box center [107, 45] width 142 height 67
copy small "September 26, 2025 / 11:00AM / Andrew Norwich (Kirkland & Ellis)"
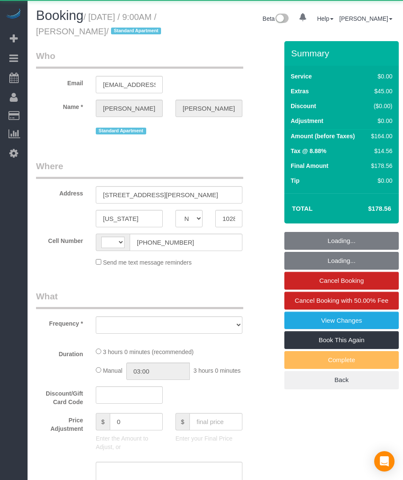
select select "NY"
select select "string:[GEOGRAPHIC_DATA]"
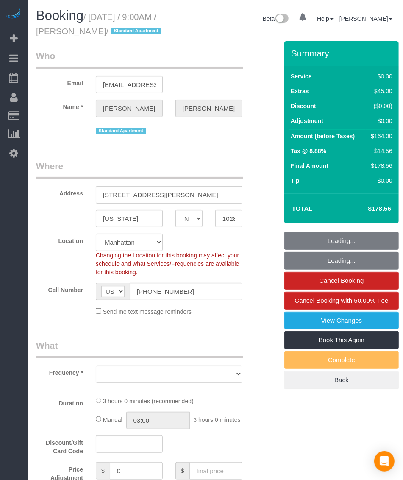
select select "spot1"
select select "number:57"
select select "number:73"
select select "number:15"
select select "number:6"
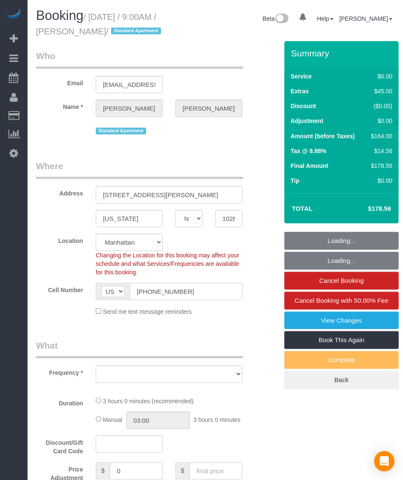
select select "string:stripe-pm_1RSfGg4VGloSiKo7qJG0xXmc"
select select "object:971"
select select "1"
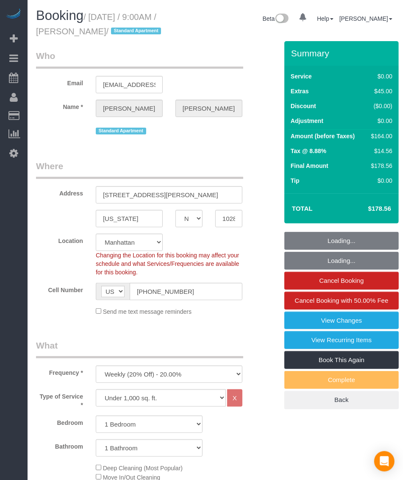
select select "object:1080"
select select "1"
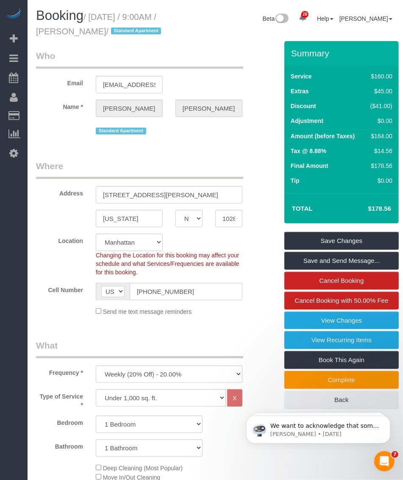
click at [92, 32] on small "/ [DATE] / 9:00AM / [PERSON_NAME] / Standard Apartment" at bounding box center [100, 24] width 128 height 24
copy small "[PERSON_NAME]"
click at [88, 26] on small "/ [DATE] / 9:00AM / [PERSON_NAME] / Standard Apartment" at bounding box center [100, 24] width 128 height 24
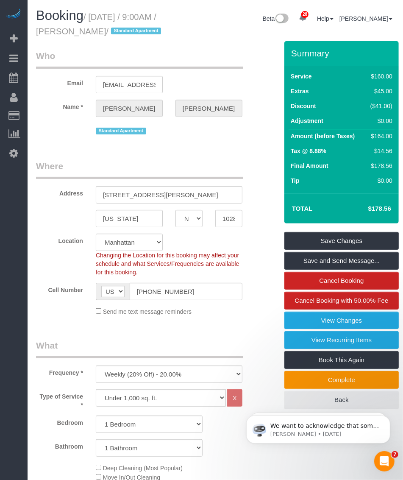
click at [132, 25] on h1 "Booking / [DATE] / 9:00AM / [PERSON_NAME] / Standard Apartment" at bounding box center [107, 22] width 142 height 29
drag, startPoint x: 75, startPoint y: 28, endPoint x: 145, endPoint y: 34, distance: 70.2
click at [145, 34] on small "/ [DATE] / 9:00AM / [PERSON_NAME] / Standard Apartment" at bounding box center [100, 24] width 128 height 24
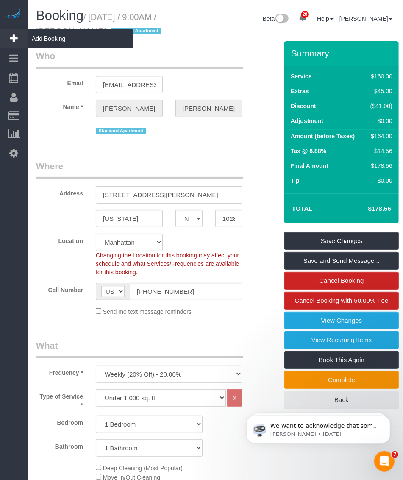
copy small "[PERSON_NAME]"
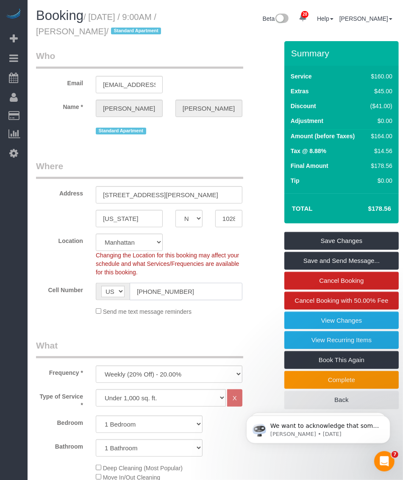
click at [153, 300] on input "[PHONE_NUMBER]" at bounding box center [186, 291] width 113 height 17
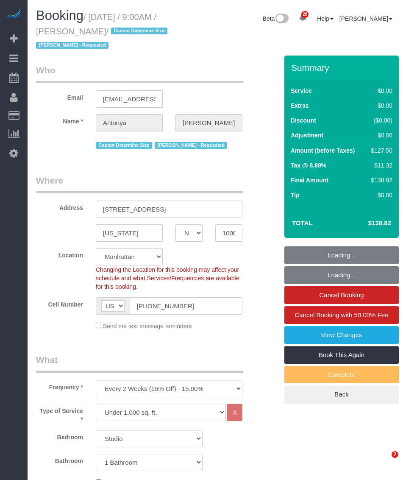
select select "NY"
select select "string:stripe-pm_1RGONJ4VGloSiKo7uRMWaPqO"
select select "number:56"
select select "number:76"
select select "number:15"
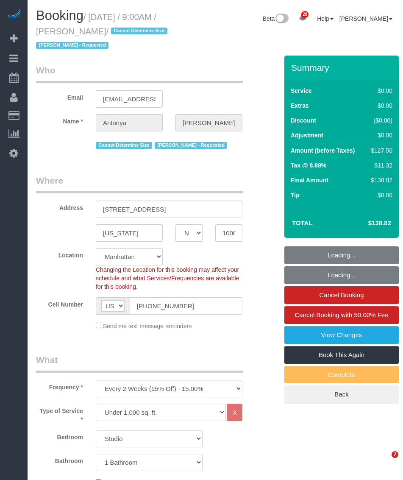
select select "number:6"
select select "spot1"
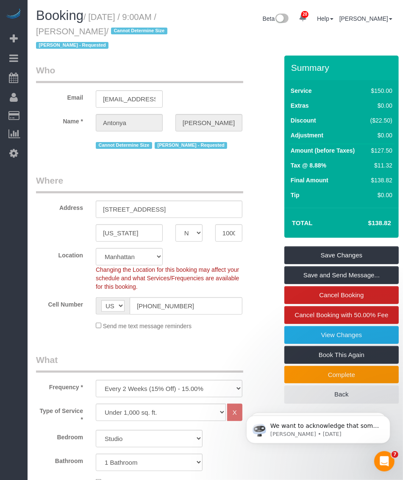
drag, startPoint x: 92, startPoint y: 16, endPoint x: 123, endPoint y: 32, distance: 34.5
click at [123, 32] on small "/ September 26, 2025 / 9:00AM / Antonya Allen / Cannot Determine Size Iman Smit…" at bounding box center [103, 31] width 134 height 38
copy small "September 26, 2025 / 9:00AM / Antonya Allen"
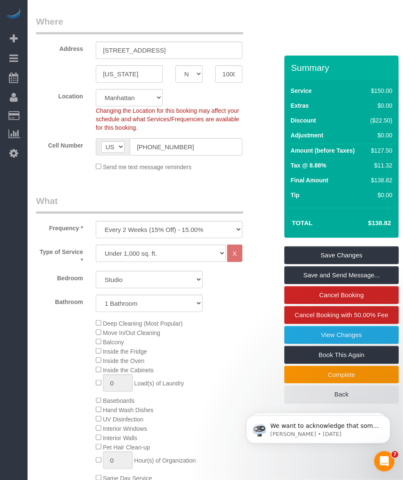
scroll to position [212, 0]
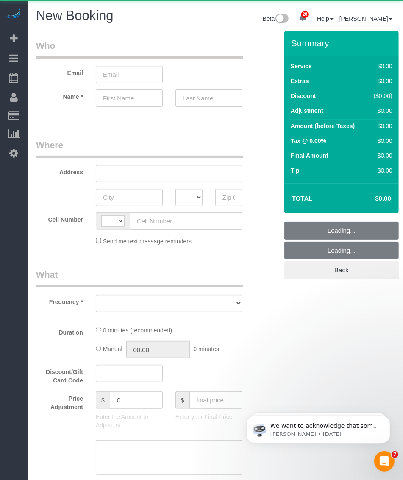
select select "string:[GEOGRAPHIC_DATA]"
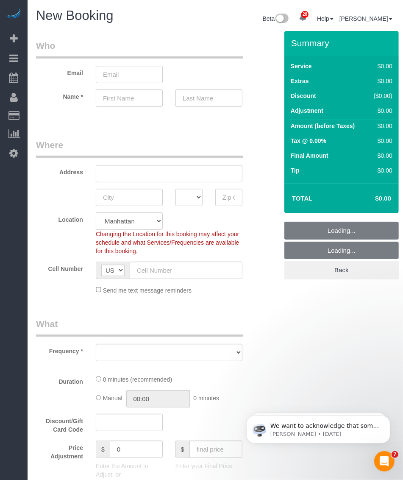
select select "object:2141"
select select "number:89"
select select "number:90"
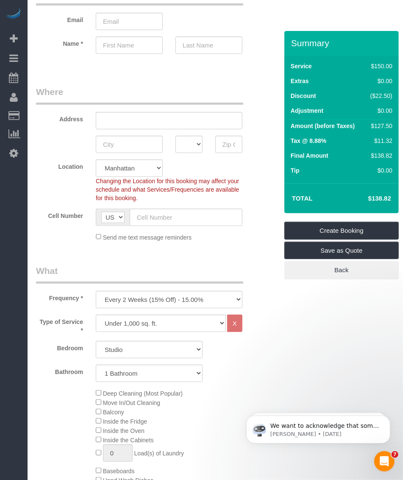
scroll to position [159, 0]
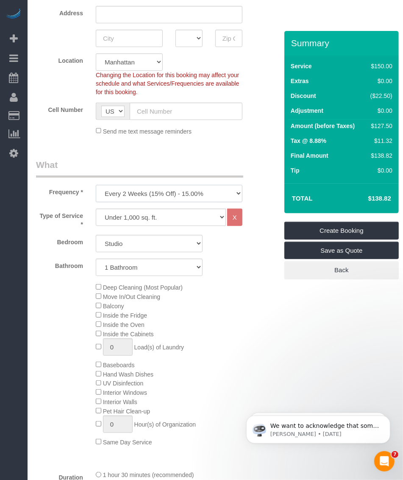
click at [150, 195] on select "One Time Weekly (20% Off) - 20.00% Every 2 Weeks (15% Off) - 15.00% Every 4 Wee…" at bounding box center [169, 193] width 147 height 17
select select "object:2846"
click at [96, 185] on select "One Time Weekly (20% Off) - 20.00% Every 2 Weeks (15% Off) - 15.00% Every 4 Wee…" at bounding box center [169, 193] width 147 height 17
click at [153, 221] on select "Under 1,000 sq. ft. 1,001 - 1,500 sq. ft. 1,500+ sq. ft. Custom Cleaning Office…" at bounding box center [161, 217] width 130 height 17
click at [96, 209] on select "Under 1,000 sq. ft. 1,001 - 1,500 sq. ft. 1,500+ sq. ft. Custom Cleaning Office…" at bounding box center [161, 217] width 130 height 17
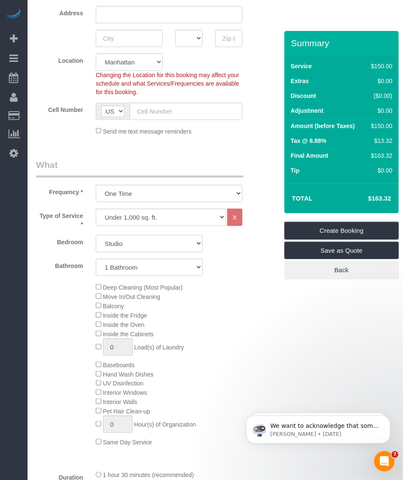
click at [138, 241] on select "Studio 1 Bedroom 2 Bedrooms 3 Bedrooms" at bounding box center [149, 243] width 107 height 17
select select "1"
click at [96, 235] on select "Studio 1 Bedroom 2 Bedrooms 3 Bedrooms" at bounding box center [149, 243] width 107 height 17
click at [135, 268] on select "1 Bathroom 2 Bathrooms" at bounding box center [149, 267] width 107 height 17
click at [96, 259] on select "1 Bathroom 2 Bathrooms" at bounding box center [149, 267] width 107 height 17
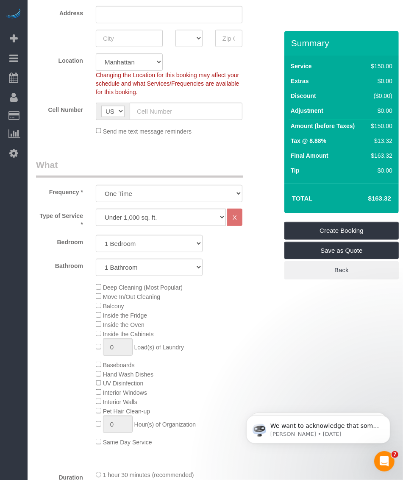
click at [244, 315] on div "Deep Cleaning (Most Popular) Move In/Out Cleaning Balcony Inside the Fridge Ins…" at bounding box center [178, 364] width 179 height 164
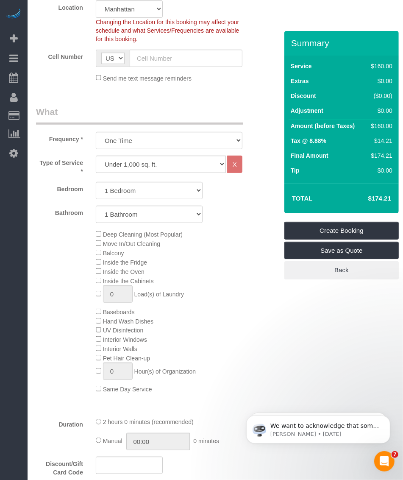
click at [376, 196] on h4 "$174.21" at bounding box center [367, 198] width 48 height 7
copy div "$174.21 Create Booking Save as Quote Back"
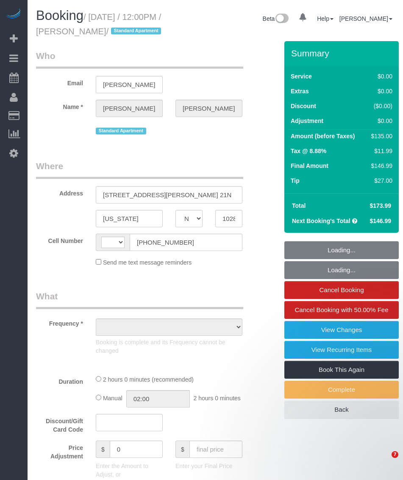
select select "NY"
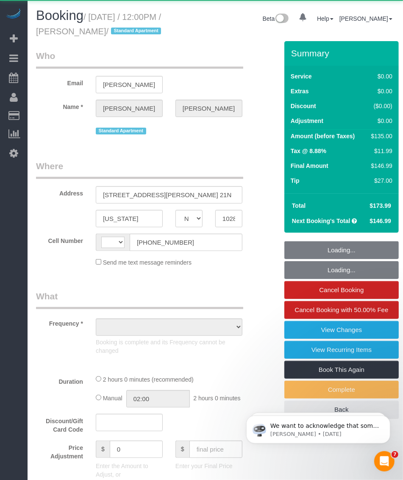
select select "string:[GEOGRAPHIC_DATA]"
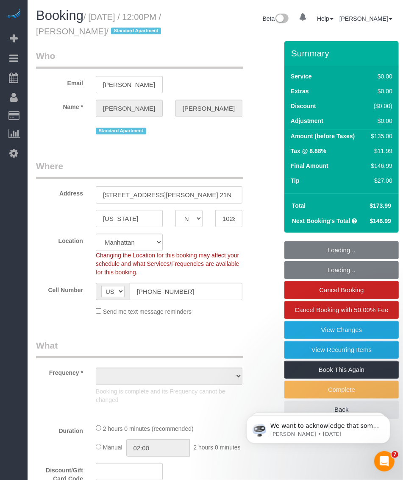
select select "object:831"
select select "number:89"
select select "number:90"
select select "number:15"
select select "number:6"
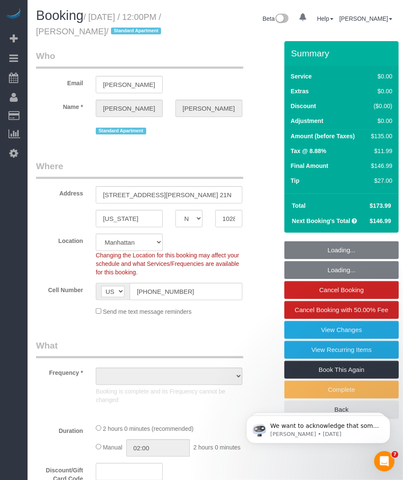
select select "number:21"
select select "string:stripe-pm_1JdiWK4VGloSiKo7FQDjCJnW"
select select "1"
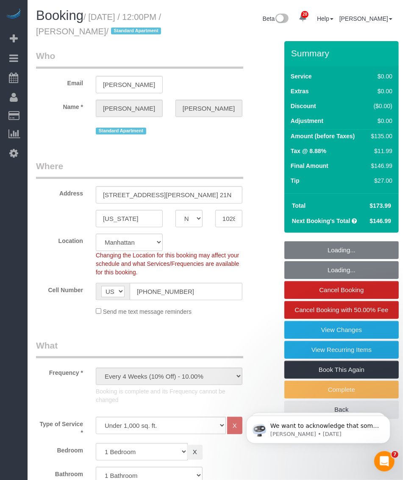
drag, startPoint x: 75, startPoint y: 29, endPoint x: 131, endPoint y: 29, distance: 55.1
click at [131, 29] on small "/ [DATE] / 12:00PM / [PERSON_NAME] / Standard Apartment" at bounding box center [100, 24] width 128 height 24
select select "object:1516"
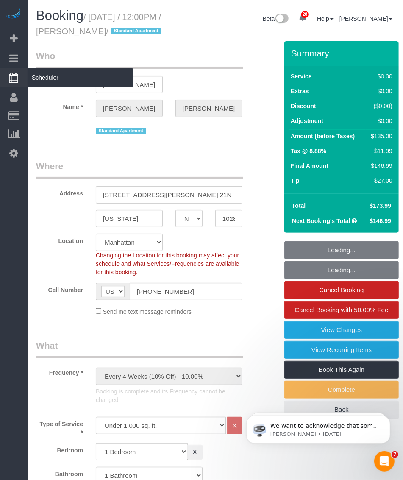
copy small "[PERSON_NAME]"
select select "spot1"
select select "1"
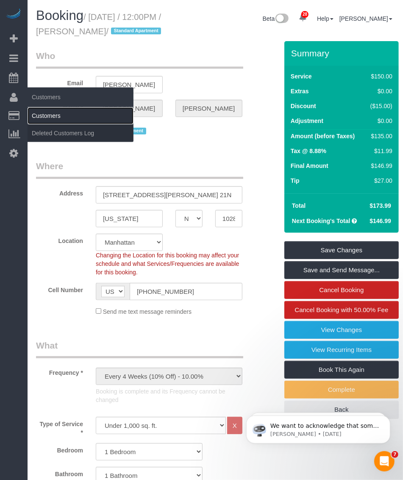
click at [50, 110] on link "Customers" at bounding box center [81, 115] width 106 height 17
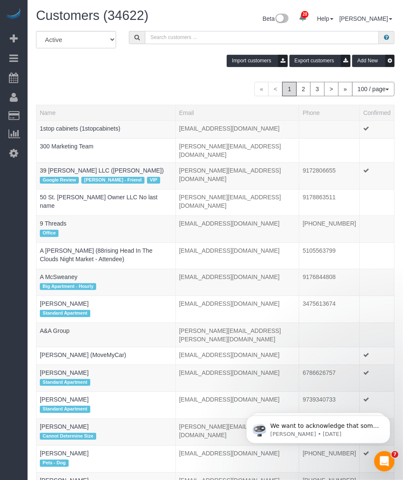
click at [190, 40] on input "text" at bounding box center [262, 37] width 234 height 13
paste input "[PERSON_NAME]"
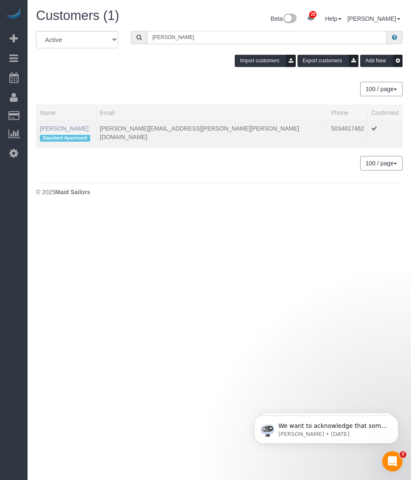
type input "[PERSON_NAME]"
click at [61, 126] on link "[PERSON_NAME]" at bounding box center [64, 128] width 49 height 7
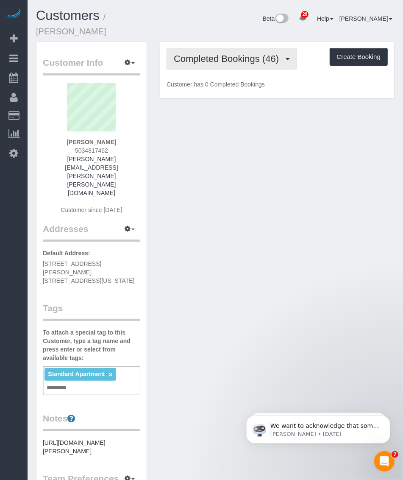
click at [229, 53] on span "Completed Bookings (46)" at bounding box center [228, 58] width 109 height 11
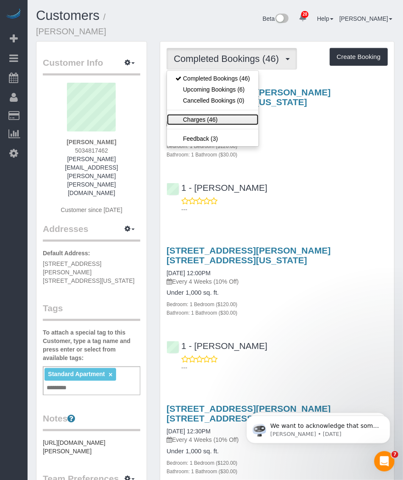
click at [198, 114] on link "Charges (46)" at bounding box center [213, 119] width 92 height 11
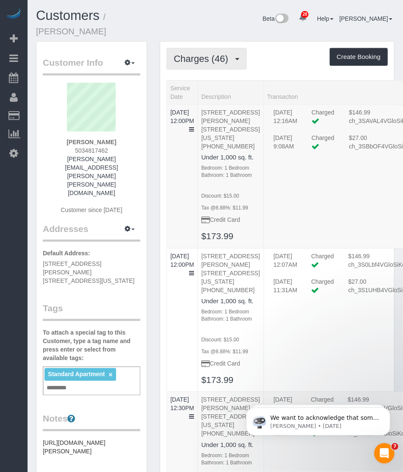
click at [226, 53] on span "Charges (46)" at bounding box center [203, 58] width 59 height 11
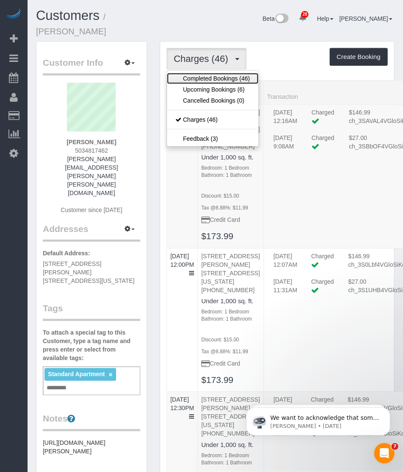
click at [206, 73] on link "Completed Bookings (46)" at bounding box center [213, 78] width 92 height 11
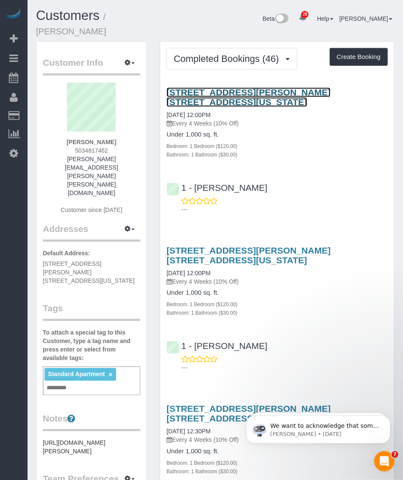
click at [234, 87] on link "200 Rector Place, Apt. 21n, New York, NY 10280" at bounding box center [249, 97] width 164 height 20
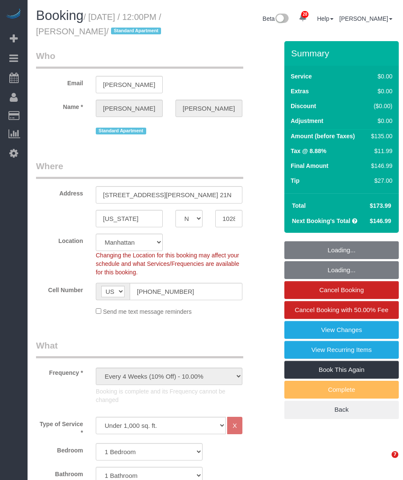
select select "NY"
select select "1"
select select "number:89"
select select "number:90"
select select "number:15"
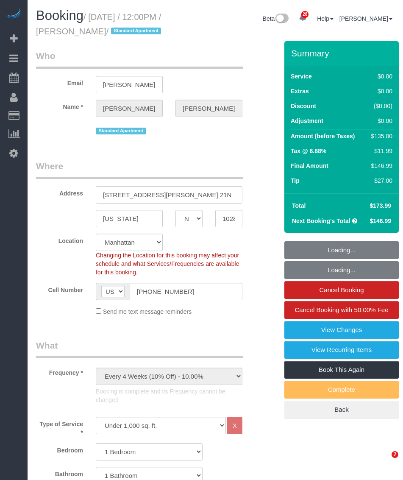
select select "number:6"
select select "number:21"
select select "spot1"
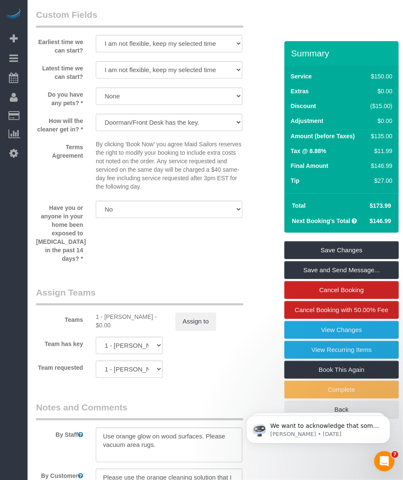
scroll to position [1113, 0]
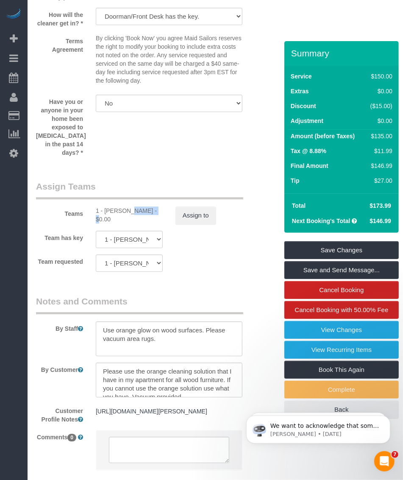
drag, startPoint x: 103, startPoint y: 225, endPoint x: 115, endPoint y: 231, distance: 13.5
click at [119, 223] on div "1 - Jhonaysy Materano - $0.00" at bounding box center [129, 214] width 67 height 17
drag, startPoint x: 115, startPoint y: 231, endPoint x: 102, endPoint y: 232, distance: 12.7
click at [102, 223] on div "1 - Jhonaysy Materano - $0.00" at bounding box center [129, 214] width 67 height 17
drag, startPoint x: 105, startPoint y: 225, endPoint x: 156, endPoint y: 226, distance: 50.5
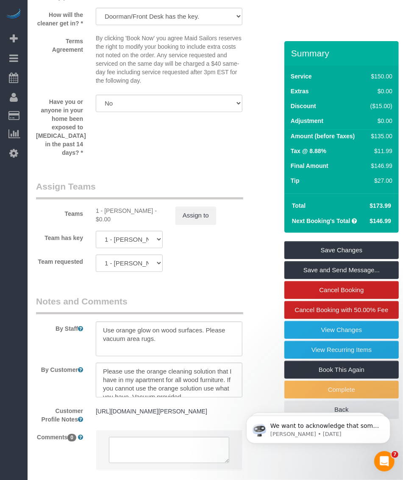
click at [156, 223] on div "1 - Jhonaysy Materano - $0.00" at bounding box center [129, 214] width 67 height 17
copy div "Jhonaysy Materano"
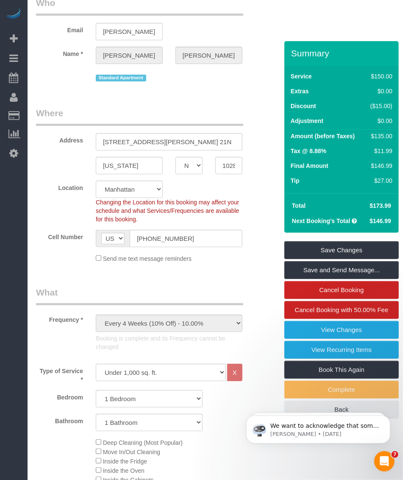
scroll to position [0, 0]
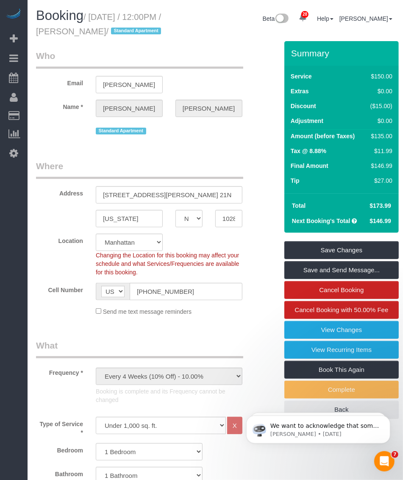
drag, startPoint x: 85, startPoint y: 31, endPoint x: 128, endPoint y: 31, distance: 42.8
click at [128, 31] on small "/ September 25, 2025 / 12:00PM / Eric Sweeney / Standard Apartment" at bounding box center [100, 24] width 128 height 24
copy small "Eric Sweeney"
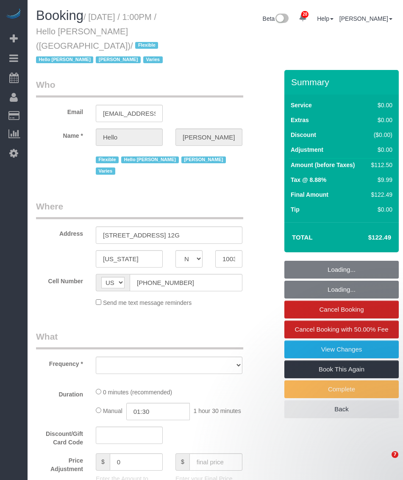
select select "NY"
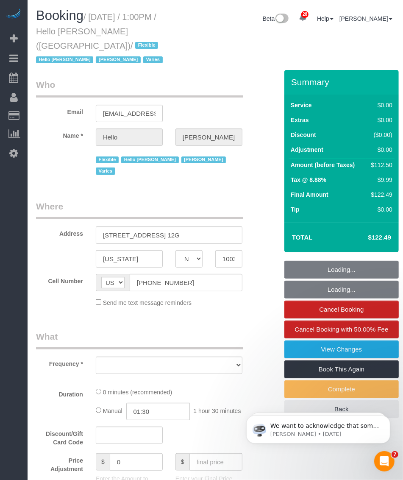
select select "object:740"
select select "number:89"
select select "number:90"
select select "number:15"
select select "number:7"
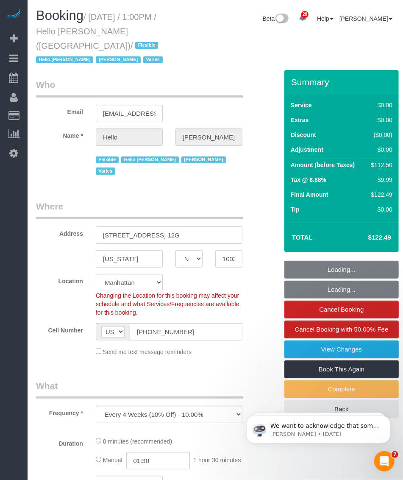
select select "spot1"
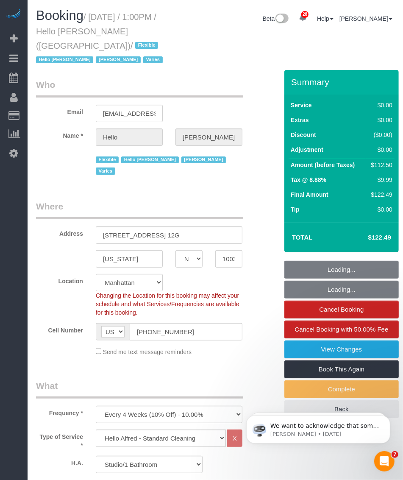
select select "object:1485"
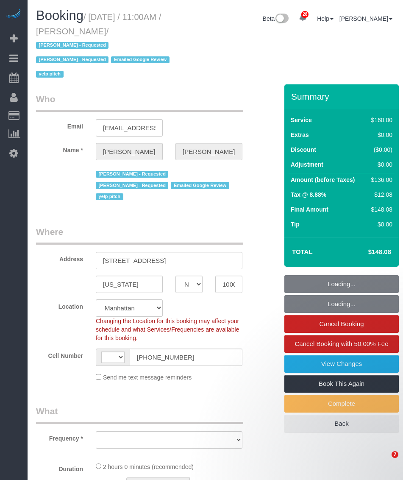
select select "NY"
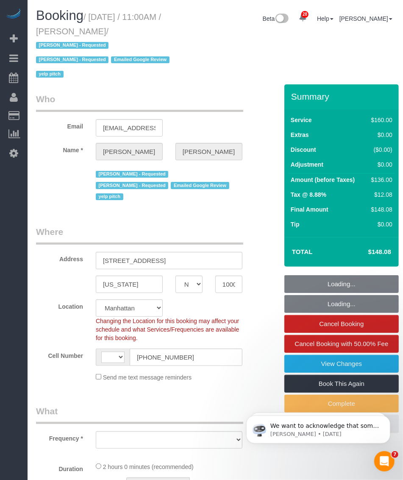
select select "object:586"
select select "string:stripe-pm_1QRzRA4VGloSiKo7MxeDpcVH"
select select "number:58"
select select "number:72"
select select "number:15"
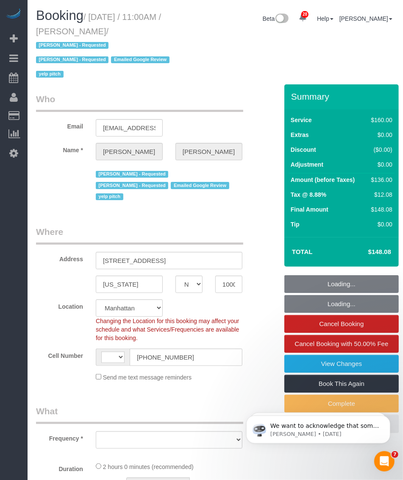
select select "number:5"
select select "string:US"
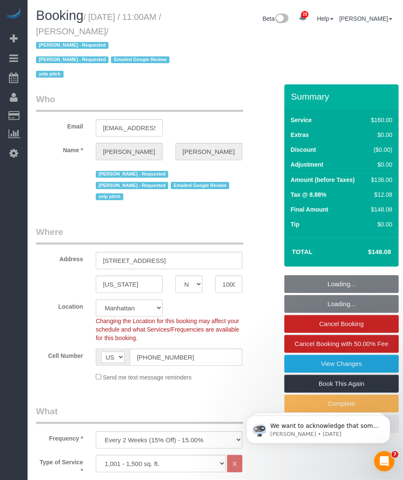
select select "object:1063"
select select "spot1"
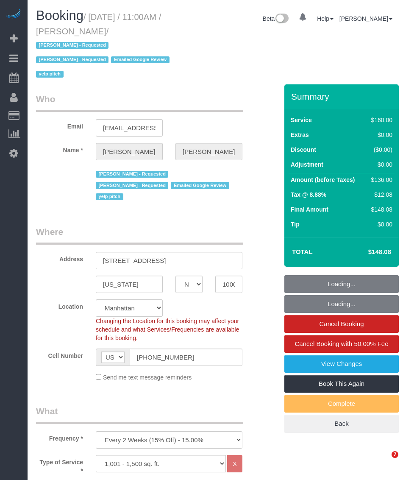
select select "NY"
select select "number:58"
select select "number:72"
select select "number:15"
select select "number:5"
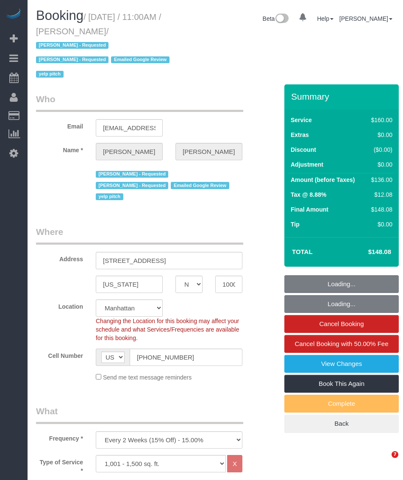
select select "spot1"
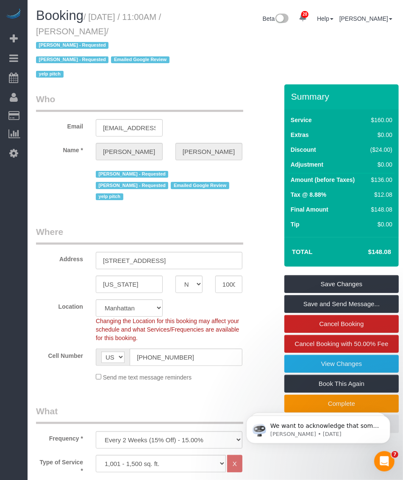
drag, startPoint x: 92, startPoint y: 16, endPoint x: 126, endPoint y: 30, distance: 37.6
click at [126, 30] on small "/ September 26, 2025 / 11:00AM / Ken Nesmith / Aldery Morris - Requested Ebony …" at bounding box center [104, 45] width 136 height 67
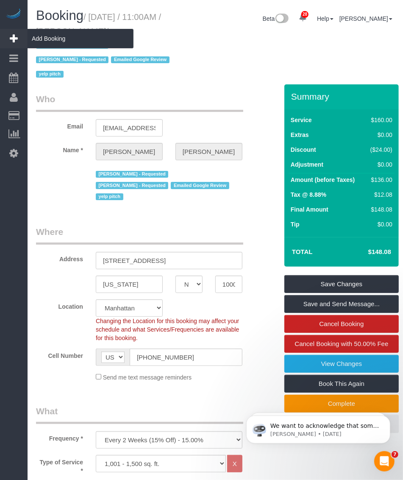
copy small "September 26, 2025 / 11:00AM / Ken Nesmith"
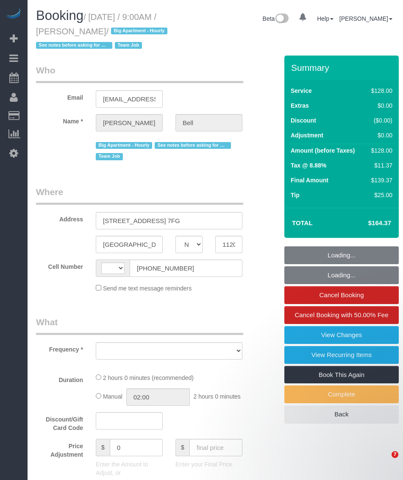
select select "NY"
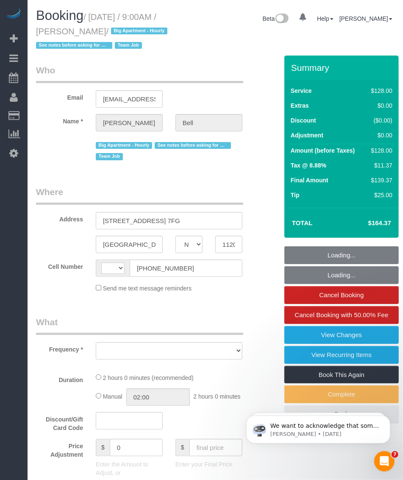
select select "string:stripe-pm_1KXFUA4VGloSiKo7ffajs4Qi"
select select "number:89"
select select "number:90"
select select "number:15"
select select "number:5"
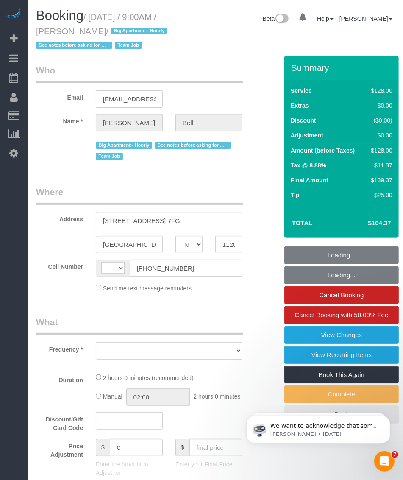
select select "number:21"
select select "string:[GEOGRAPHIC_DATA]"
select select "120"
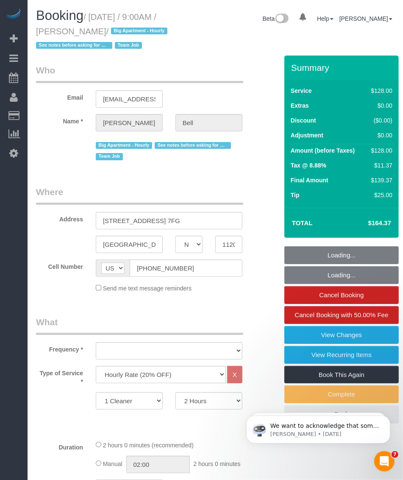
select select "spot1"
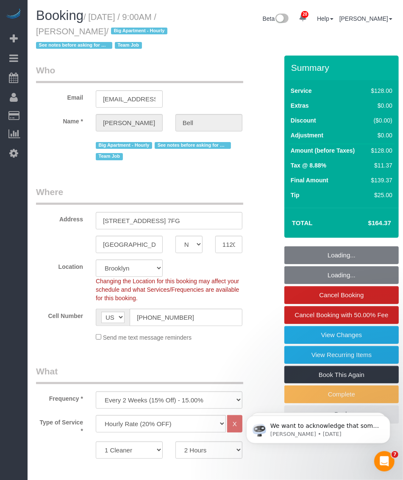
select select "object:1704"
select select "spot46"
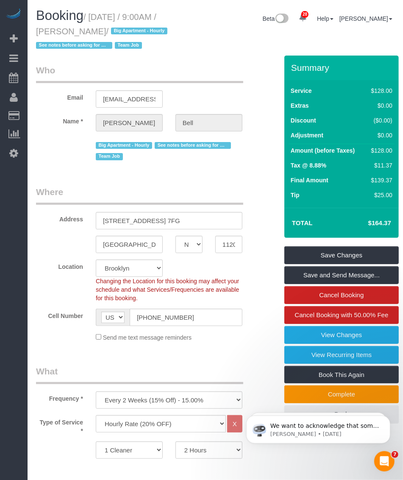
drag, startPoint x: 92, startPoint y: 19, endPoint x: 120, endPoint y: 32, distance: 30.7
click at [120, 32] on small "/ September 26, 2025 / 9:00AM / Michelle Bell / Big Apartment - Hourly See note…" at bounding box center [103, 31] width 134 height 38
copy small "September 26, 2025 / 9:00AM / Michelle Bell"
drag, startPoint x: 75, startPoint y: 23, endPoint x: 81, endPoint y: 30, distance: 8.7
click at [76, 24] on h1 "Booking / September 26, 2025 / 9:00AM / Michelle Bell / Big Apartment - Hourly …" at bounding box center [107, 29] width 142 height 43
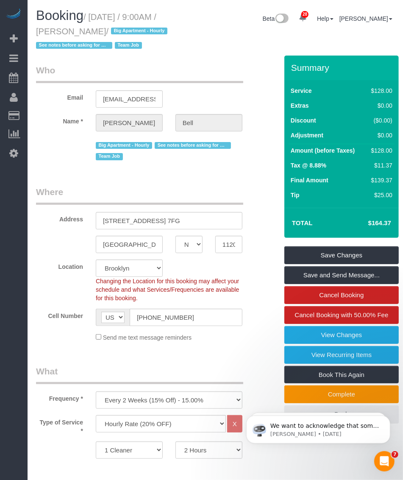
click at [66, 26] on h1 "Booking / September 26, 2025 / 9:00AM / Michelle Bell / Big Apartment - Hourly …" at bounding box center [107, 29] width 142 height 43
drag, startPoint x: 75, startPoint y: 32, endPoint x: 121, endPoint y: 34, distance: 46.7
click at [121, 34] on small "/ September 26, 2025 / 9:00AM / Michelle Bell / Big Apartment - Hourly See note…" at bounding box center [103, 31] width 134 height 38
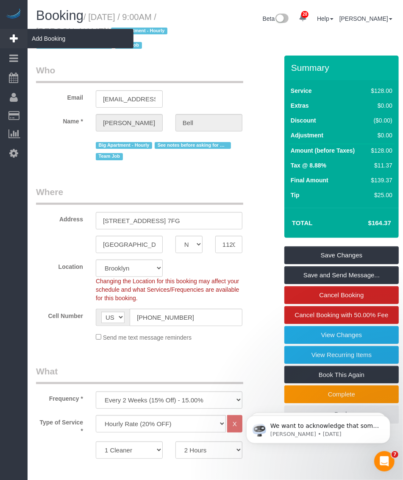
copy small "Michelle Bell"
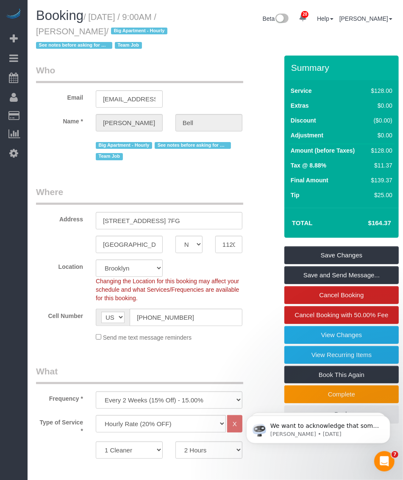
click at [94, 17] on small "/ September 26, 2025 / 9:00AM / Michelle Bell / Big Apartment - Hourly See note…" at bounding box center [103, 31] width 134 height 38
drag, startPoint x: 92, startPoint y: 14, endPoint x: 120, endPoint y: 28, distance: 30.3
click at [120, 28] on small "/ September 26, 2025 / 9:00AM / Michelle Bell / Big Apartment - Hourly See note…" at bounding box center [103, 31] width 134 height 38
copy small "September 26, 2025 / 9:00AM / Michelle Bell"
click at [98, 18] on small "/ September 26, 2025 / 9:00AM / Michelle Bell / Big Apartment - Hourly See note…" at bounding box center [103, 31] width 134 height 38
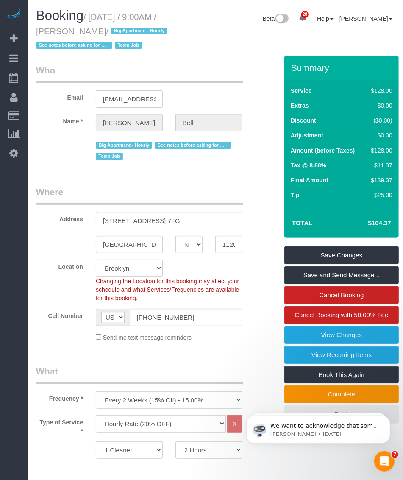
drag, startPoint x: 107, startPoint y: 20, endPoint x: 122, endPoint y: 28, distance: 16.9
click at [122, 28] on small "/ September 26, 2025 / 9:00AM / Michelle Bell / Big Apartment - Hourly See note…" at bounding box center [103, 31] width 134 height 38
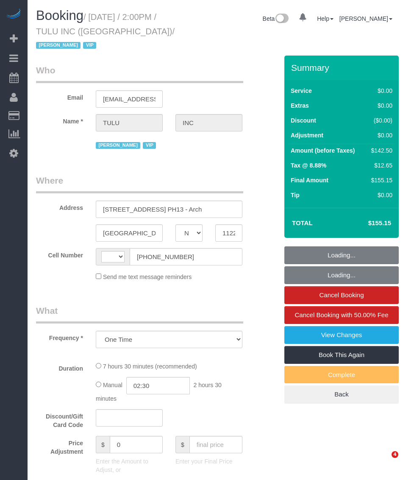
select select "NY"
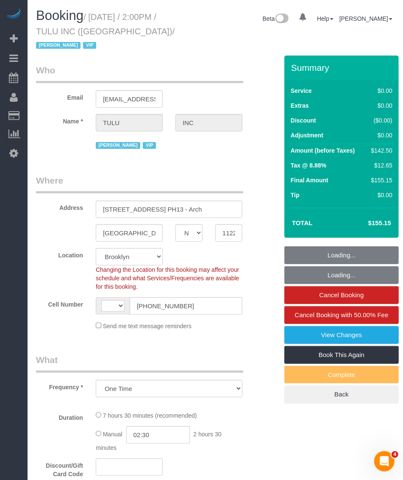
select select "string:[GEOGRAPHIC_DATA]"
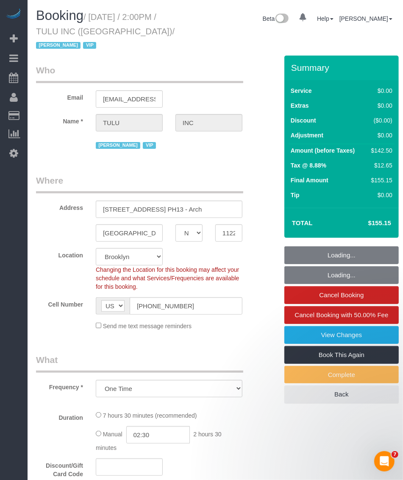
select select "object:818"
select select "spot1"
select select "number:89"
select select "number:90"
select select "number:15"
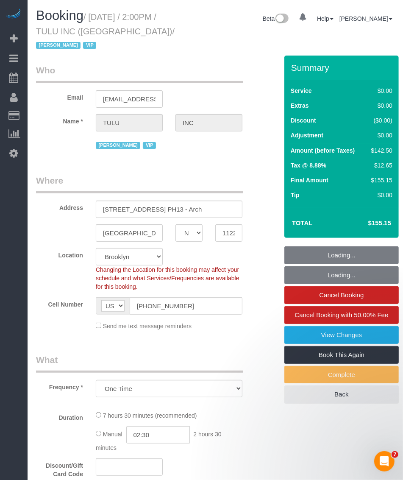
select select "number:5"
select select "3"
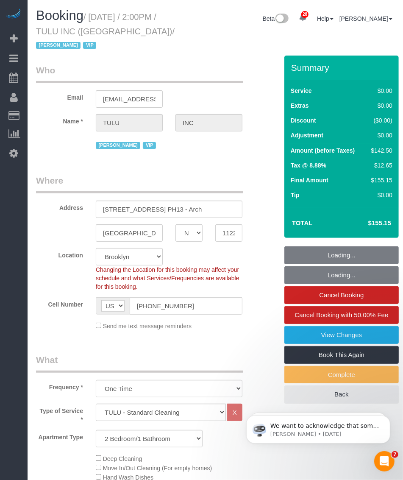
select select "3"
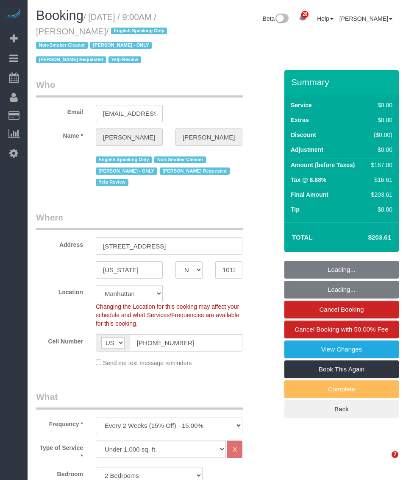
select select "NY"
select select "2"
select select "spot1"
select select "number:89"
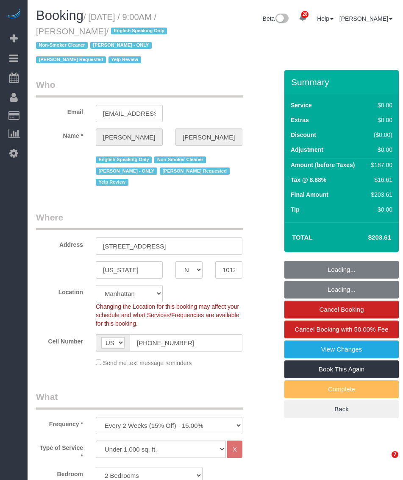
select select "number:90"
select select "number:15"
select select "number:5"
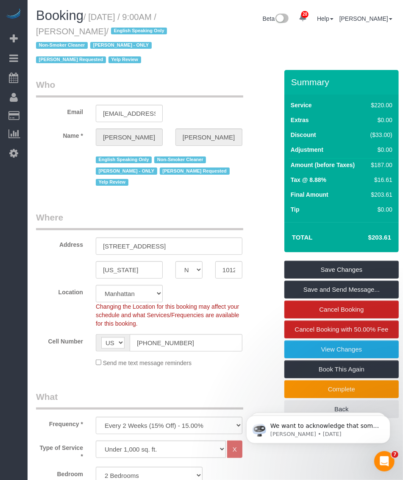
drag, startPoint x: 94, startPoint y: 18, endPoint x: 123, endPoint y: 30, distance: 31.6
click at [123, 30] on small "/ September 26, 2025 / 9:00AM / Alyson Cohen / English Speaking Only Non-Smoker…" at bounding box center [103, 38] width 134 height 53
copy small "September 26, 2025 / 9:00AM / Alyson Cohen"
click at [58, 30] on small "/ September 26, 2025 / 9:00AM / Alyson Cohen / English Speaking Only Non-Smoker…" at bounding box center [103, 38] width 134 height 53
click at [85, 30] on small "/ September 26, 2025 / 9:00AM / Alyson Cohen / English Speaking Only Non-Smoker…" at bounding box center [103, 38] width 134 height 53
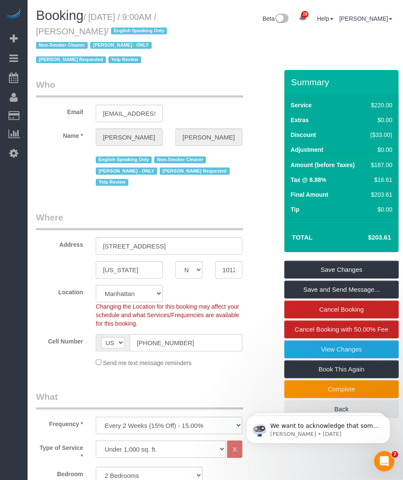
drag, startPoint x: 73, startPoint y: 31, endPoint x: 126, endPoint y: 31, distance: 52.6
click at [126, 31] on small "/ September 26, 2025 / 9:00AM / Alyson Cohen / English Speaking Only Non-Smoker…" at bounding box center [103, 38] width 134 height 53
copy small "Alyson Cohen"
click at [264, 64] on div "Booking / September 26, 2025 / 9:00AM / Alyson Cohen / English Speaking Only No…" at bounding box center [215, 38] width 371 height 61
drag, startPoint x: 92, startPoint y: 14, endPoint x: 124, endPoint y: 30, distance: 35.5
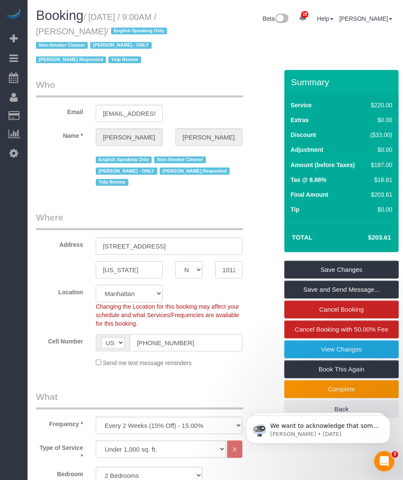
click at [124, 30] on small "/ September 26, 2025 / 9:00AM / Alyson Cohen / English Speaking Only Non-Smoker…" at bounding box center [103, 38] width 134 height 53
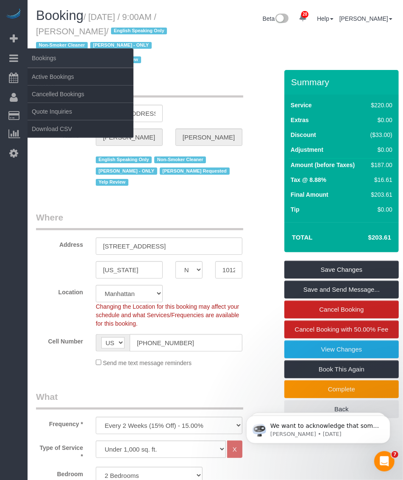
copy small "September 26, 2025 / 9:00AM / Alyson Cohen"
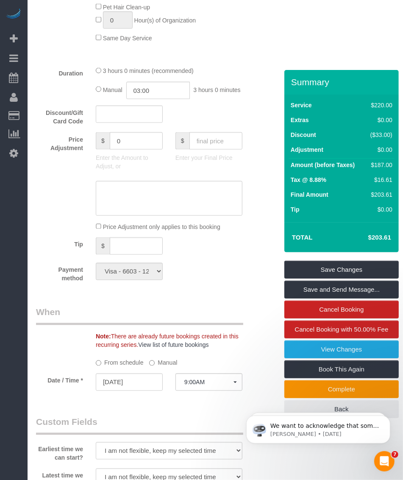
scroll to position [954, 0]
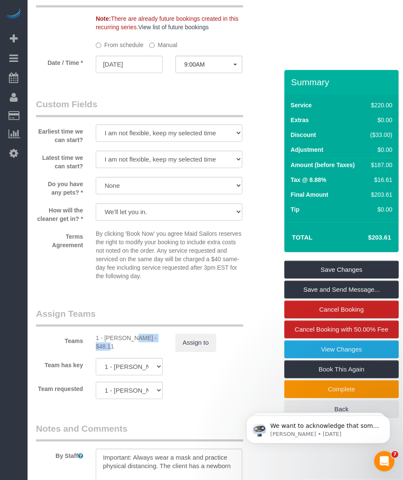
drag, startPoint x: 104, startPoint y: 348, endPoint x: 135, endPoint y: 352, distance: 30.8
click at [135, 351] on div "1 - Paula Avila - $48.11" at bounding box center [129, 342] width 67 height 17
copy div "Paula Avila"
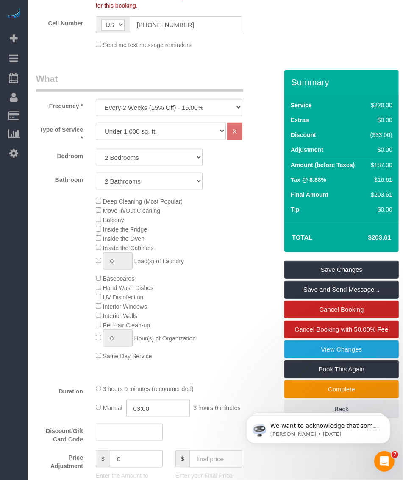
scroll to position [159, 0]
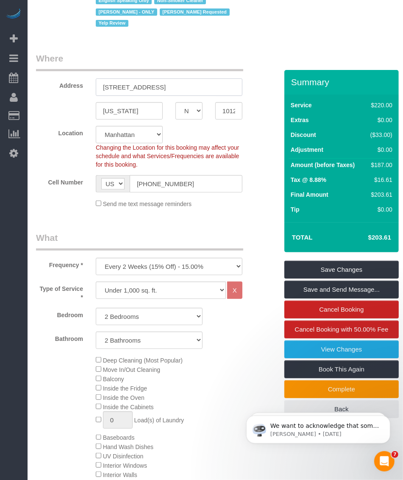
click at [132, 89] on input "345 East 94th Street, Apt.10G" at bounding box center [169, 86] width 147 height 17
click at [233, 117] on input "10128" at bounding box center [228, 110] width 27 height 17
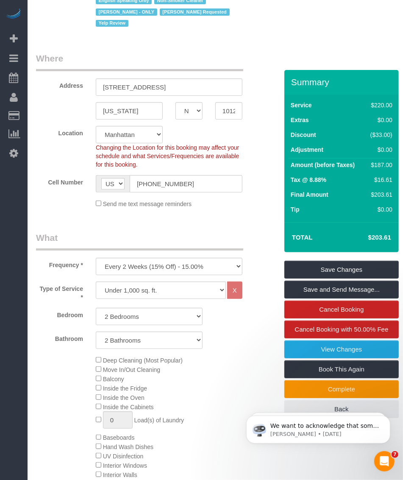
scroll to position [0, 0]
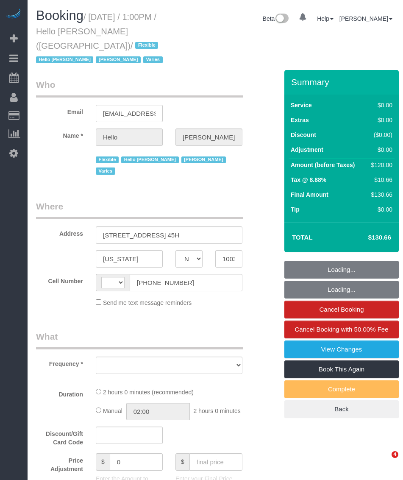
select select "NY"
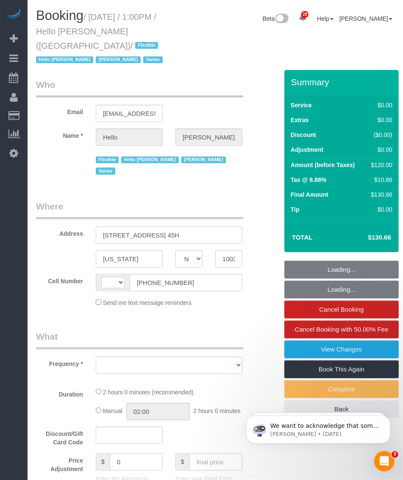
select select "string:[GEOGRAPHIC_DATA]"
select select "1"
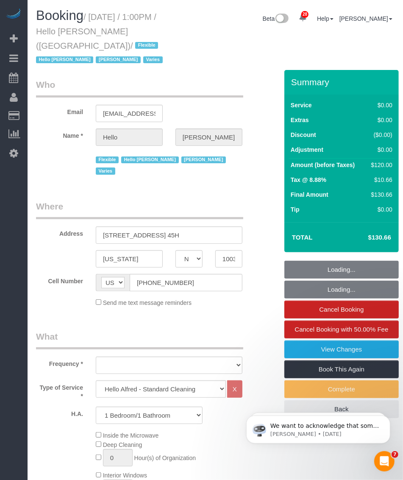
select select "object:1057"
select select "number:89"
select select "number:90"
select select "number:15"
select select "number:7"
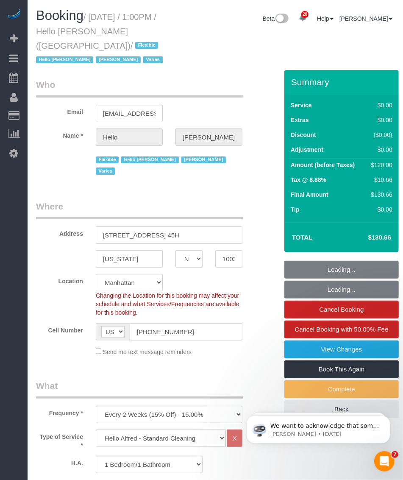
select select "spot1"
select select "object:1485"
select select "1"
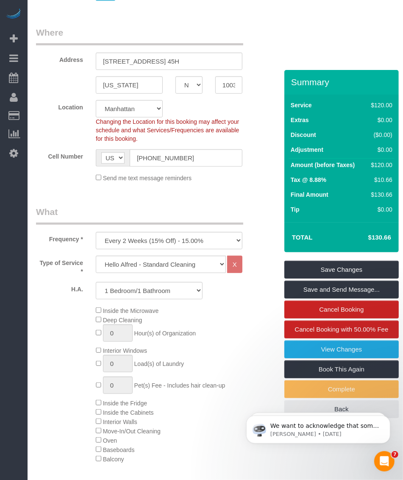
scroll to position [68, 0]
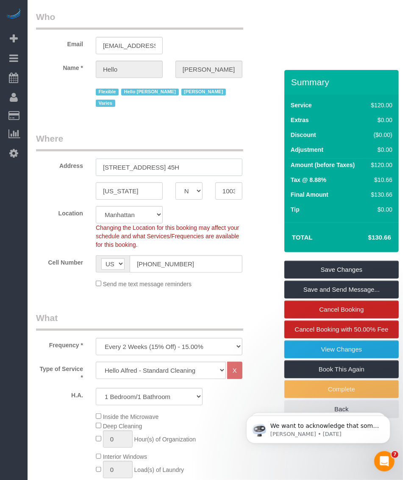
click at [117, 159] on input "19 Dutch Street, Apt. 45H" at bounding box center [169, 167] width 147 height 17
click at [231, 182] on input "10038" at bounding box center [228, 190] width 27 height 17
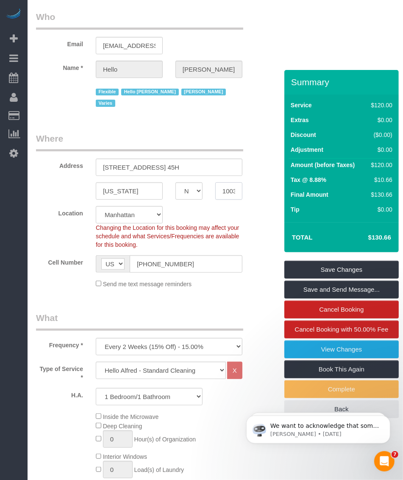
scroll to position [0, 0]
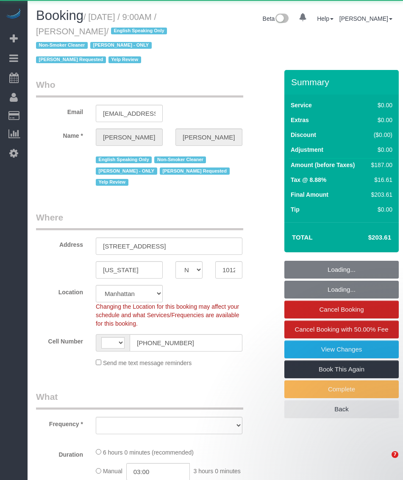
select select "NY"
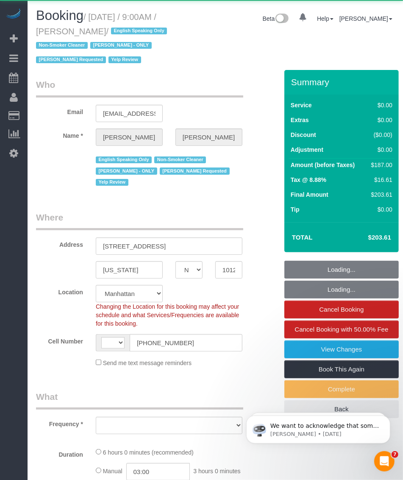
select select "string:[GEOGRAPHIC_DATA]"
select select "2"
select select "string:stripe-pm_1PsPP14VGloSiKo7KAxZUUsI"
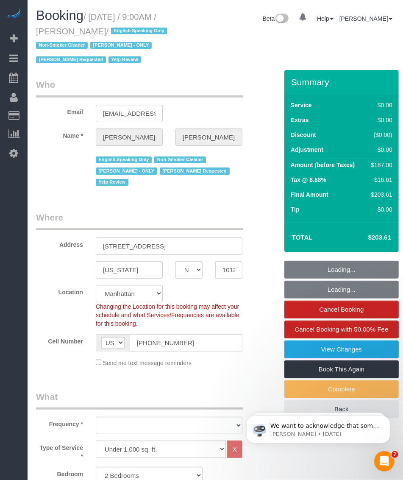
select select "2"
select select "object:1394"
select select "spot1"
select select "number:89"
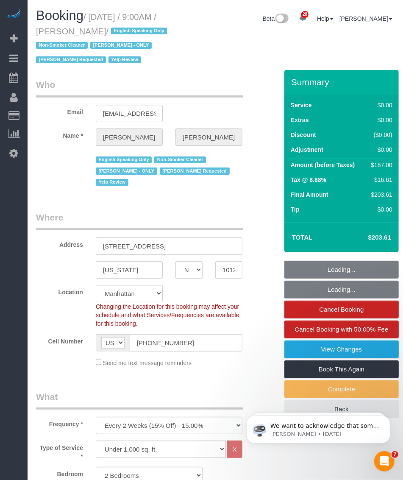
select select "number:90"
select select "number:15"
select select "number:5"
select select "object:1551"
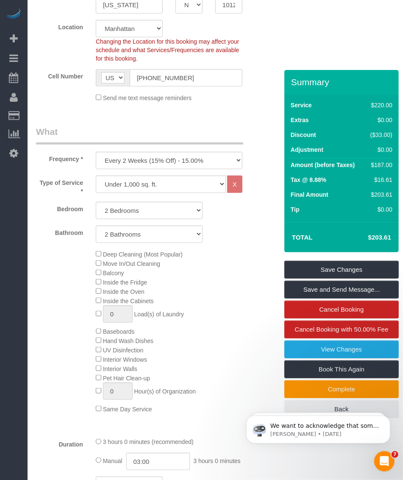
scroll to position [371, 0]
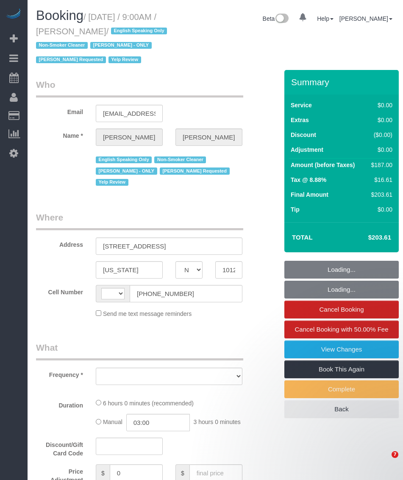
select select "NY"
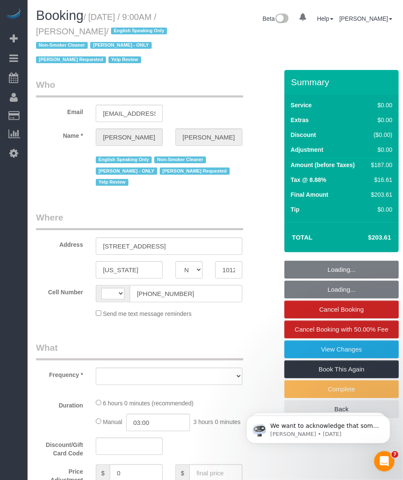
select select "object:594"
select select "number:89"
select select "number:90"
select select "number:15"
select select "number:5"
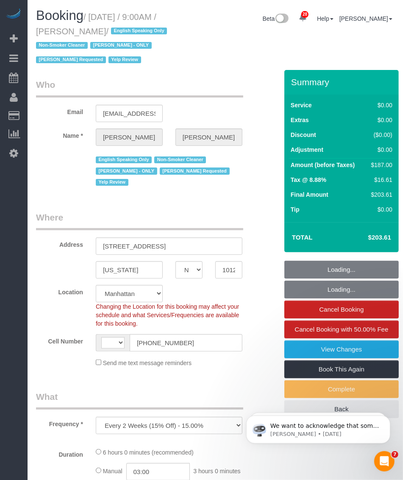
select select "string:[GEOGRAPHIC_DATA]"
select select "string:stripe-pm_1PsPP14VGloSiKo7KAxZUUsI"
select select "object:994"
select select "spot1"
select select "2"
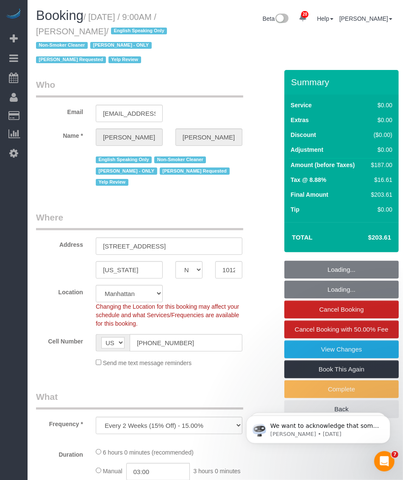
select select "2"
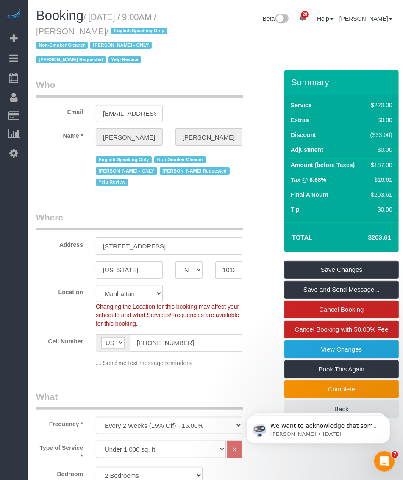
click at [217, 70] on div "Booking / [DATE] / 9:00AM / [PERSON_NAME] / English Speaking Only Non-Smoker Cl…" at bounding box center [215, 38] width 371 height 61
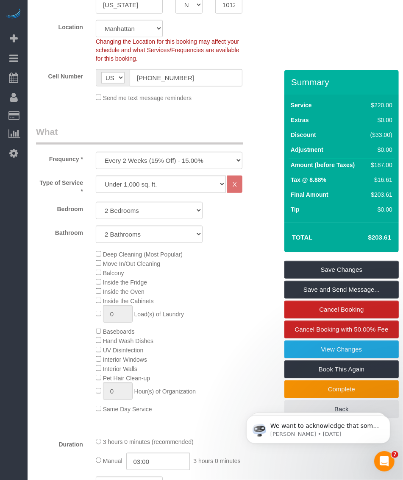
scroll to position [371, 0]
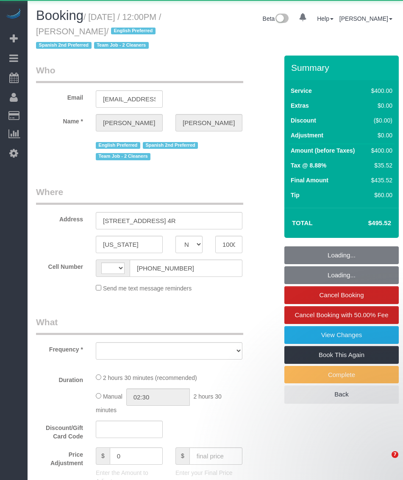
select select "NY"
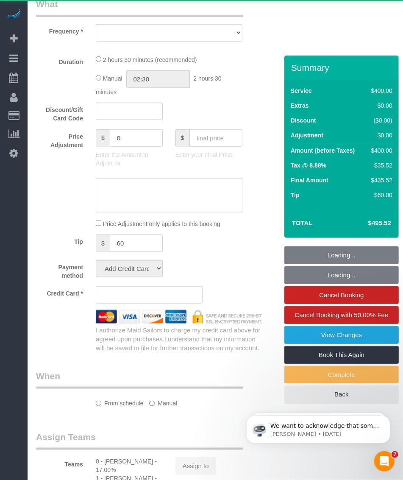
select select "object:513"
select select "string:[GEOGRAPHIC_DATA]"
select select "2"
select select "150"
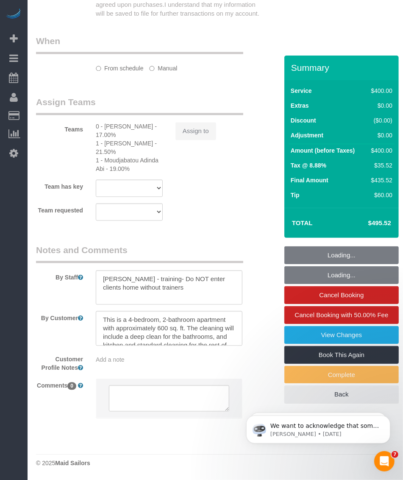
select select "object:970"
select select "string:stripe-pm_1RXQ5M4VGloSiKo7OnvxrPDv"
select select "spot1"
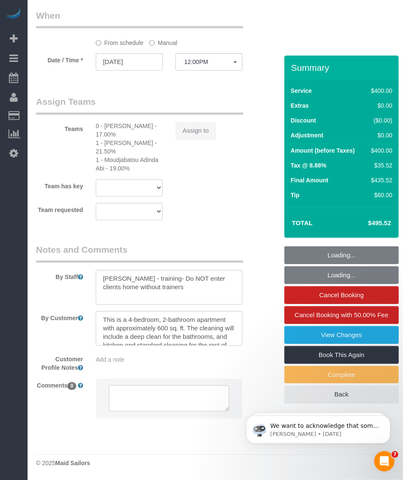
select select "number:89"
select select "number:74"
select select "number:15"
select select "number:7"
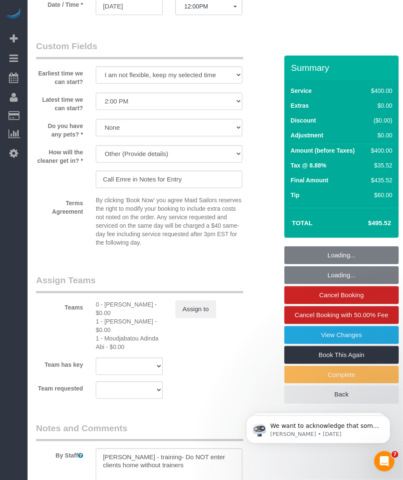
scroll to position [908, 0]
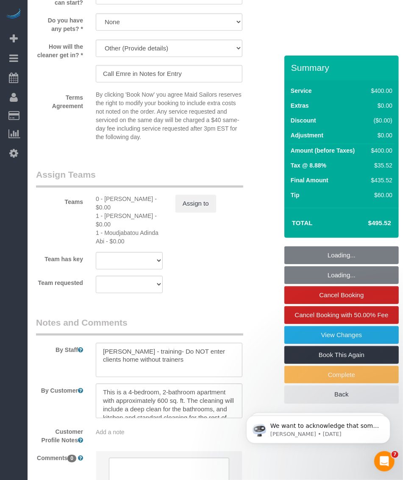
click at [107, 211] on div "0 - [PERSON_NAME] - $0.00" at bounding box center [129, 203] width 67 height 17
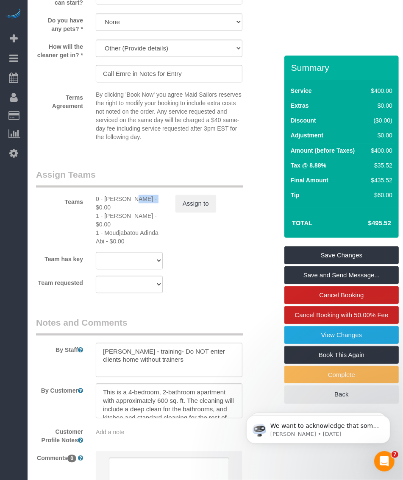
click at [107, 211] on div "0 - Portia Edwards - $0.00" at bounding box center [129, 203] width 67 height 17
copy div "Portia"
click at [106, 212] on div "0 - Portia Edwards - $0.00" at bounding box center [129, 203] width 67 height 17
copy div "Portia"
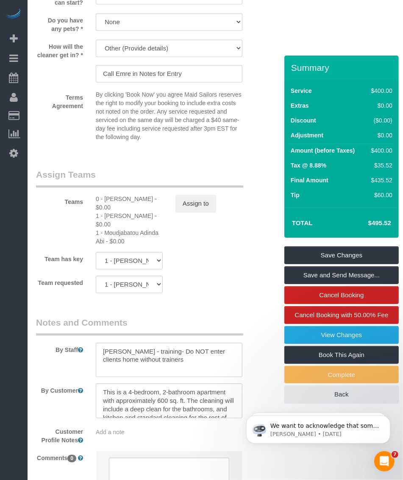
click at [103, 229] on div "1 - Marlenyn Robles - $0.00" at bounding box center [129, 220] width 67 height 17
click at [113, 229] on div "1 - Marlenyn Robles - $0.00" at bounding box center [129, 220] width 67 height 17
click at [113, 229] on div "1 - [PERSON_NAME] - $0.00" at bounding box center [129, 220] width 67 height 17
drag, startPoint x: 113, startPoint y: 230, endPoint x: 88, endPoint y: 225, distance: 25.4
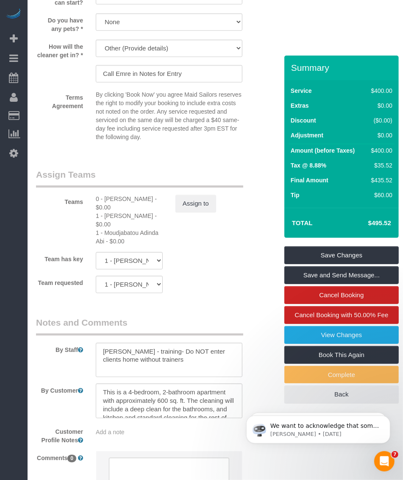
click at [88, 225] on div "Teams 0 - Portia Edwards - $0.00 1 - Marlenyn Robles - $0.00 1 - Moudjabatou Ad…" at bounding box center [149, 206] width 239 height 77
click at [113, 242] on div "1 - Moudjabatou Adinda Abi - $0.00" at bounding box center [129, 237] width 67 height 17
copy div "Moudjabatou"
click at [117, 245] on div "1 - Moudjabatou Adinda Abi - $0.00" at bounding box center [129, 237] width 67 height 17
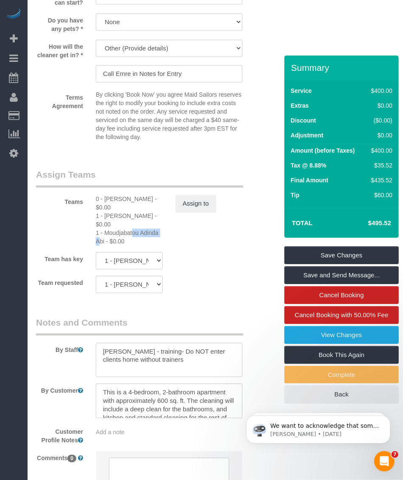
click at [117, 245] on div "1 - Moudjabatou Adinda Abi - $0.00" at bounding box center [129, 237] width 67 height 17
copy div "Moudjabatou"
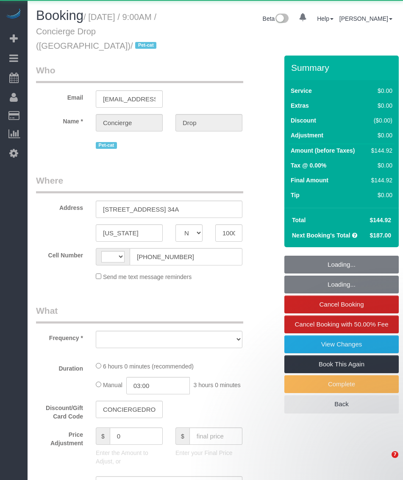
select select "NY"
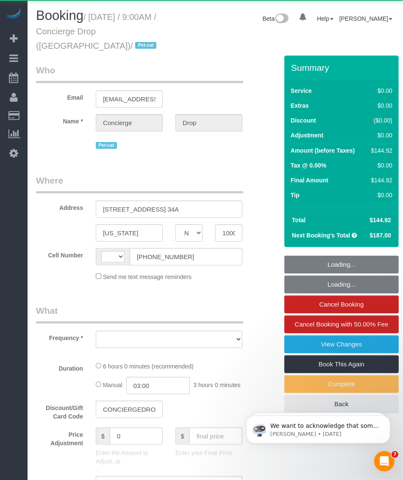
select select "2"
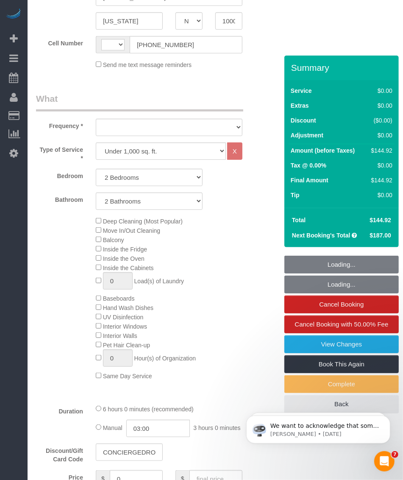
scroll to position [265, 0]
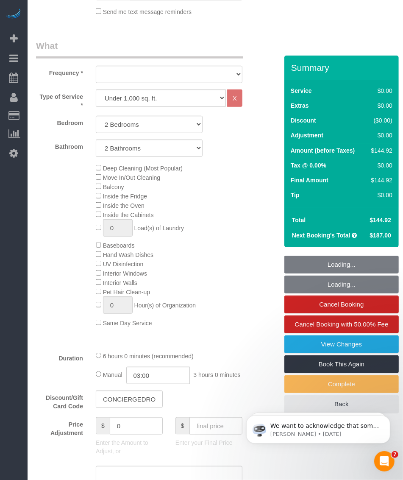
select select "string:[GEOGRAPHIC_DATA]"
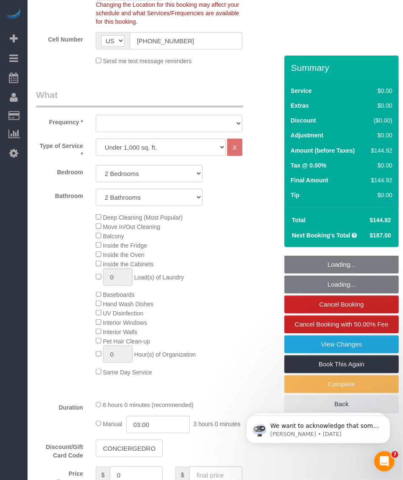
scroll to position [314, 0]
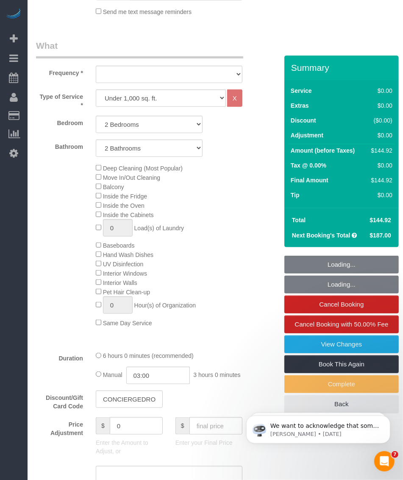
select select "number:89"
select select "number:90"
select select "number:15"
select select "number:6"
select select "object:1490"
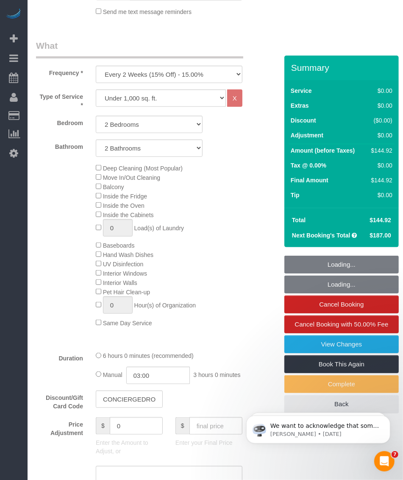
select select "2"
select select "string:stripe-pm_1RaQn24VGloSiKo7zeOF73Wj"
select select "spot1"
select select "object:1535"
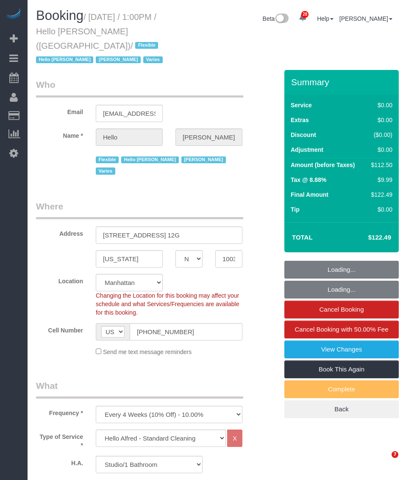
select select "NY"
select select "number:89"
select select "number:90"
select select "number:15"
select select "number:7"
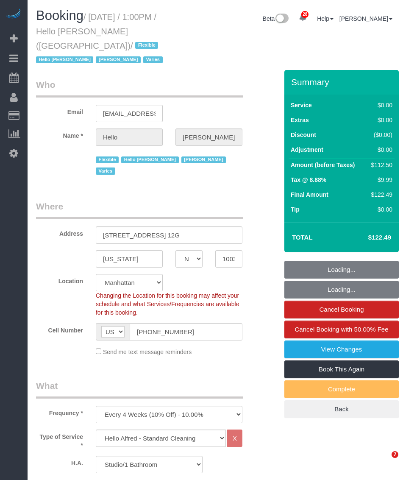
select select "spot1"
select select "object:1482"
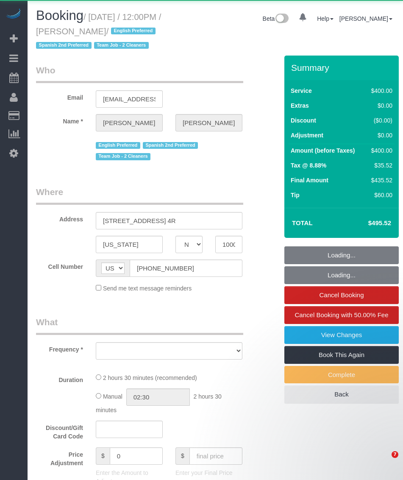
select select "NY"
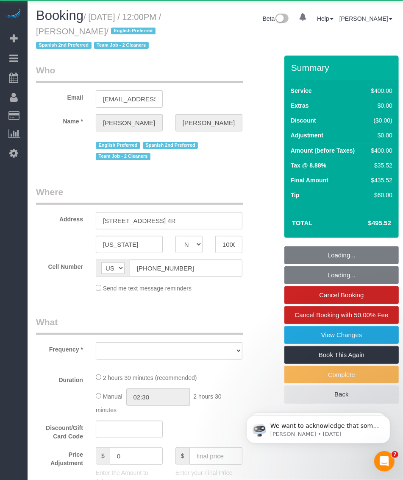
select select "string:stripe-pm_1RXQ5M4VGloSiKo7OnvxrPDv"
select select "2"
select select "150"
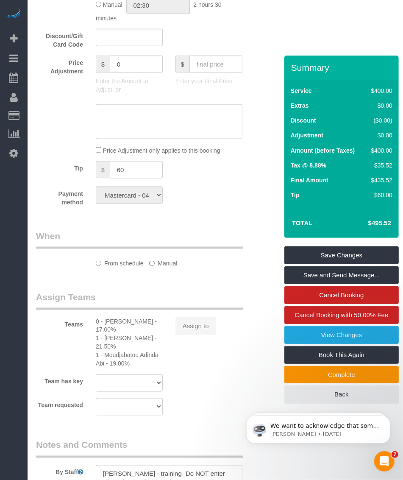
select select "spot1"
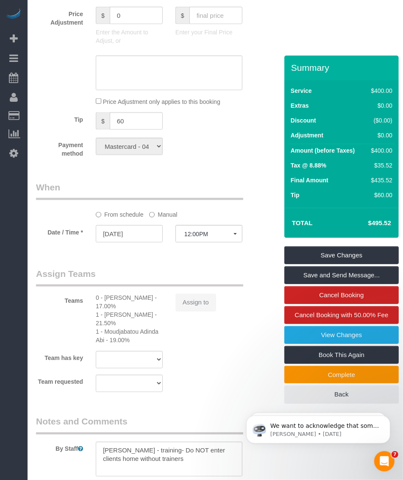
select select "number:89"
select select "number:74"
select select "number:15"
select select "number:7"
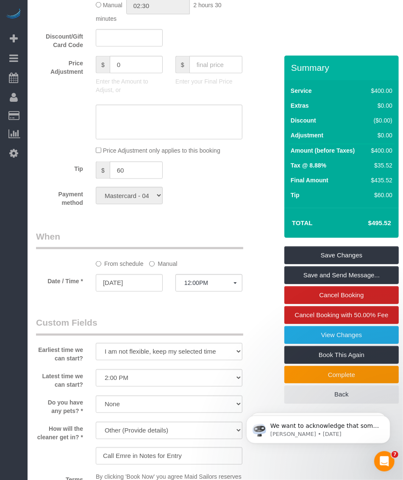
select select "spot40"
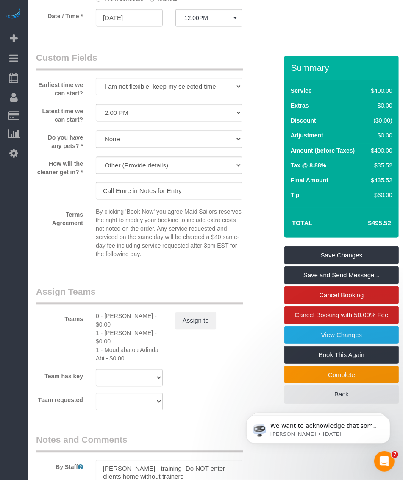
scroll to position [897, 0]
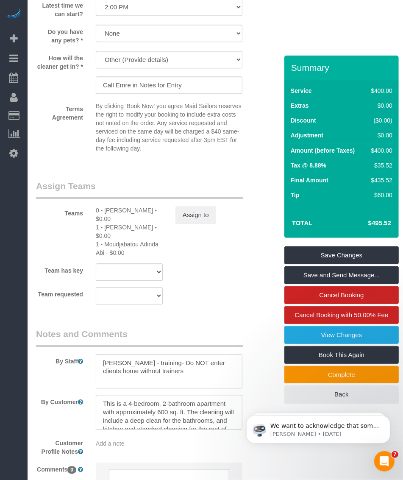
select select "object:1542"
click at [233, 440] on html "We want to acknowledge that some users may be experiencing lag or slower perfor…" at bounding box center [318, 426] width 170 height 59
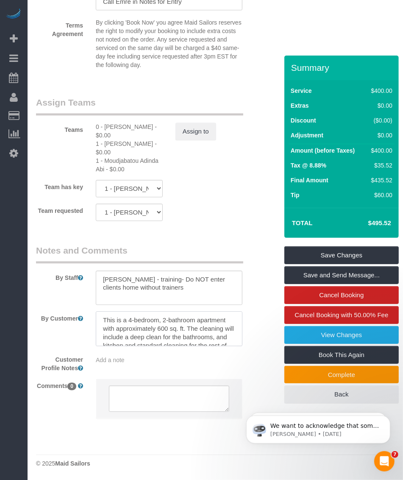
scroll to position [942, 0]
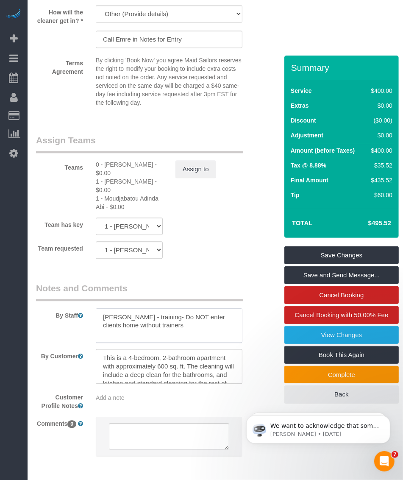
click at [198, 339] on textarea at bounding box center [169, 325] width 147 height 35
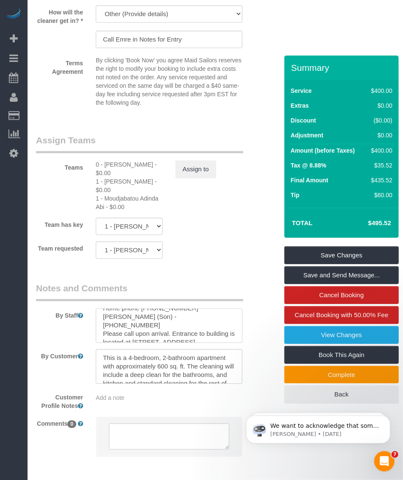
drag, startPoint x: 148, startPoint y: 349, endPoint x: 170, endPoint y: 348, distance: 21.2
click at [170, 343] on textarea at bounding box center [169, 325] width 147 height 35
click at [172, 341] on textarea at bounding box center [169, 325] width 147 height 35
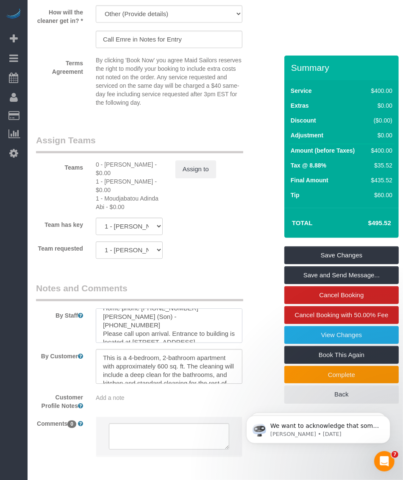
click at [167, 338] on textarea at bounding box center [169, 325] width 147 height 35
click at [136, 338] on textarea at bounding box center [169, 325] width 147 height 35
click at [105, 343] on textarea at bounding box center [169, 325] width 147 height 35
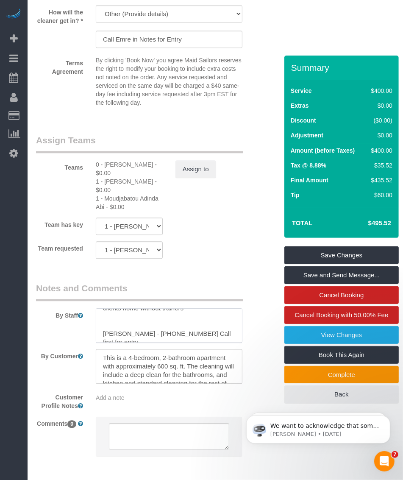
click at [105, 343] on textarea at bounding box center [169, 325] width 147 height 35
click at [117, 211] on div "1 - Moudjabatou Adinda Abi - $0.00" at bounding box center [129, 202] width 67 height 17
copy div "Moudjabatou"
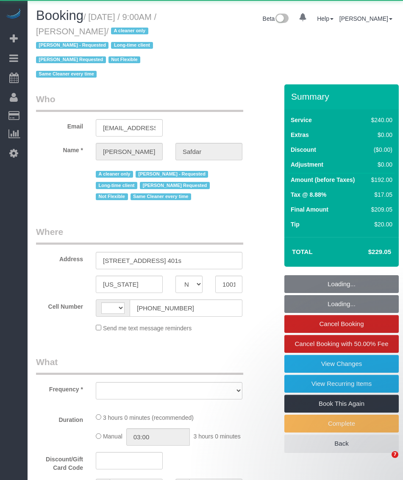
select select "NY"
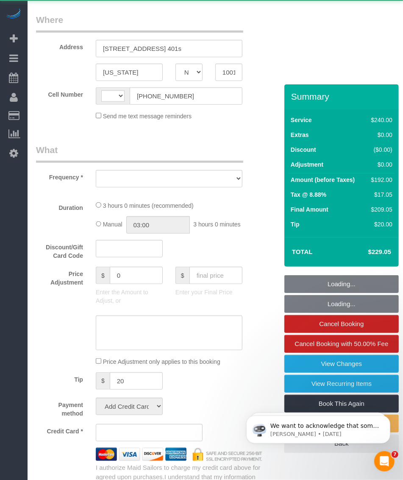
select select "number:89"
select select "number:90"
select select "number:15"
select select "number:5"
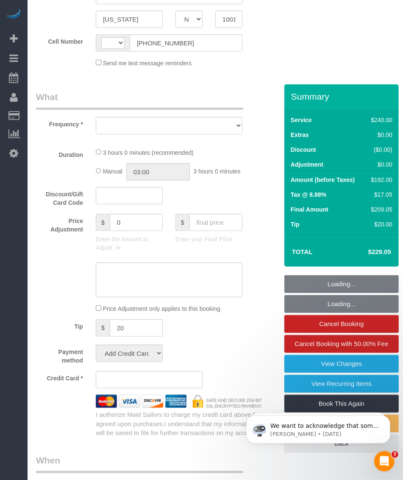
select select "spot1"
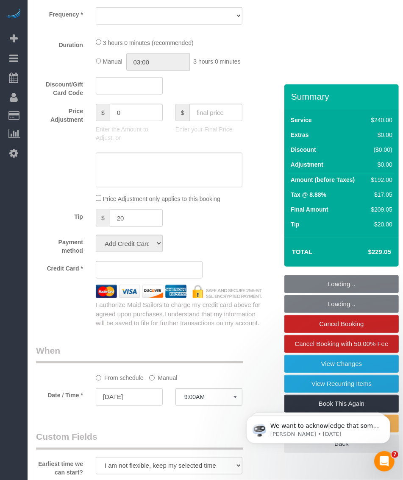
scroll to position [473, 0]
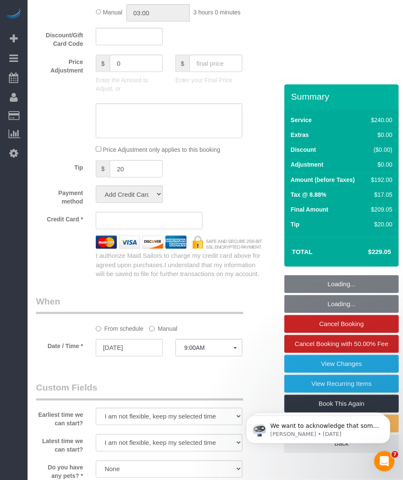
select select
select select "object:746"
select select "spot40"
select select "string:stripe-pm_1RWHZs4VGloSiKo7Wqx9KSVj"
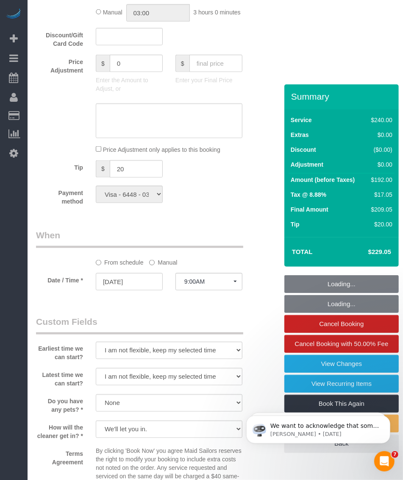
select select "string:[GEOGRAPHIC_DATA]"
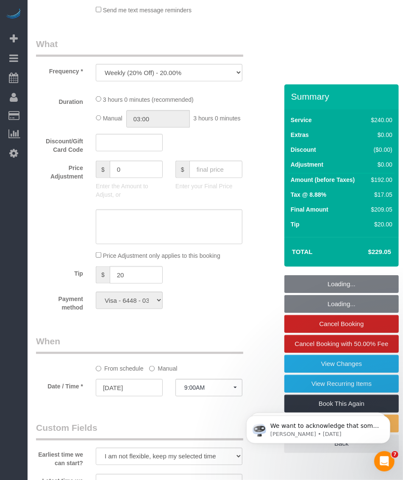
select select "object:1820"
select select "180"
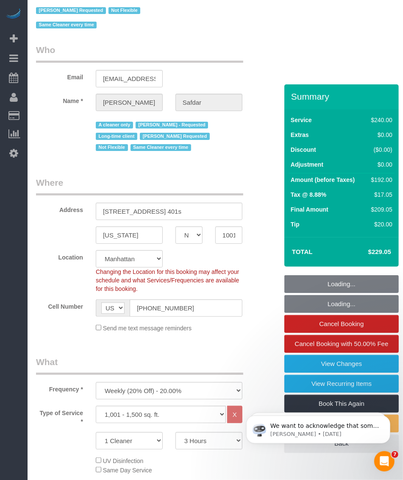
scroll to position [0, 0]
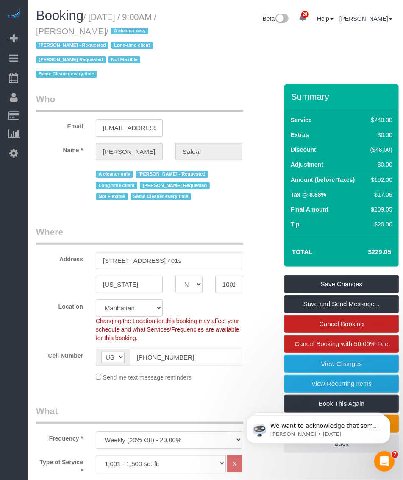
drag, startPoint x: 90, startPoint y: 16, endPoint x: 132, endPoint y: 30, distance: 43.8
click at [132, 30] on small "/ September 26, 2025 / 9:00AM / Mustafa Safdar / A cleaner only Eveling Mercado…" at bounding box center [96, 45] width 120 height 67
drag, startPoint x: 129, startPoint y: 30, endPoint x: 75, endPoint y: 29, distance: 54.3
click at [75, 29] on small "/ September 26, 2025 / 9:00AM / Mustafa Safdar / A cleaner only Eveling Mercado…" at bounding box center [96, 45] width 120 height 67
drag, startPoint x: 73, startPoint y: 30, endPoint x: 130, endPoint y: 32, distance: 56.8
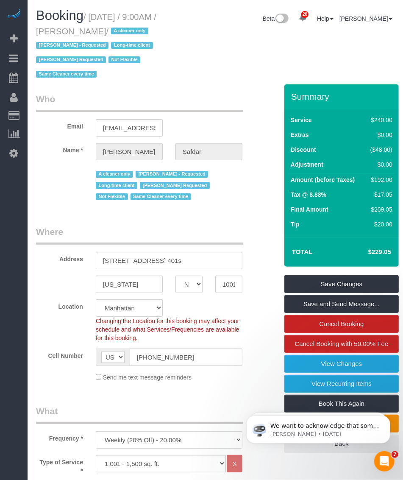
click at [130, 32] on small "/ September 26, 2025 / 9:00AM / Mustafa Safdar / A cleaner only Eveling Mercado…" at bounding box center [96, 45] width 120 height 67
copy small "Mustafa Safdar"
click at [101, 13] on small "/ September 26, 2025 / 9:00AM / Mustafa Safdar / A cleaner only Eveling Mercado…" at bounding box center [96, 45] width 120 height 67
drag, startPoint x: 93, startPoint y: 14, endPoint x: 129, endPoint y: 30, distance: 39.3
click at [129, 30] on small "/ September 26, 2025 / 9:00AM / Mustafa Safdar / A cleaner only Eveling Mercado…" at bounding box center [96, 45] width 120 height 67
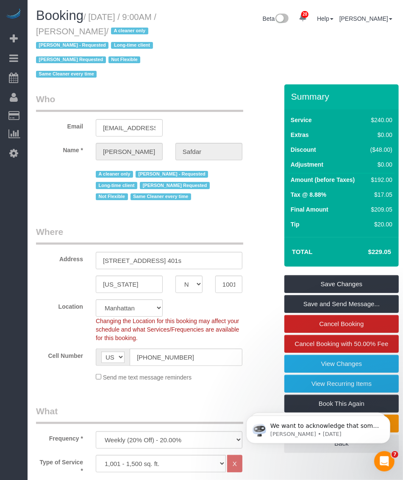
copy small "September 26, 2025 / 9:00AM / Mustafa Safdar"
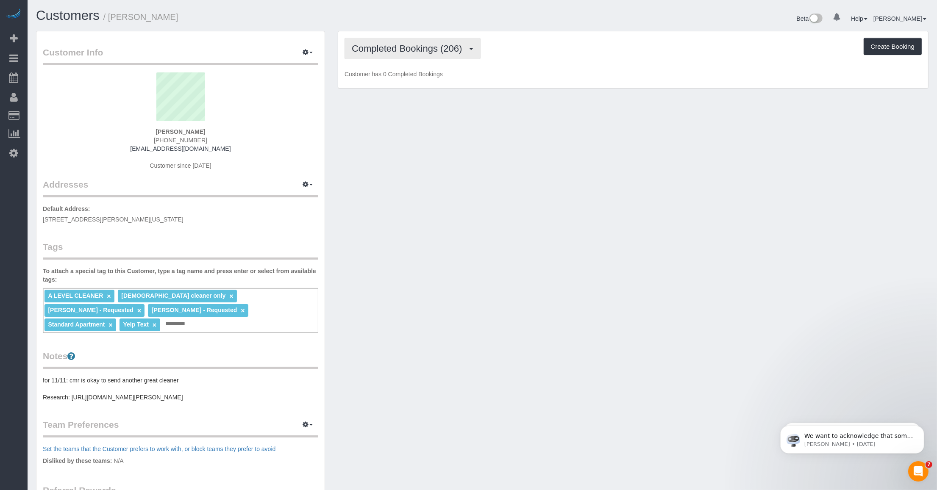
click at [454, 50] on span "Completed Bookings (206)" at bounding box center [409, 48] width 114 height 11
click at [383, 78] on link "Upcoming Bookings (6)" at bounding box center [392, 79] width 95 height 11
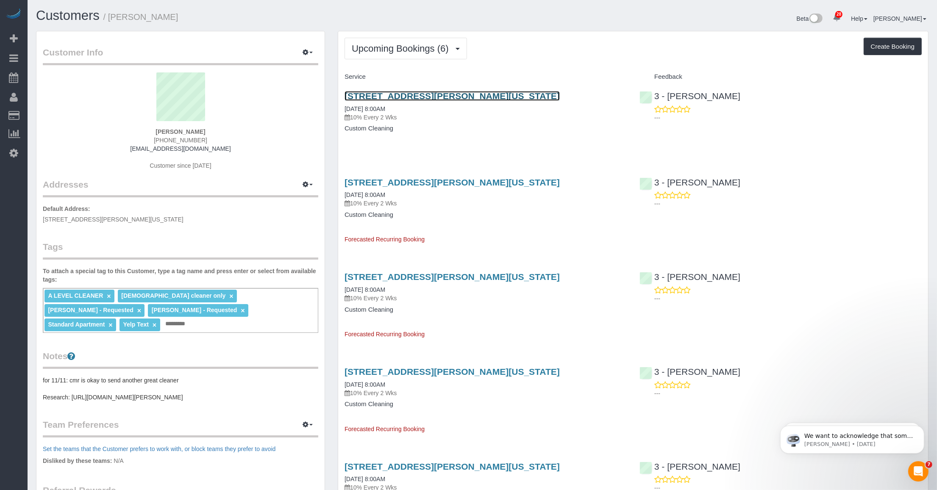
click at [437, 95] on link "101 Warren Street, Apt. 640, New York, NY 10007" at bounding box center [452, 96] width 215 height 10
click at [436, 46] on span "Upcoming Bookings (6)" at bounding box center [402, 48] width 101 height 11
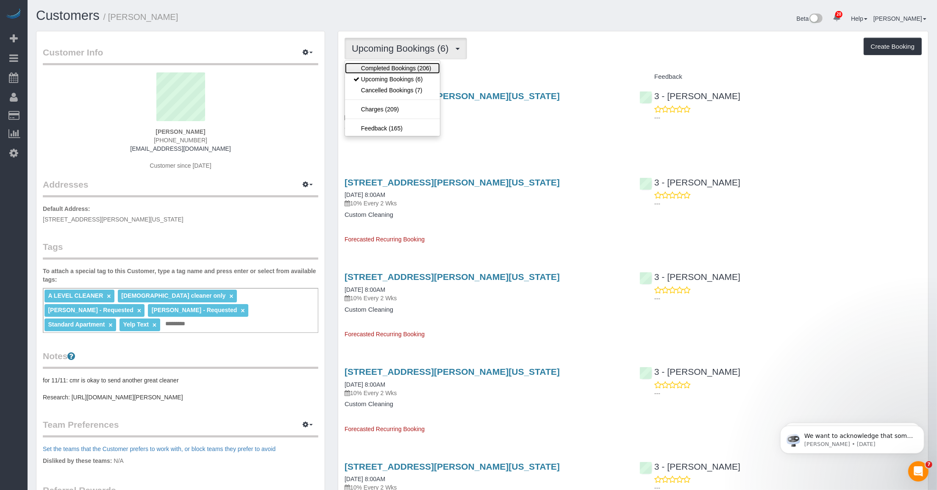
click at [414, 70] on link "Completed Bookings (206)" at bounding box center [392, 68] width 95 height 11
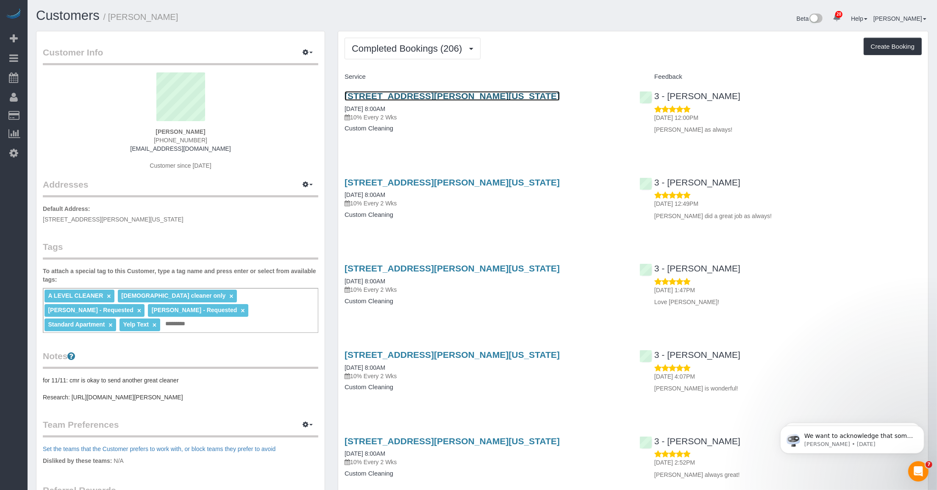
click at [397, 98] on link "101 Warren Street, Apt. 640, New York, NY 10007" at bounding box center [452, 96] width 215 height 10
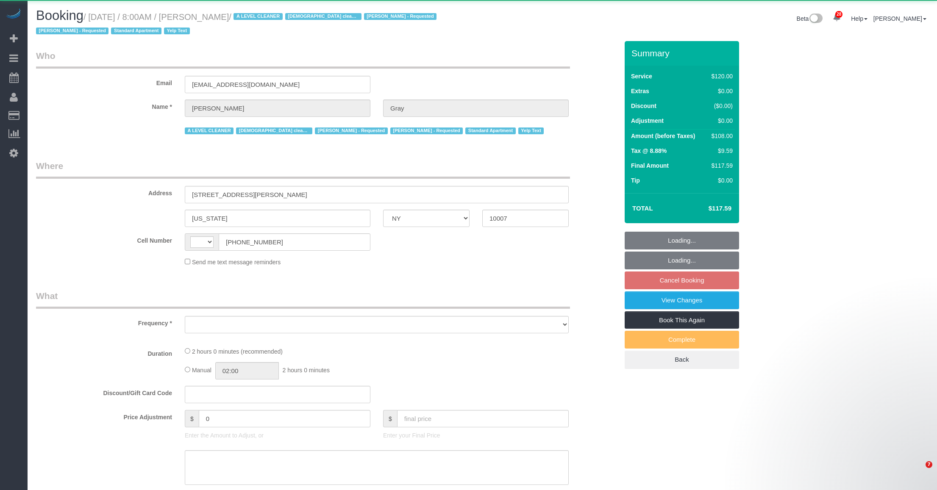
select select "NY"
select select "object:593"
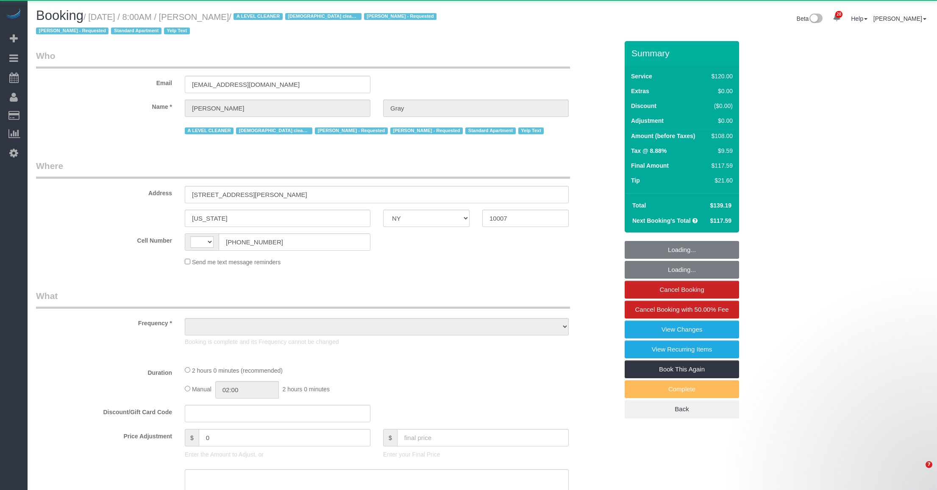
select select "NY"
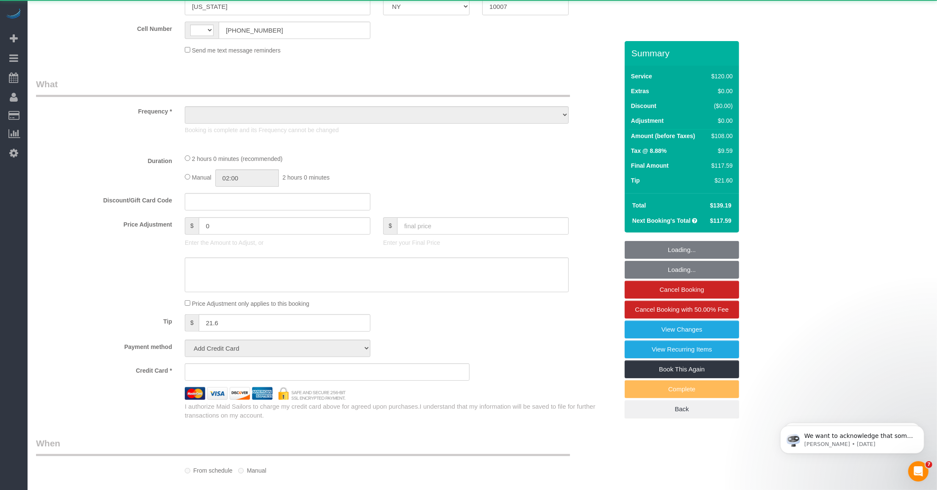
select select "string:[GEOGRAPHIC_DATA]"
select select "number:89"
select select "number:90"
select select "number:15"
select select "number:5"
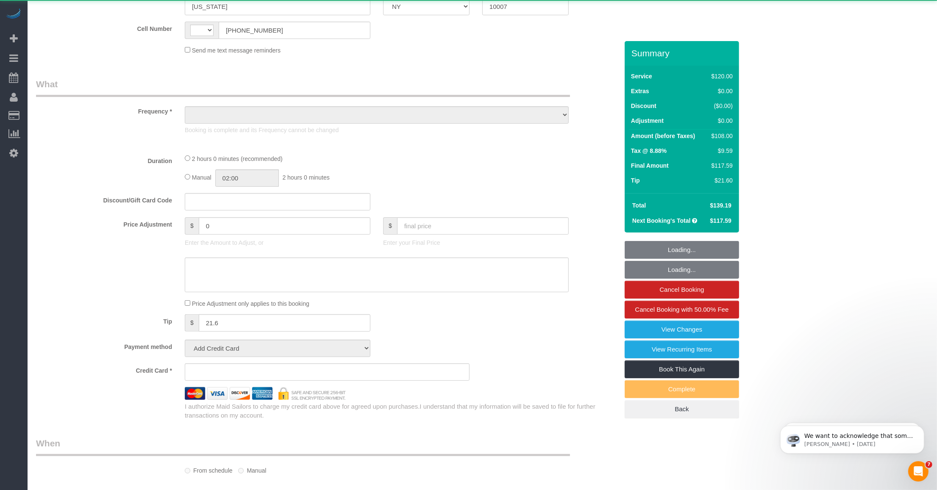
select select "number:21"
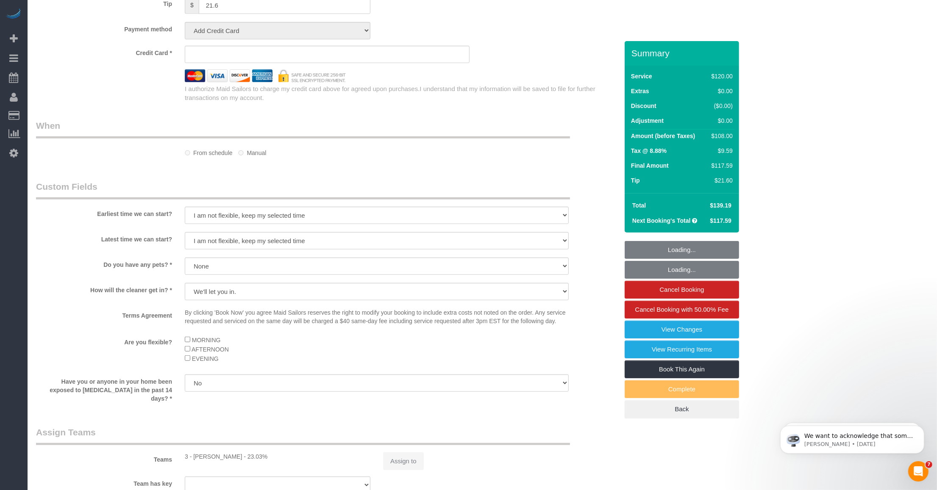
select select "string:stripe-pm_1MCoUo4VGloSiKo7dzKWcdsK"
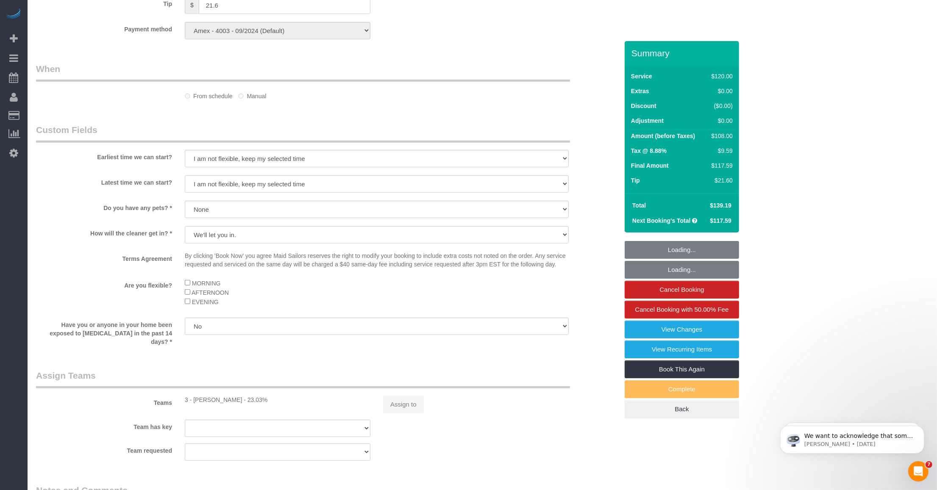
select select "object:1547"
select select "9892"
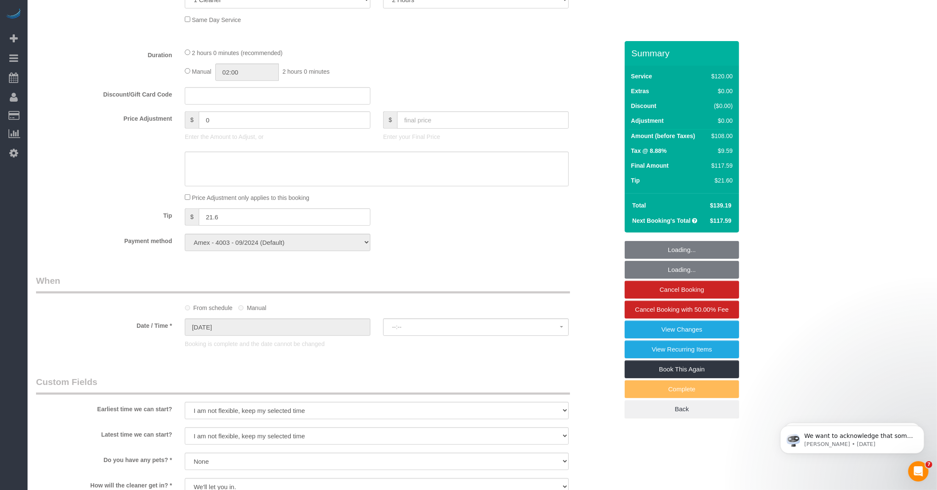
select select "spot1"
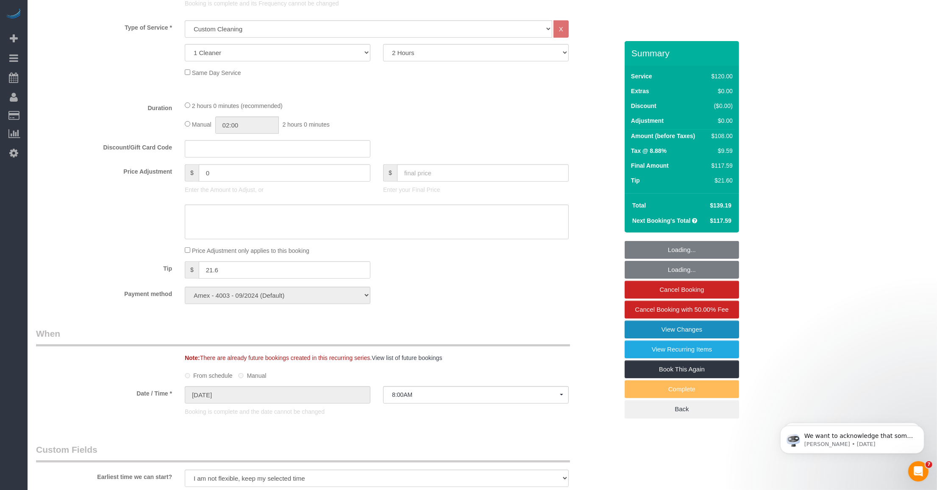
click at [678, 329] on link "View Changes" at bounding box center [682, 330] width 114 height 18
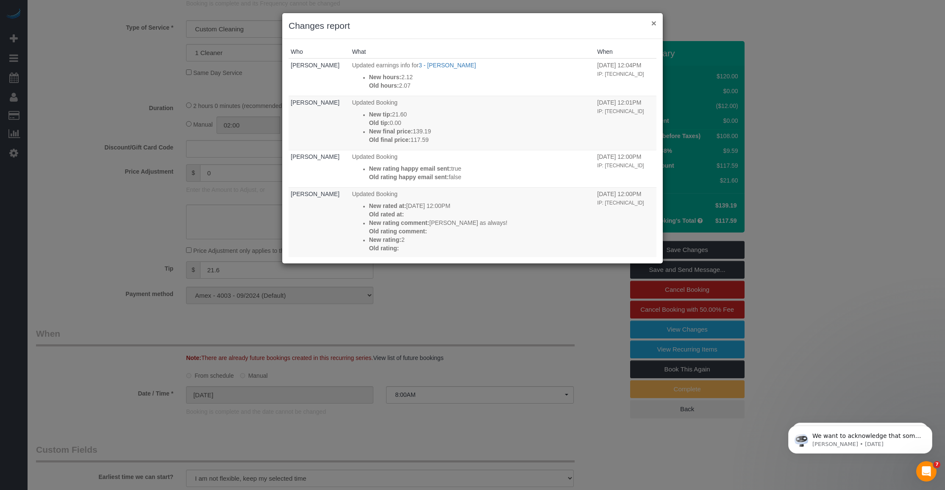
click at [656, 22] on button "×" at bounding box center [654, 23] width 5 height 9
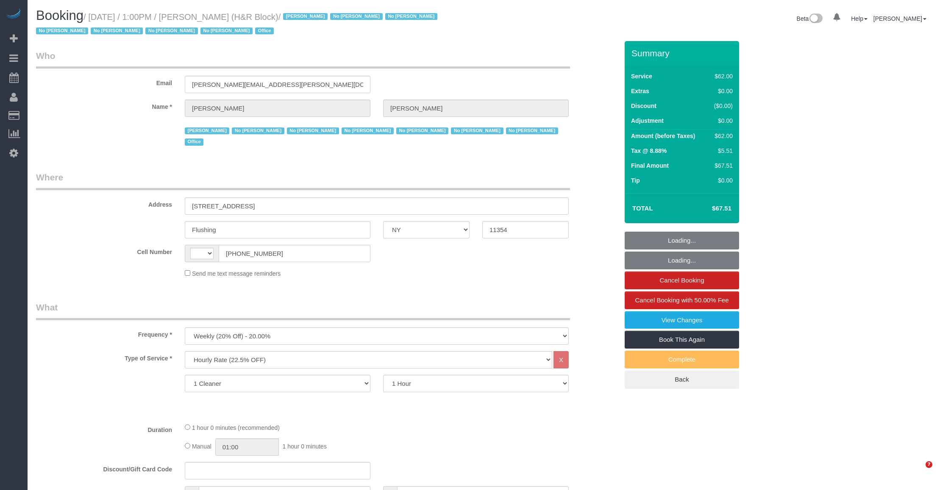
select select "NY"
select select "string:paypal"
select select "spot1"
select select "number:89"
select select "number:90"
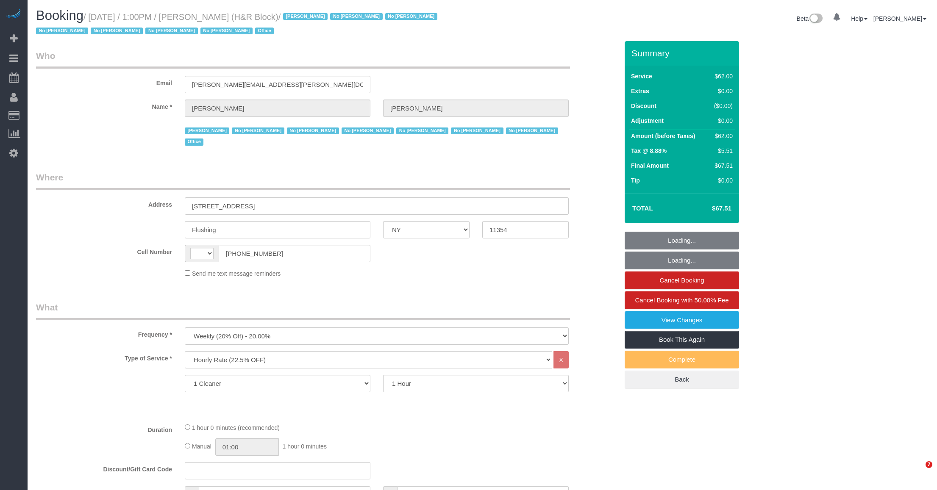
select select "number:15"
select select "number:5"
select select "object:1056"
select select "string:[GEOGRAPHIC_DATA]"
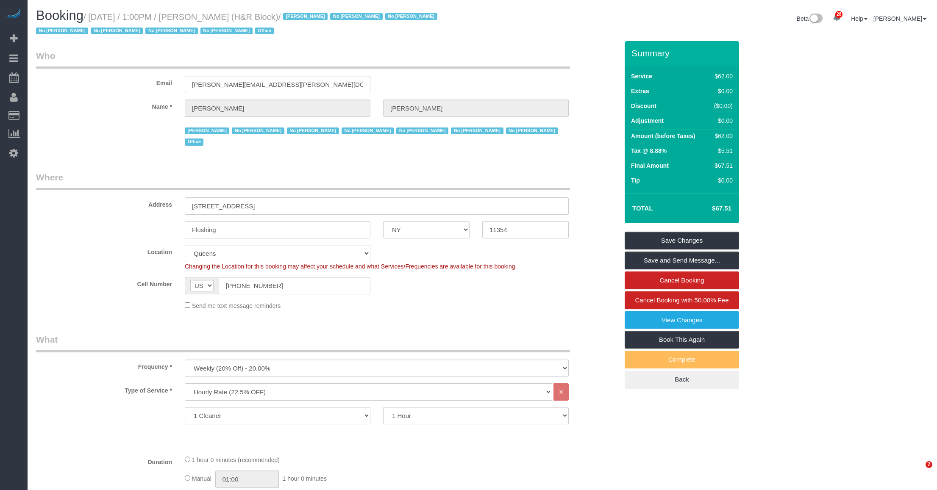
select select "spot41"
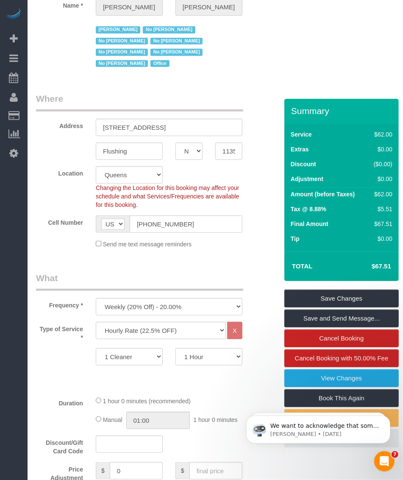
scroll to position [265, 0]
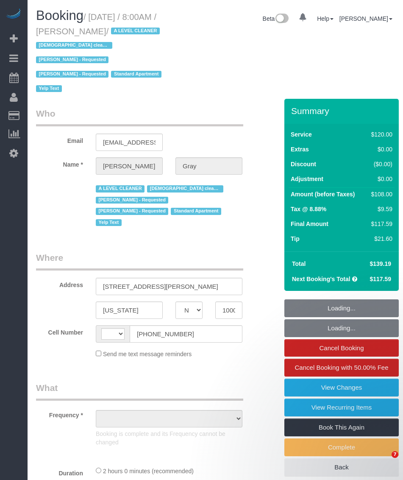
select select "NY"
select select "string:stripe-pm_1MCoUo4VGloSiKo7dzKWcdsK"
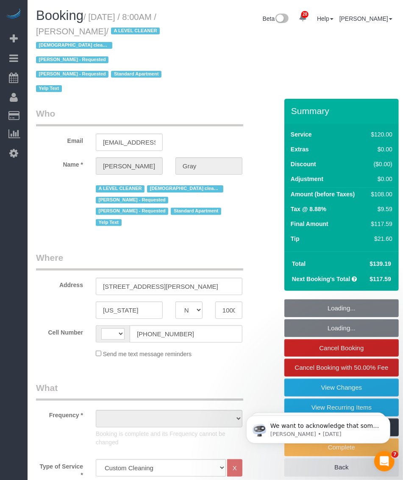
select select "string:[GEOGRAPHIC_DATA]"
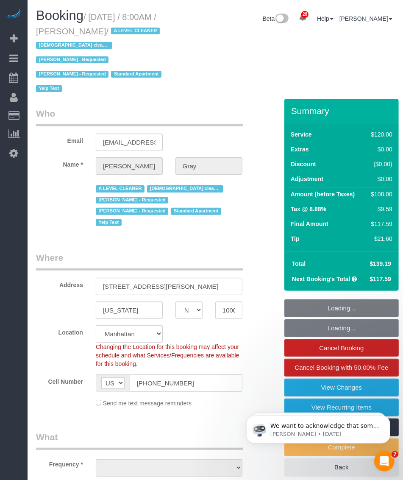
drag, startPoint x: 74, startPoint y: 30, endPoint x: 115, endPoint y: 35, distance: 41.1
click at [115, 35] on small "/ [DATE] / 8:00AM / [PERSON_NAME] / A LEVEL CLEANER [DEMOGRAPHIC_DATA] cleaner …" at bounding box center [100, 52] width 128 height 81
copy small "[PERSON_NAME]"
select select "spot1"
select select "object:936"
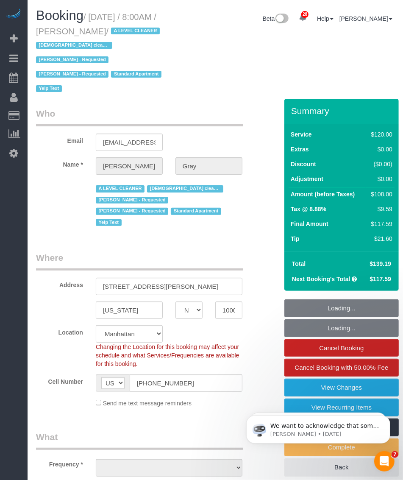
select select "9892"
select select "number:89"
select select "number:90"
select select "number:15"
select select "number:5"
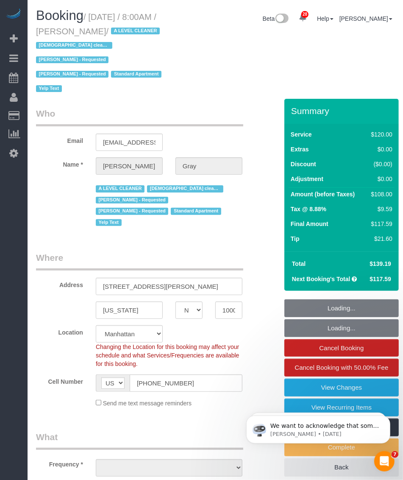
select select "number:21"
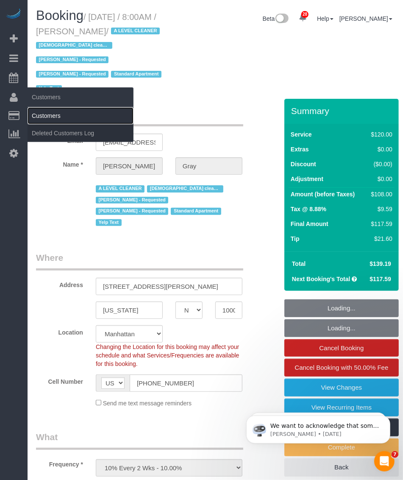
select select "object:1547"
drag, startPoint x: 44, startPoint y: 112, endPoint x: 56, endPoint y: 113, distance: 11.9
click at [44, 112] on link "Customers" at bounding box center [81, 115] width 106 height 17
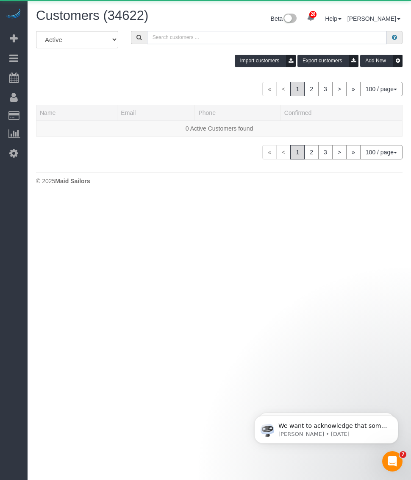
click at [187, 37] on input "text" at bounding box center [267, 37] width 240 height 13
paste input "[PERSON_NAME]"
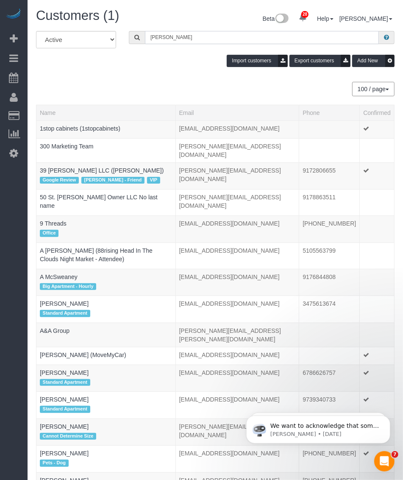
click at [230, 39] on input "[PERSON_NAME]" at bounding box center [262, 37] width 234 height 13
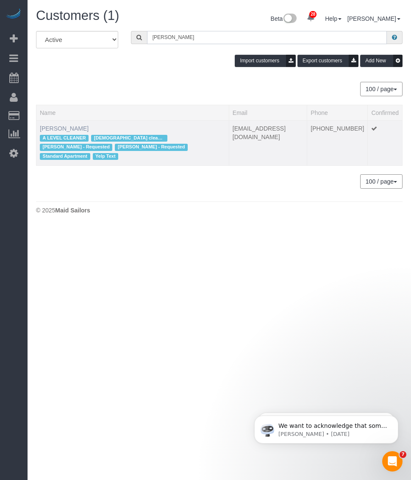
type input "[PERSON_NAME]"
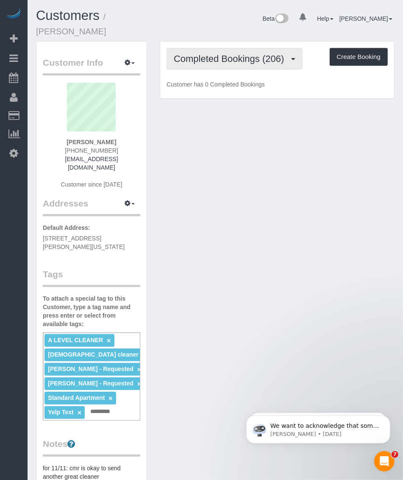
click at [240, 53] on button "Completed Bookings (206)" at bounding box center [235, 59] width 136 height 22
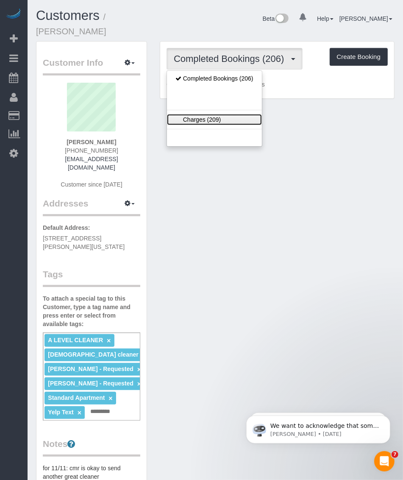
click at [215, 114] on link "Charges (209)" at bounding box center [214, 119] width 95 height 11
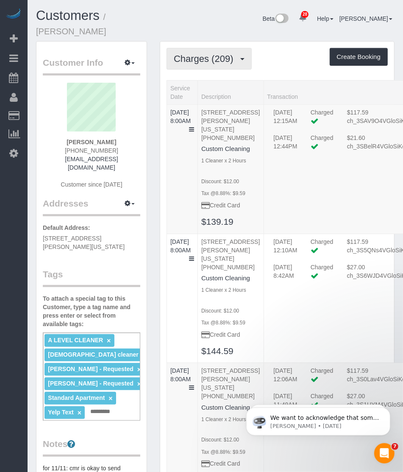
click at [200, 53] on span "Charges (209)" at bounding box center [206, 58] width 64 height 11
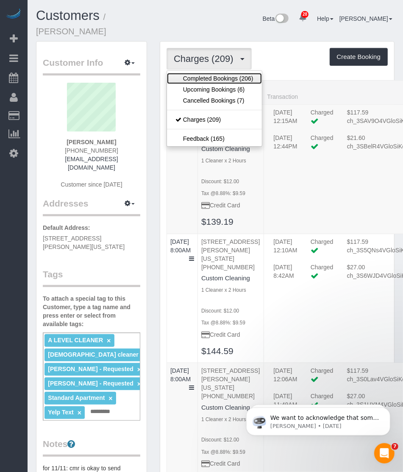
click at [187, 73] on link "Completed Bookings (206)" at bounding box center [214, 78] width 95 height 11
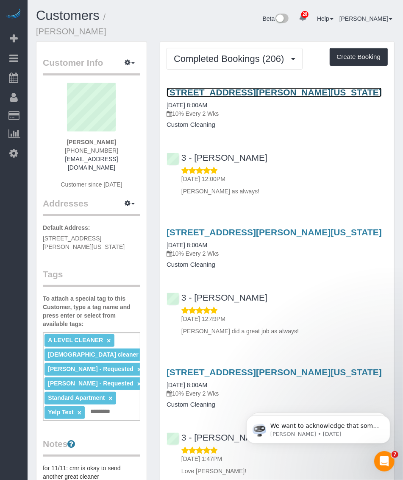
click at [211, 87] on link "101 Warren Street, Apt. 640, New York, NY 10007" at bounding box center [274, 92] width 215 height 10
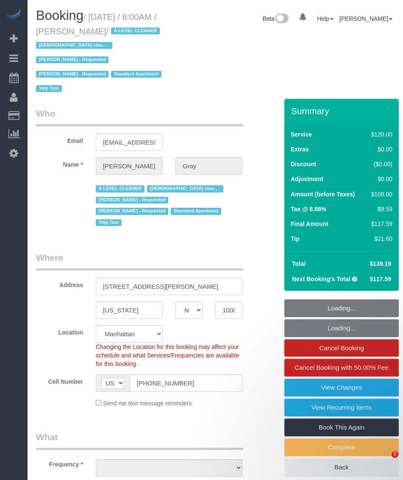
select select "NY"
select select "string:stripe-pm_1MCoUo4VGloSiKo7dzKWcdsK"
select select "spot1"
select select "9892"
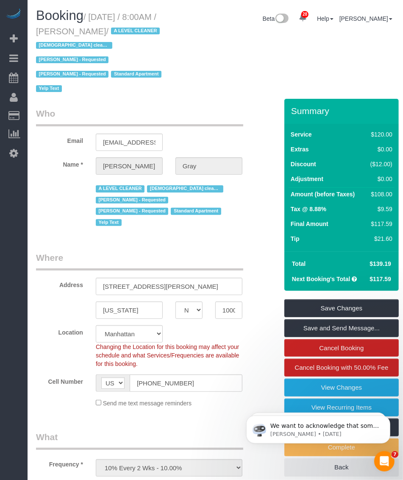
select select "object:1954"
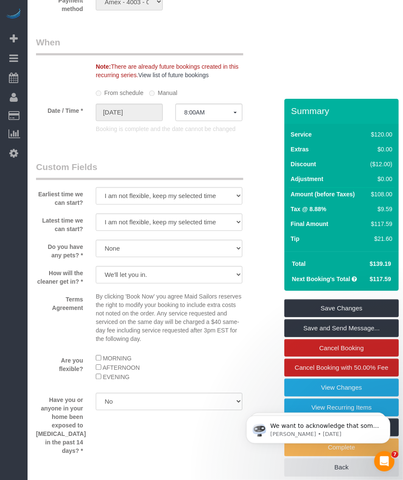
scroll to position [1060, 0]
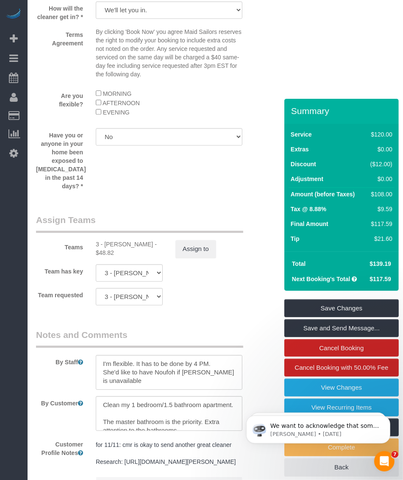
drag, startPoint x: 105, startPoint y: 217, endPoint x: 143, endPoint y: 217, distance: 38.6
click at [145, 240] on div "3 - Patricia Sinche - $48.82" at bounding box center [129, 248] width 67 height 17
copy div "Patricia Sinche"
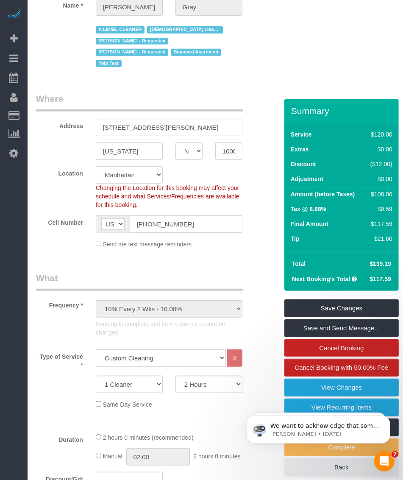
scroll to position [0, 0]
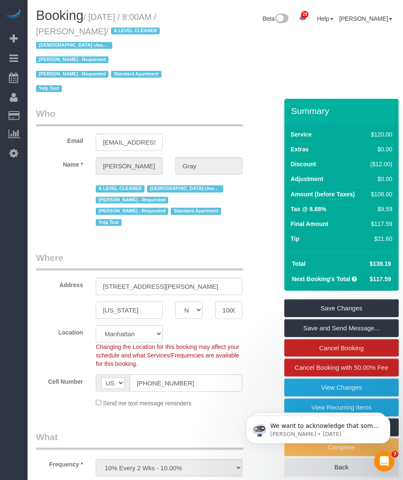
drag, startPoint x: 72, startPoint y: 31, endPoint x: 117, endPoint y: 33, distance: 44.5
click at [117, 33] on small "/ September 25, 2025 / 8:00AM / Karen Gray / A LEVEL CLEANER Female cleaner onl…" at bounding box center [100, 52] width 128 height 81
copy small "Karen Gray"
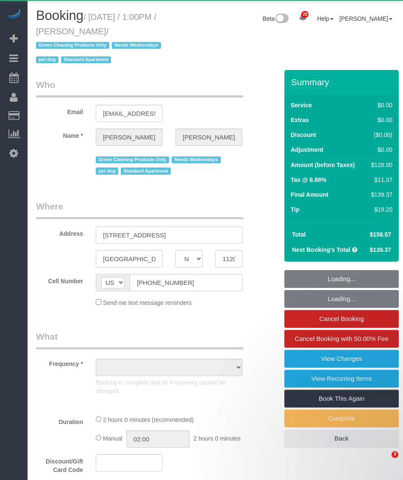
select select "NY"
click at [126, 34] on small "/ [DATE] / 1:00PM / [PERSON_NAME] / Green Cleaning Products Only Needs Wednesda…" at bounding box center [100, 38] width 128 height 53
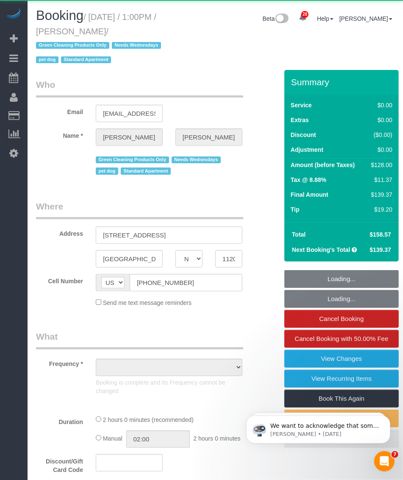
select select "string:stripe-pm_1RN3sH4VGloSiKo7cD90aCm4"
select select "spot1"
drag, startPoint x: 123, startPoint y: 34, endPoint x: 77, endPoint y: 31, distance: 46.7
click at [77, 31] on small "/ [DATE] / 1:00PM / [PERSON_NAME] / Green Cleaning Products Only Needs Wednesda…" at bounding box center [100, 38] width 128 height 53
click at [71, 29] on small "/ [DATE] / 1:00PM / [PERSON_NAME] / Green Cleaning Products Only Needs Wednesda…" at bounding box center [100, 38] width 128 height 53
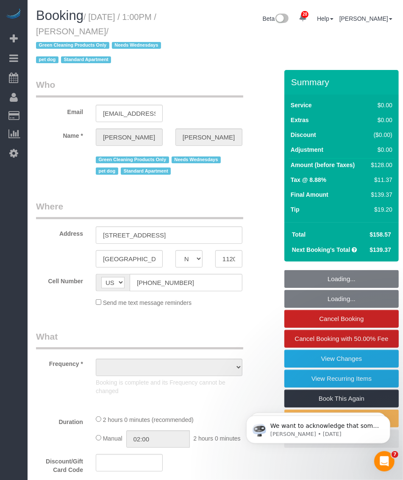
drag, startPoint x: 78, startPoint y: 29, endPoint x: 128, endPoint y: 30, distance: 50.9
click at [128, 30] on small "/ [DATE] / 1:00PM / [PERSON_NAME] / Green Cleaning Products Only Needs Wednesda…" at bounding box center [100, 38] width 128 height 53
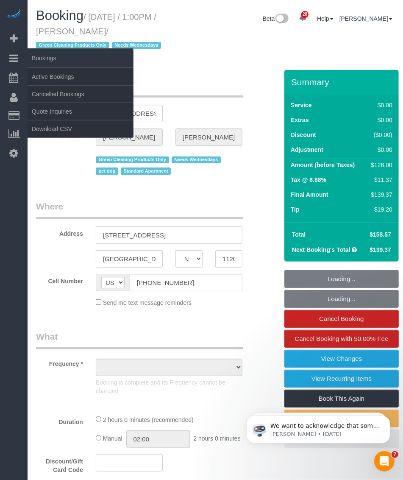
copy small "[PERSON_NAME]"
select select "object:1234"
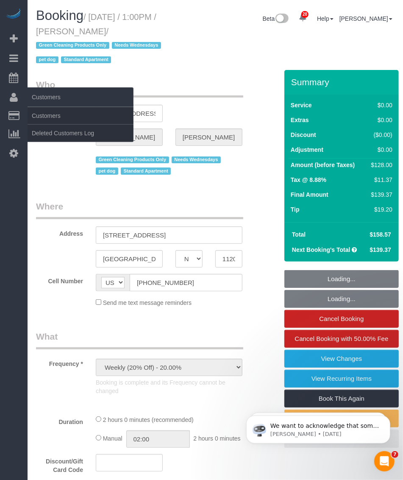
select select "1"
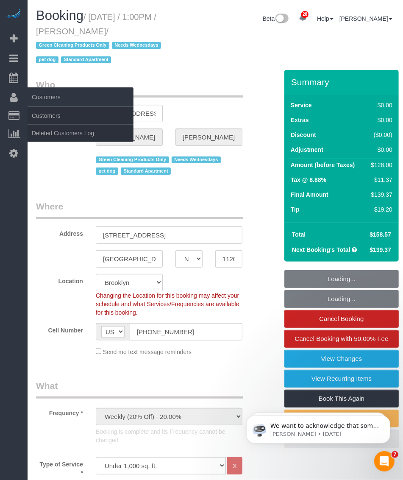
select select "number:57"
select select "number:74"
select select "number:13"
select select "number:7"
click at [43, 113] on link "Customers" at bounding box center [81, 115] width 106 height 17
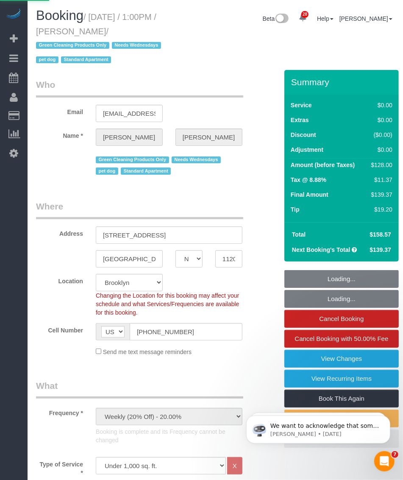
select select "1"
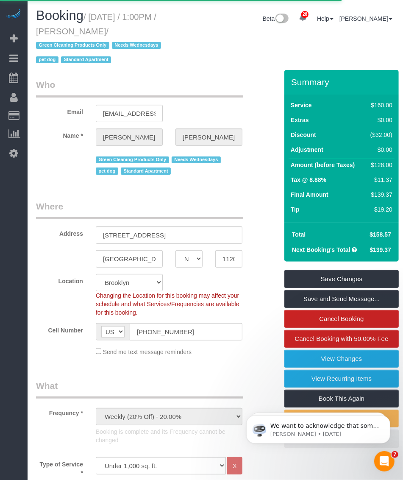
select select "spot22"
select select "object:1526"
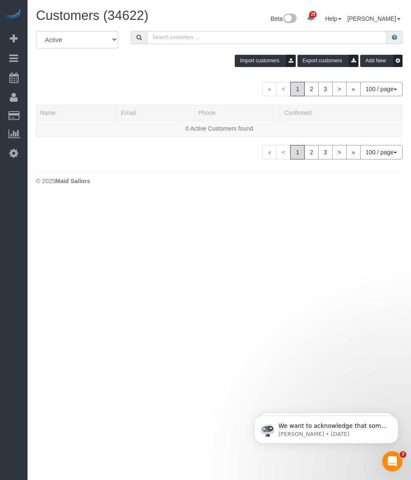
click at [210, 37] on input "text" at bounding box center [267, 37] width 240 height 13
type input "v"
paste input "[PERSON_NAME]"
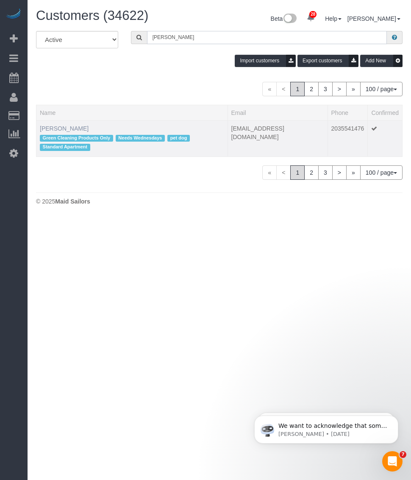
type input "[PERSON_NAME]"
click at [65, 125] on link "[PERSON_NAME]" at bounding box center [64, 128] width 49 height 7
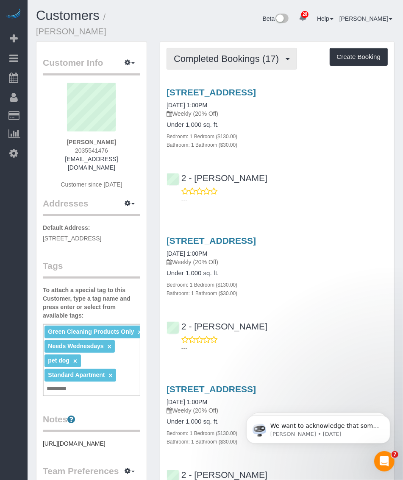
click at [234, 53] on span "Completed Bookings (17)" at bounding box center [228, 58] width 109 height 11
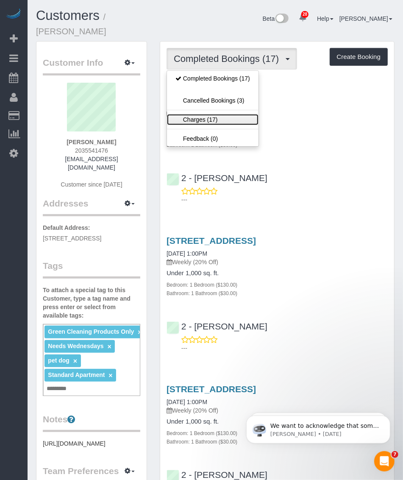
click at [203, 114] on link "Charges (17)" at bounding box center [213, 119] width 92 height 11
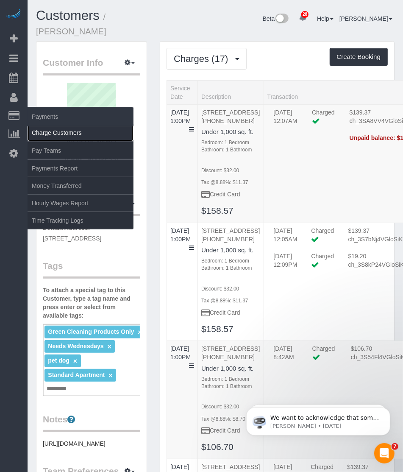
click at [59, 130] on link "Charge Customers" at bounding box center [81, 132] width 106 height 17
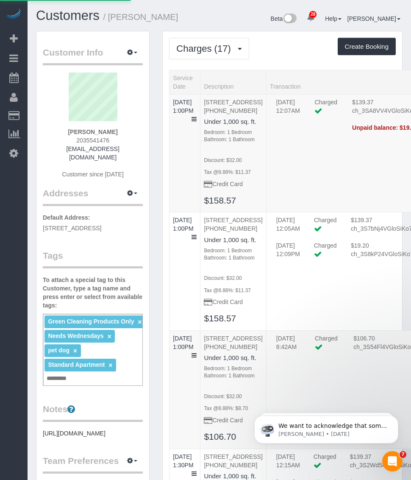
select select
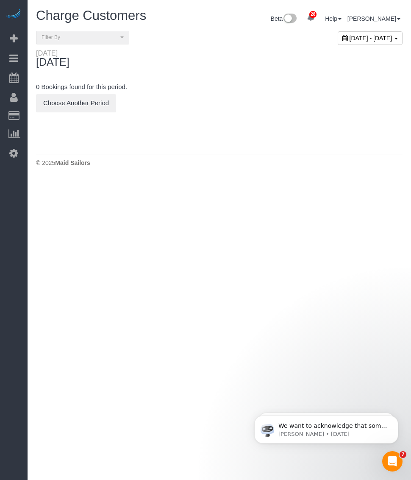
click at [350, 36] on span "September 26, 2025 - September 26, 2025" at bounding box center [371, 38] width 43 height 7
type input "**********"
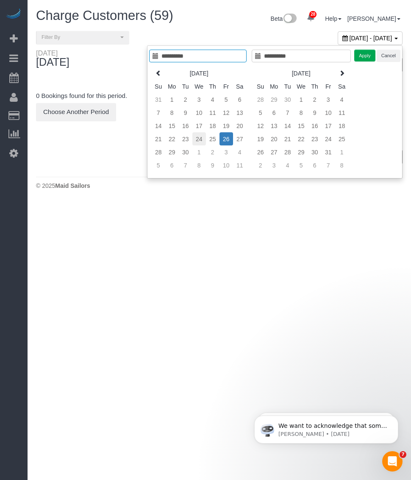
type input "**********"
click at [202, 139] on td "24" at bounding box center [199, 138] width 14 height 13
type input "**********"
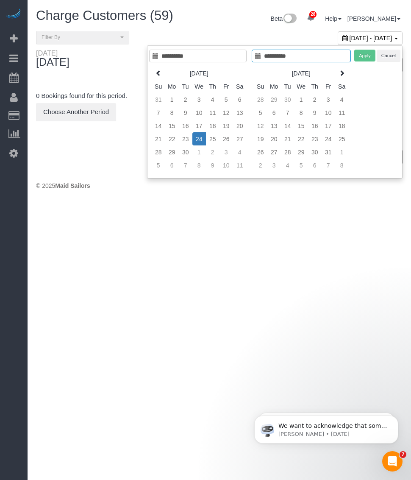
click at [202, 139] on td "24" at bounding box center [199, 138] width 14 height 13
type input "**********"
click at [360, 58] on button "Apply" at bounding box center [364, 56] width 21 height 12
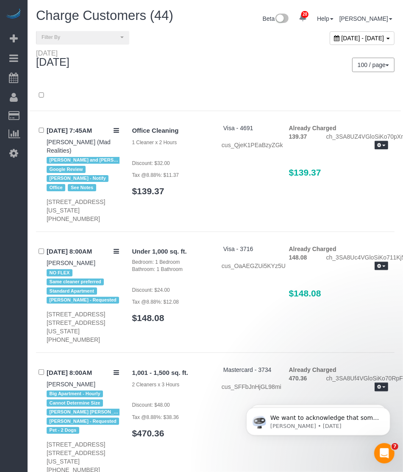
click at [185, 64] on div "Wednesday September 24, 2025" at bounding box center [123, 60] width 186 height 22
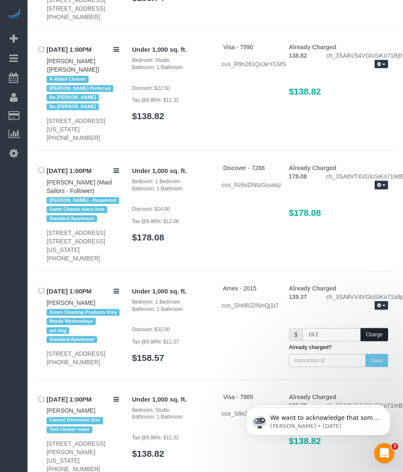
click at [376, 328] on button "Charge" at bounding box center [375, 334] width 28 height 13
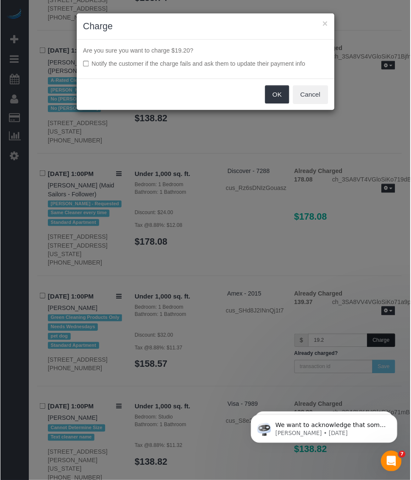
scroll to position [3597, 0]
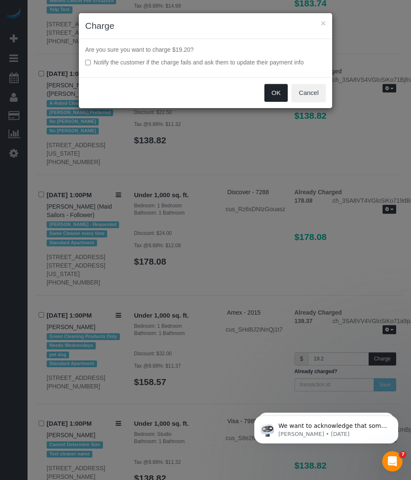
click at [269, 93] on button "OK" at bounding box center [277, 93] width 24 height 18
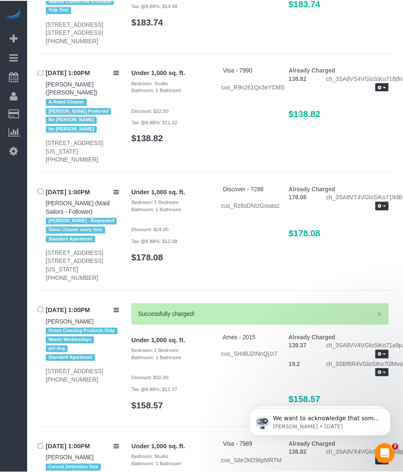
scroll to position [3621, 0]
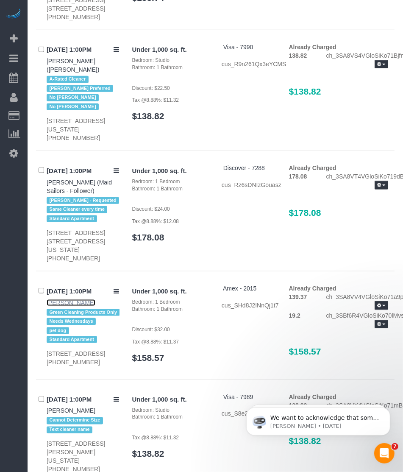
click at [47, 299] on link "[PERSON_NAME]" at bounding box center [71, 302] width 49 height 7
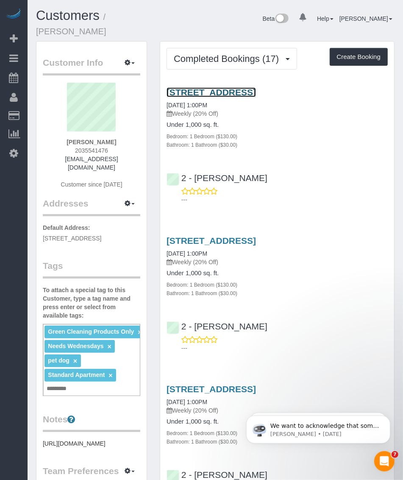
click at [214, 87] on link "[STREET_ADDRESS]" at bounding box center [211, 92] width 89 height 10
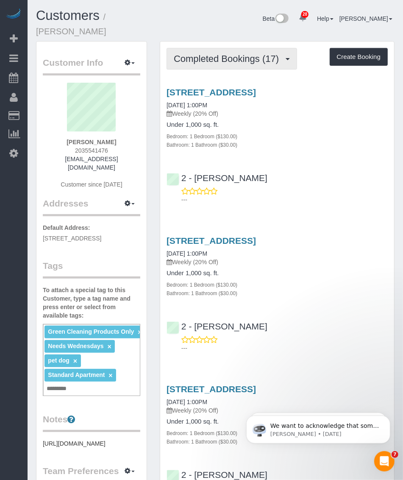
click at [223, 53] on span "Completed Bookings (17)" at bounding box center [228, 58] width 109 height 11
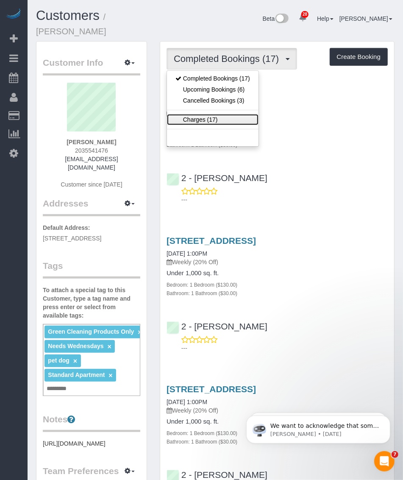
click at [199, 114] on link "Charges (17)" at bounding box center [213, 119] width 92 height 11
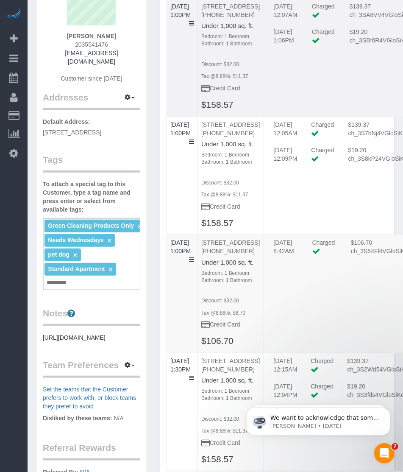
scroll to position [159, 0]
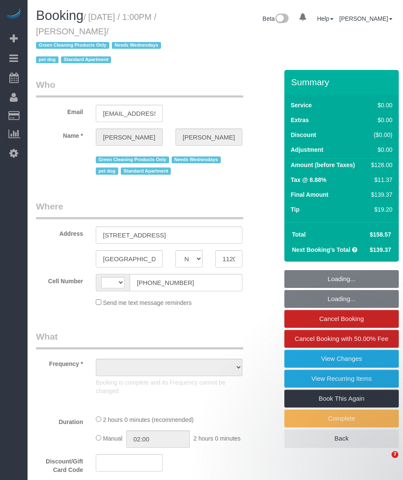
select select "NY"
select select "spot1"
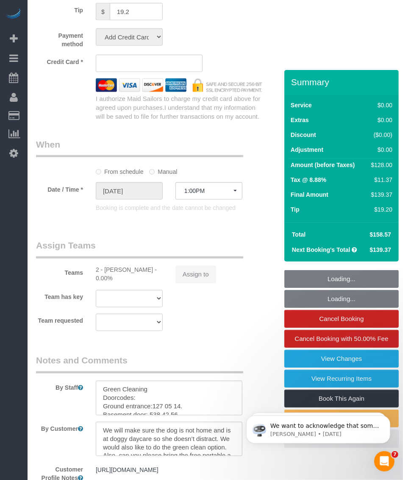
scroll to position [636, 0]
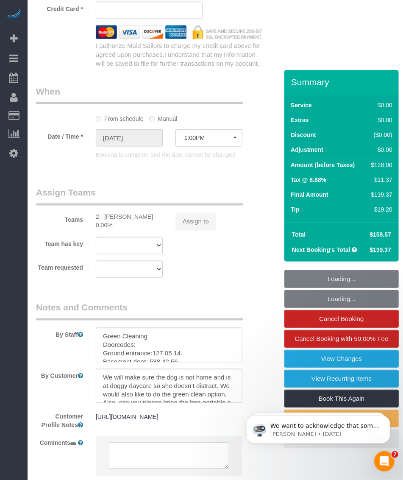
drag, startPoint x: 103, startPoint y: 224, endPoint x: 139, endPoint y: 222, distance: 36.1
click at [139, 222] on div "2 - Alton Jasper - 0.00%" at bounding box center [129, 221] width 67 height 17
copy div "Alton Jasper"
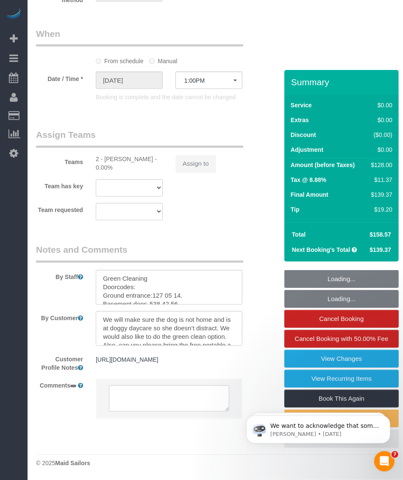
select select "string:stripe-pm_1RN3sH4VGloSiKo7cD90aCm4"
select select "string:[GEOGRAPHIC_DATA]"
select select "1"
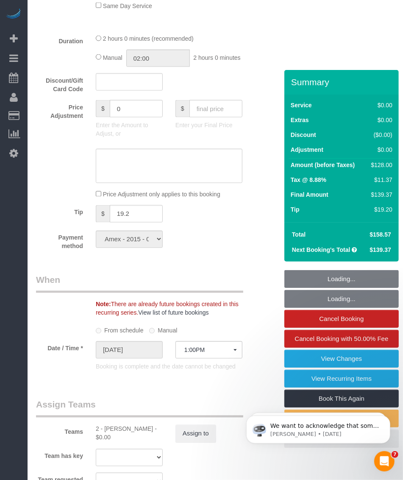
select select "object:1488"
select select "spot22"
select select "1"
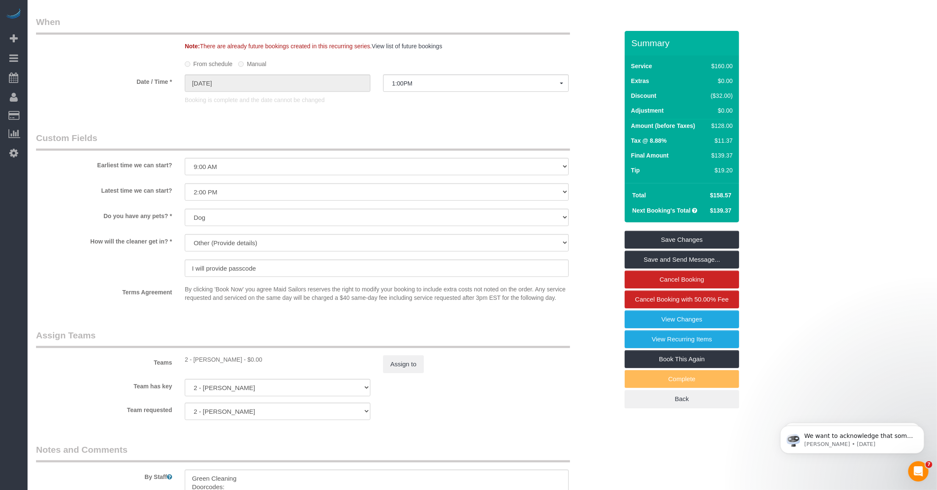
scroll to position [904, 0]
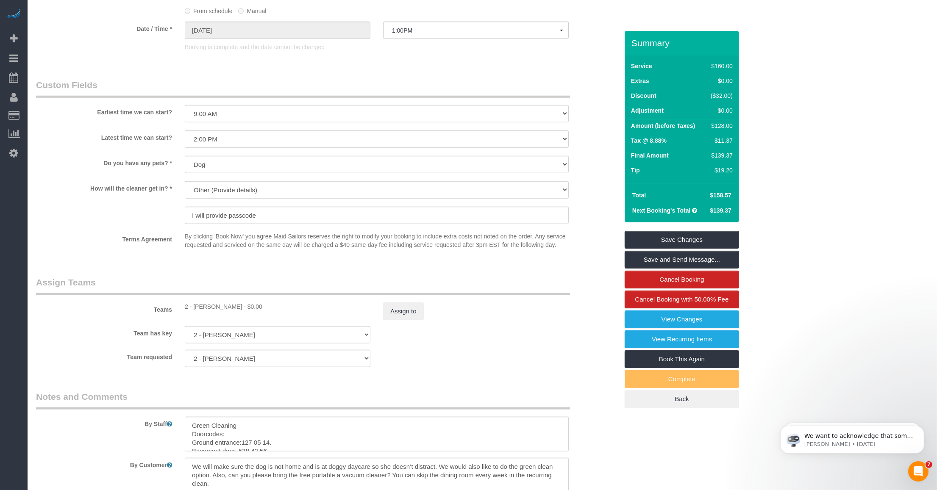
drag, startPoint x: 208, startPoint y: 320, endPoint x: 227, endPoint y: 319, distance: 19.5
click at [227, 311] on div "2 - Alton Jasper - $0.00" at bounding box center [278, 307] width 186 height 8
copy div "Alton Jasper"
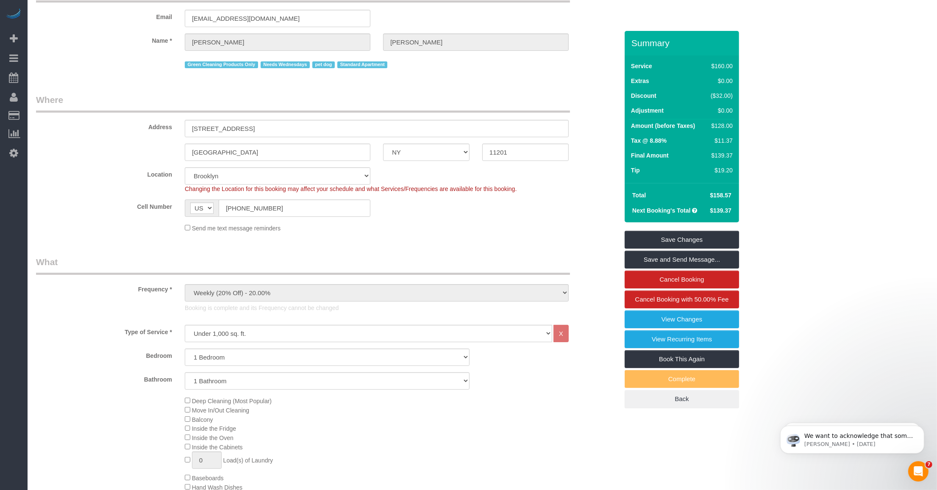
scroll to position [0, 0]
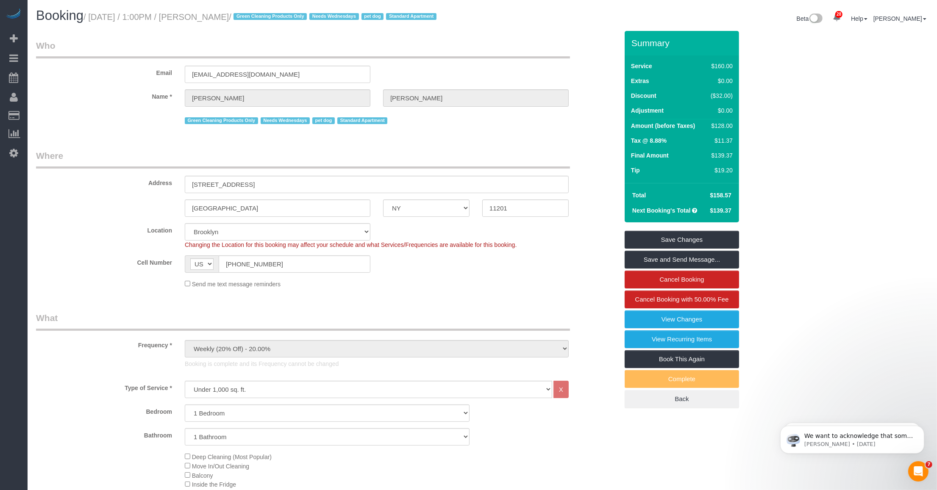
drag, startPoint x: 213, startPoint y: 18, endPoint x: 266, endPoint y: 17, distance: 53.0
click at [266, 17] on small "/ September 24, 2025 / 1:00PM / Jennifer Alpert / Green Cleaning Products Only …" at bounding box center [262, 16] width 356 height 9
copy small "Jennifer Alpert"
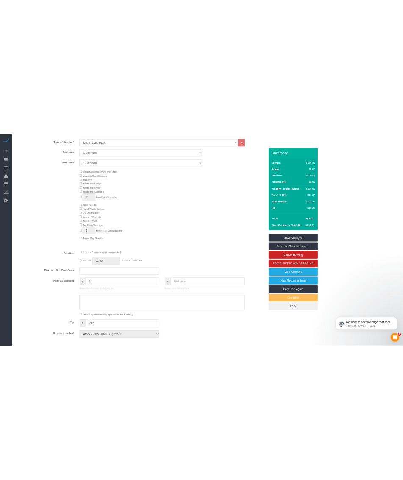
scroll to position [477, 0]
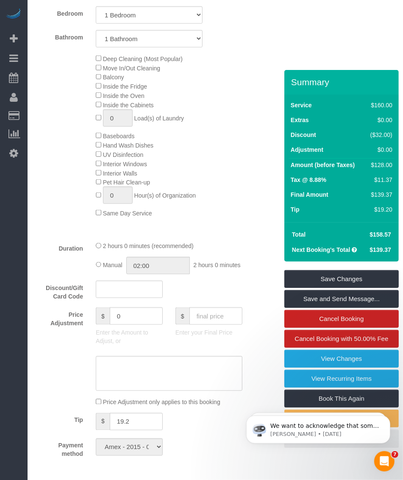
click at [215, 192] on div "Deep Cleaning (Most Popular) Move In/Out Cleaning Balcony Inside the Fridge Ins…" at bounding box center [178, 136] width 179 height 164
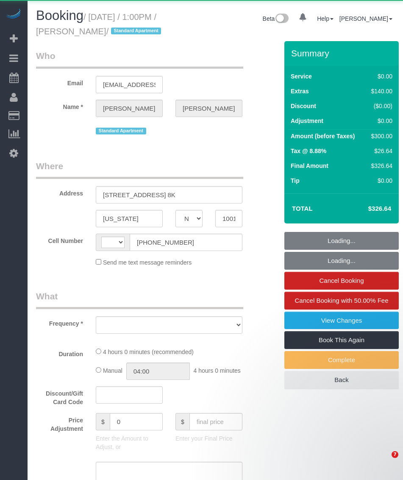
select select "NY"
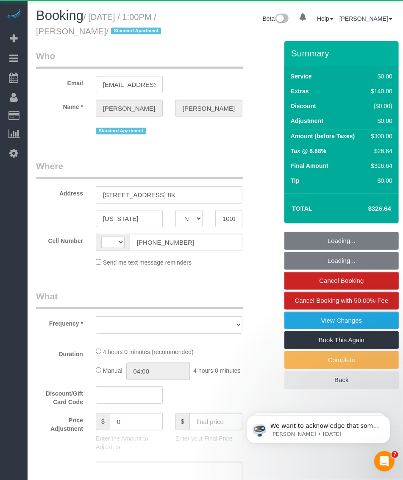
select select "string:stripe-pm_1SAu2Y4VGloSiKo73BCX13uq"
select select "number:89"
select select "number:73"
select select "number:15"
select select "number:6"
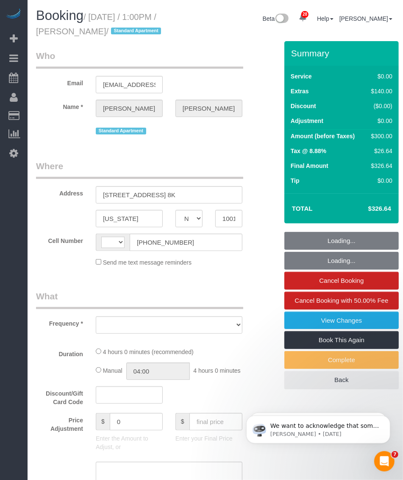
select select "string:[GEOGRAPHIC_DATA]"
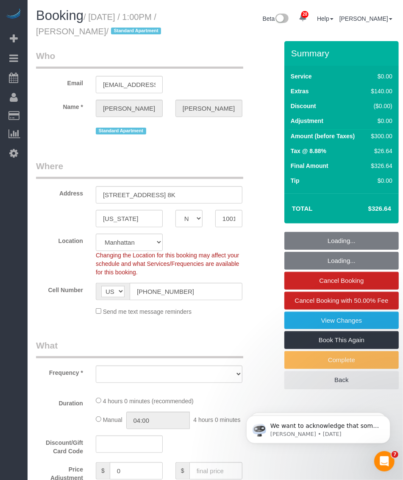
select select "object:966"
select select "spot1"
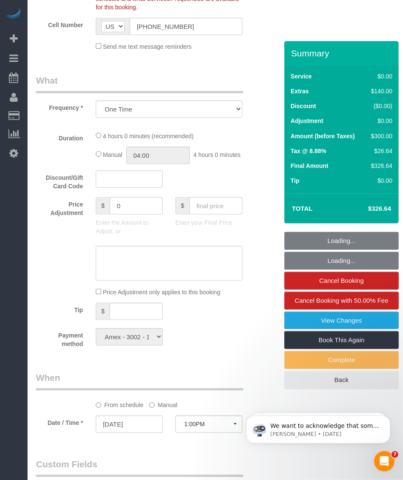
select select "1"
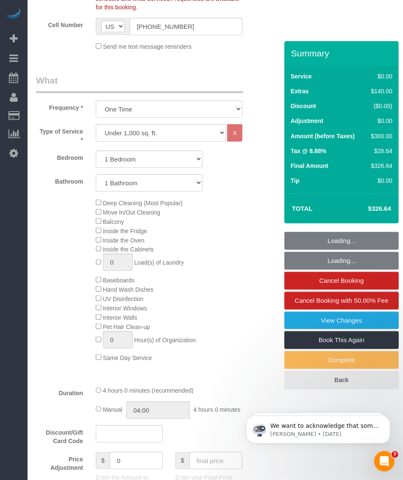
select select "object:1496"
select select "1"
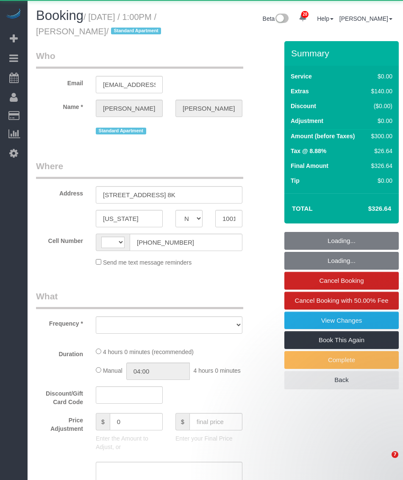
select select "NY"
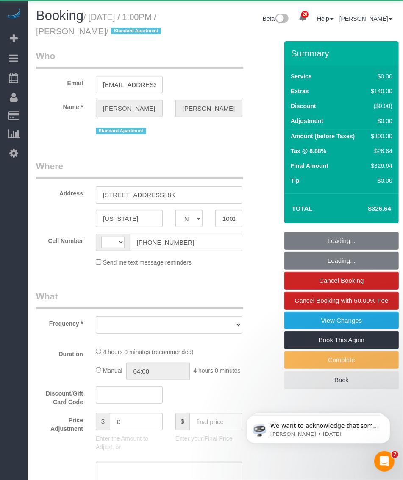
select select "1"
select select "number:89"
select select "number:73"
select select "number:15"
select select "number:6"
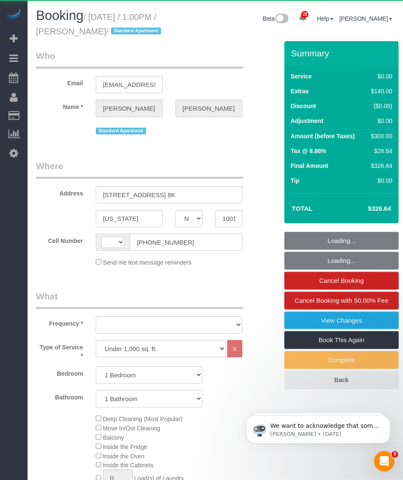
select select "string:stripe-pm_1SAu2Y4VGloSiKo73BCX13uq"
select select "spot1"
select select "string:[GEOGRAPHIC_DATA]"
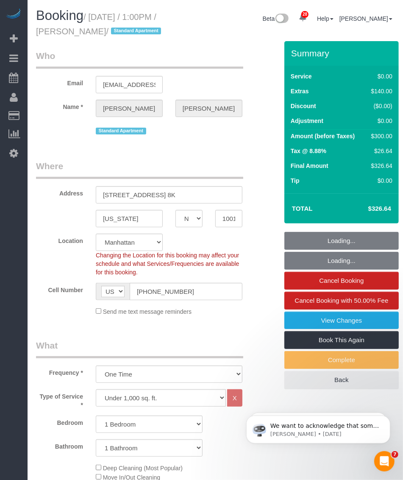
select select "object:1078"
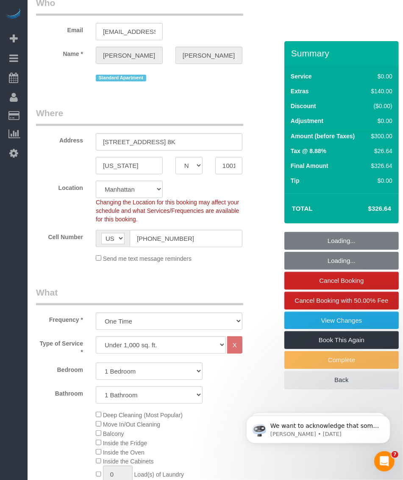
scroll to position [106, 0]
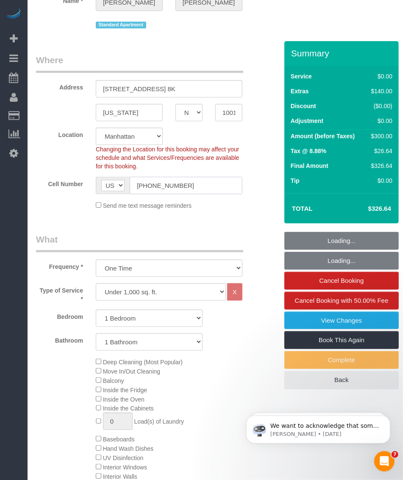
click at [154, 194] on input "[PHONE_NUMBER]" at bounding box center [186, 185] width 113 height 17
select select "spot39"
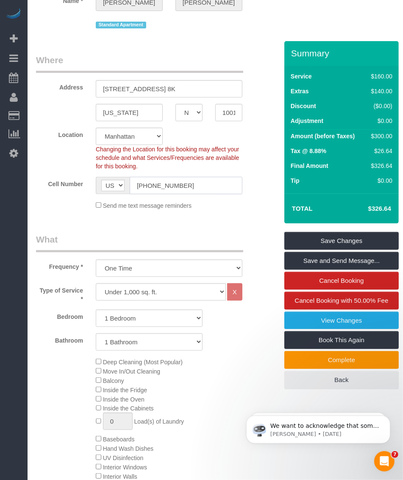
click at [154, 194] on input "[PHONE_NUMBER]" at bounding box center [186, 185] width 113 height 17
select select "1"
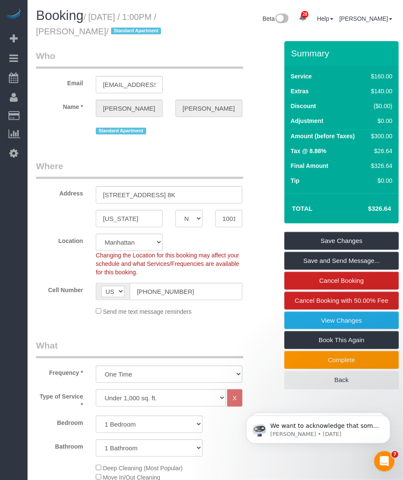
scroll to position [53, 0]
